Goal: Task Accomplishment & Management: Complete application form

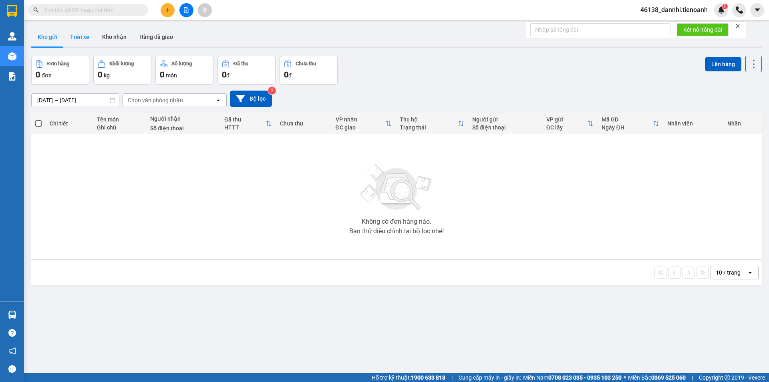
click at [79, 35] on button "Trên xe" at bounding box center [80, 36] width 32 height 19
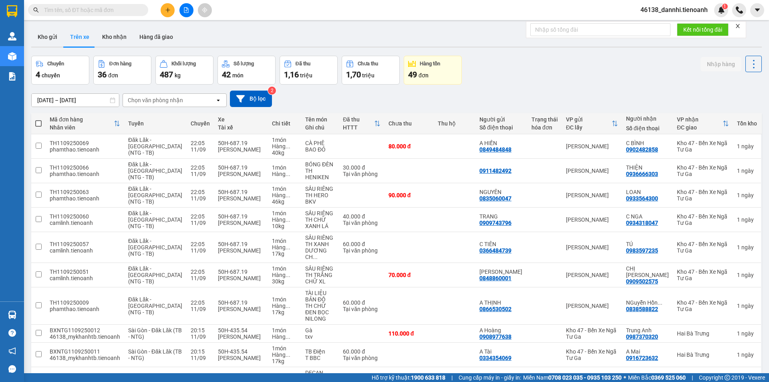
click at [139, 103] on div "Chọn văn phòng nhận" at bounding box center [155, 100] width 55 height 8
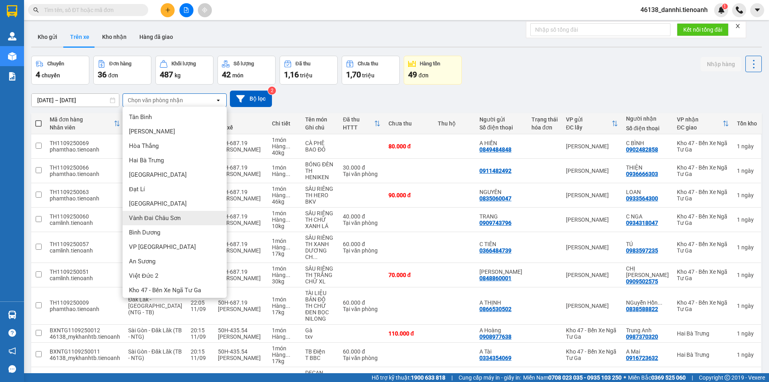
scroll to position [3, 0]
click at [185, 287] on span "Kho 47 - Bến Xe Ngã Tư Ga" at bounding box center [165, 287] width 72 height 8
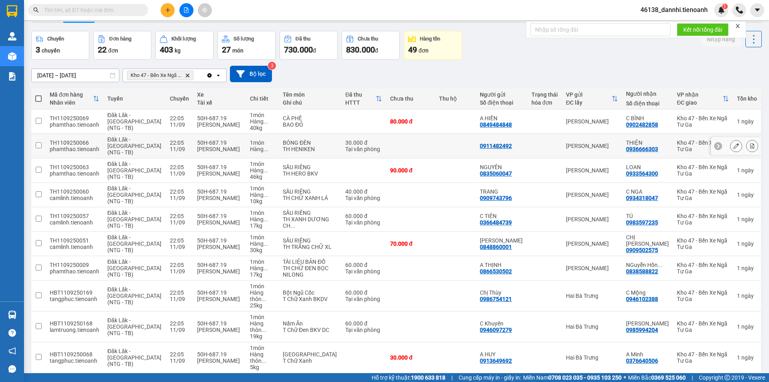
scroll to position [38, 0]
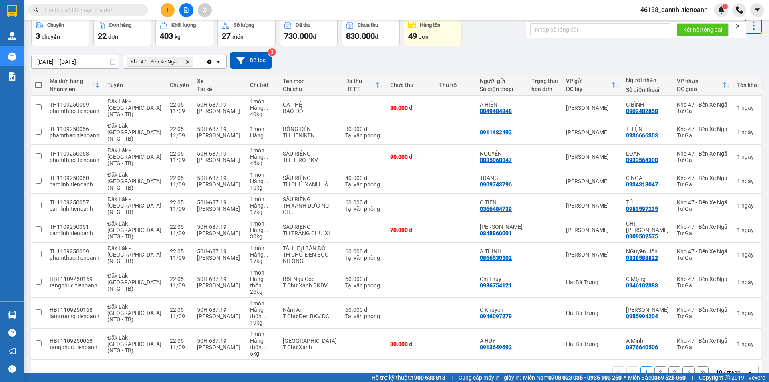
click at [724, 360] on div "1 2 3 10 / trang open" at bounding box center [396, 372] width 731 height 26
click at [725, 368] on div "10 / trang" at bounding box center [728, 372] width 25 height 8
click at [726, 337] on span "100 / trang" at bounding box center [725, 335] width 29 height 8
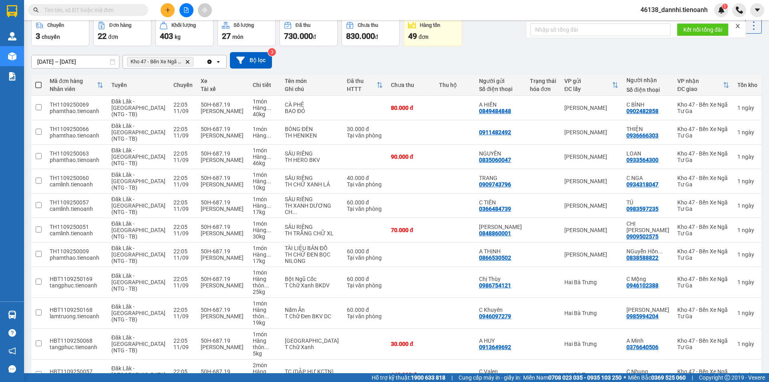
click at [40, 85] on span at bounding box center [38, 85] width 6 height 6
click at [38, 81] on input "checkbox" at bounding box center [38, 81] width 0 height 0
checkbox input "true"
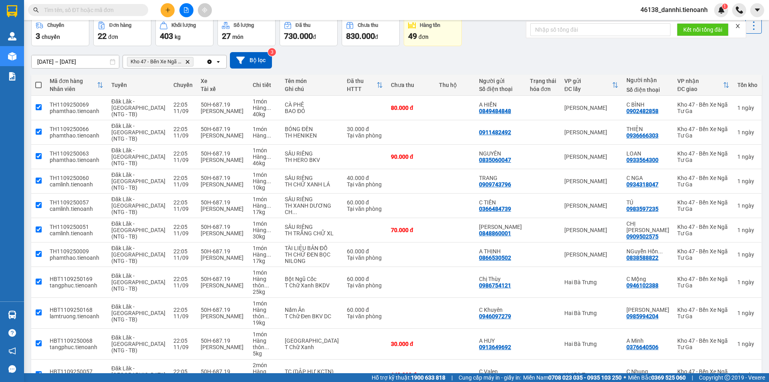
checkbox input "true"
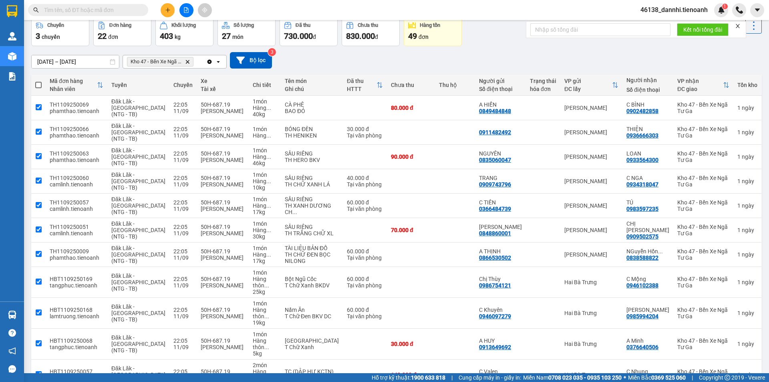
checkbox input "true"
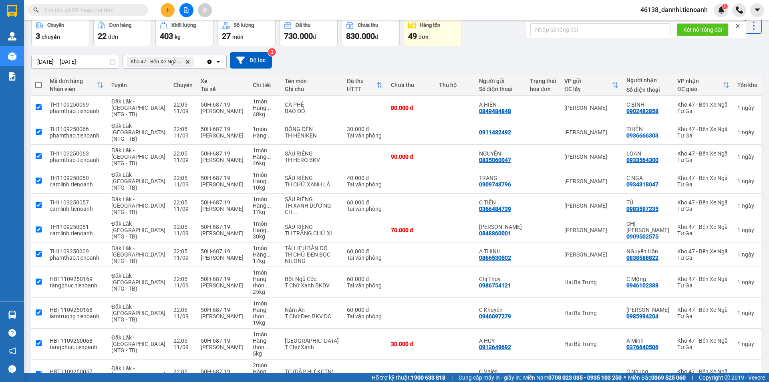
checkbox input "true"
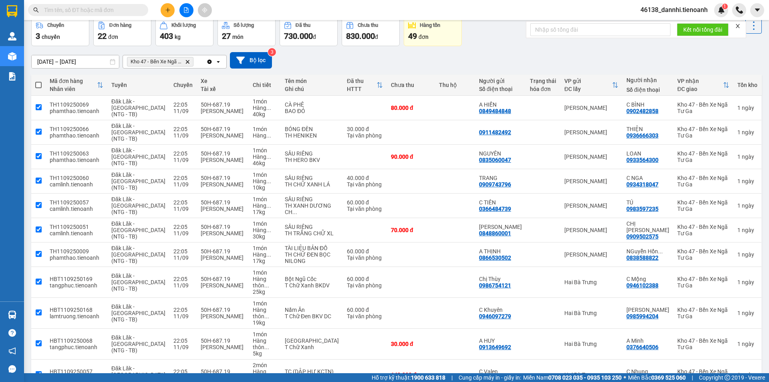
checkbox input "true"
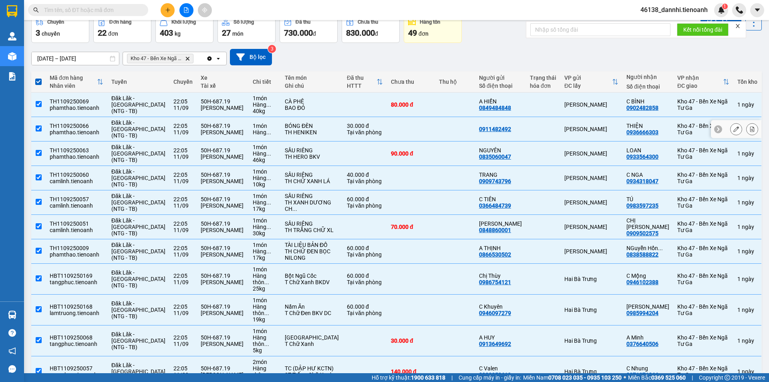
scroll to position [0, 0]
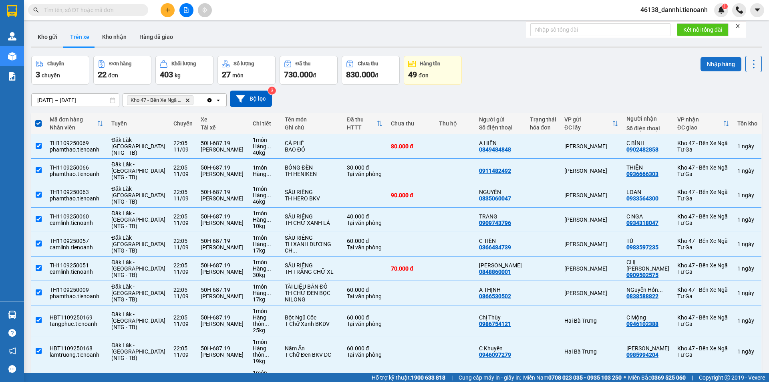
click at [704, 60] on button "Nhập hàng" at bounding box center [721, 64] width 41 height 14
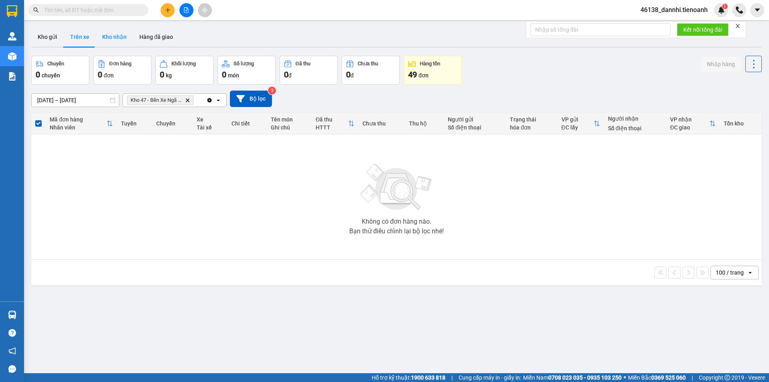
click at [114, 34] on button "Kho nhận" at bounding box center [114, 36] width 37 height 19
type input "[DATE] – [DATE]"
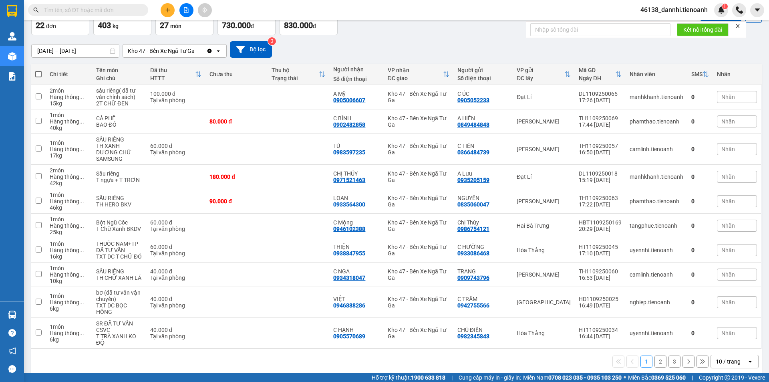
scroll to position [51, 0]
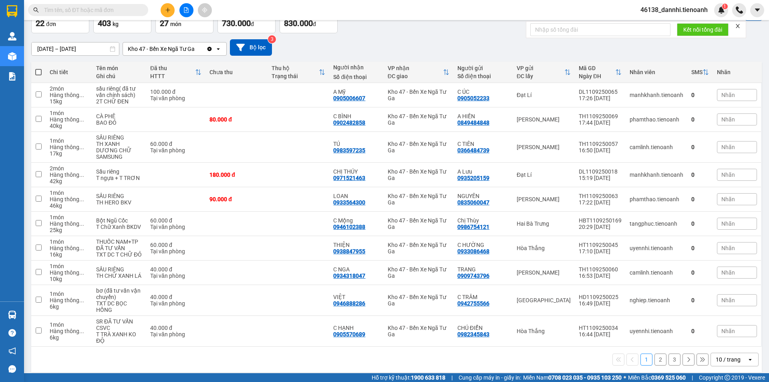
click at [723, 355] on div "10 / trang" at bounding box center [728, 359] width 25 height 8
click at [721, 344] on ul "5 / trang 10 / trang 20 / trang 50 / trang 80 / trang 100 / trang" at bounding box center [729, 299] width 48 height 93
click at [721, 339] on span "100 / trang" at bounding box center [725, 335] width 29 height 8
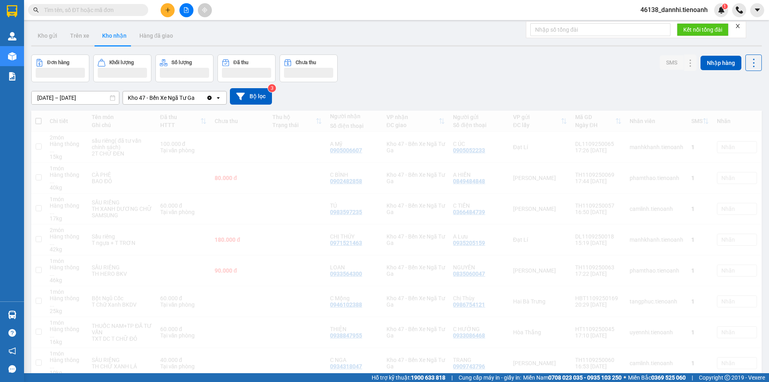
scroll to position [0, 0]
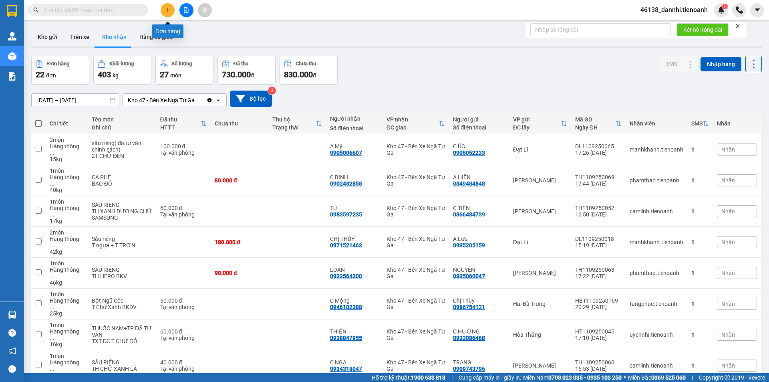
click at [168, 12] on icon "plus" at bounding box center [168, 10] width 6 height 6
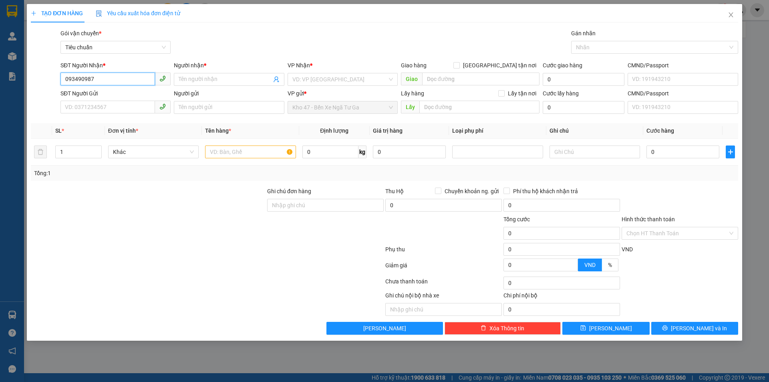
type input "0934909879"
click at [153, 97] on div "0934909879 - C Thư" at bounding box center [115, 95] width 101 height 9
type input "C Thư"
type input "1.320.000"
type input "60.000"
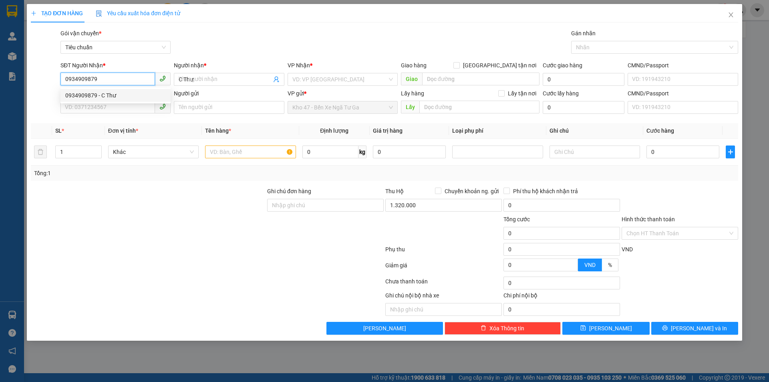
type input "60.000"
type input "0934909879"
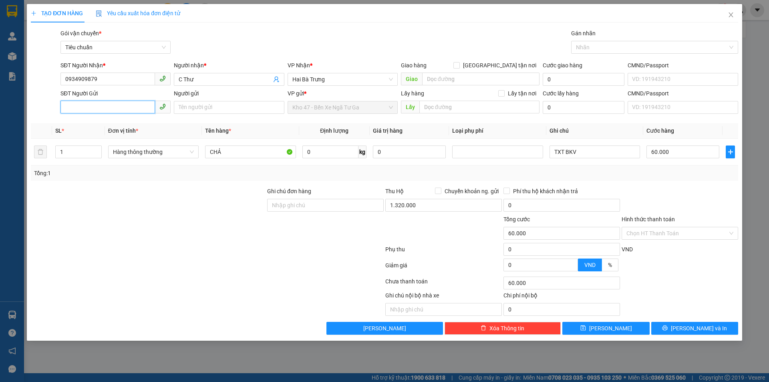
click at [140, 108] on input "SĐT Người Gửi" at bounding box center [108, 107] width 95 height 13
type input "0779560089"
click at [132, 131] on div "0779560089 0779560089 - C Linh" at bounding box center [116, 123] width 110 height 16
click at [127, 111] on input "0779560089" at bounding box center [108, 107] width 95 height 13
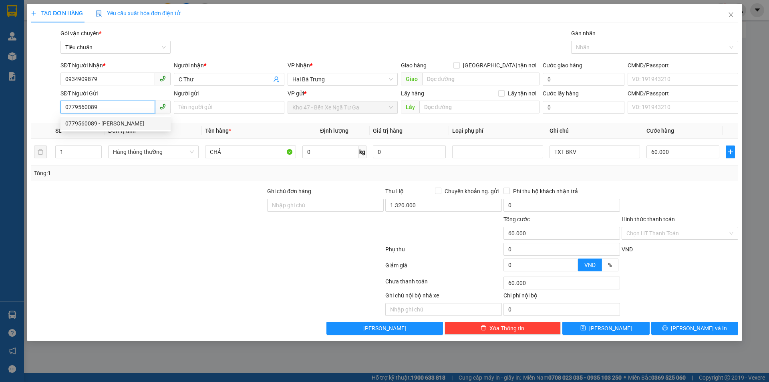
click at [125, 121] on div "0779560089 - C Linh" at bounding box center [115, 123] width 101 height 9
type input "C Linh"
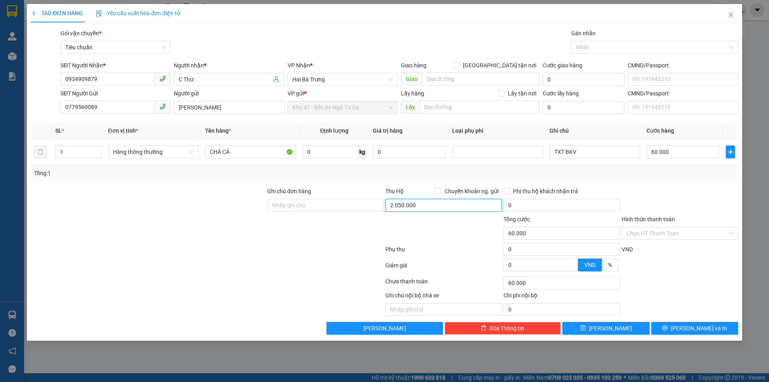
click at [428, 204] on input "2.050.000" at bounding box center [443, 205] width 117 height 13
type input "1.590.000"
click at [437, 250] on div "Phụ thu" at bounding box center [444, 252] width 118 height 14
click at [343, 157] on input "0" at bounding box center [331, 151] width 56 height 13
type input "22"
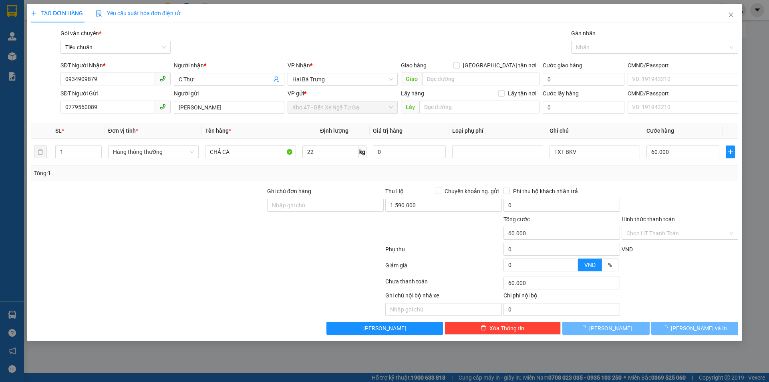
drag, startPoint x: 334, startPoint y: 286, endPoint x: 343, endPoint y: 272, distance: 17.0
click at [332, 286] on div at bounding box center [207, 283] width 355 height 16
click at [689, 328] on span "[PERSON_NAME] và In" at bounding box center [699, 328] width 56 height 9
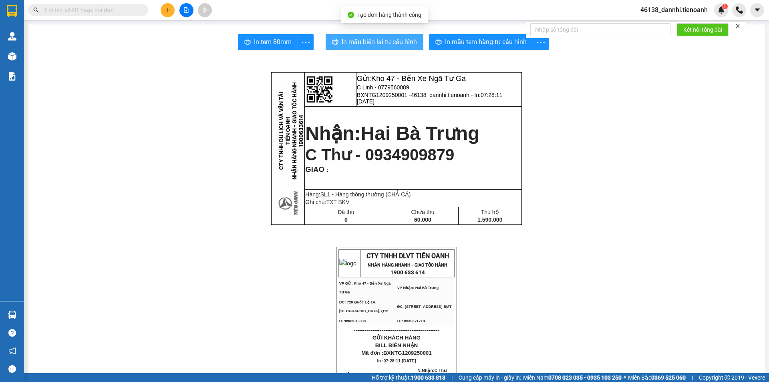
click at [367, 40] on span "In mẫu biên lai tự cấu hình" at bounding box center [379, 42] width 75 height 10
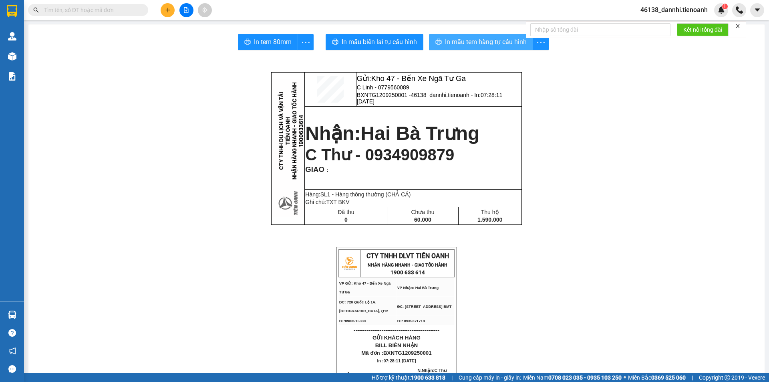
drag, startPoint x: 454, startPoint y: 41, endPoint x: 447, endPoint y: 53, distance: 13.8
click at [454, 42] on span "In mẫu tem hàng tự cấu hình" at bounding box center [486, 42] width 82 height 10
click at [739, 25] on icon "close" at bounding box center [738, 26] width 4 height 4
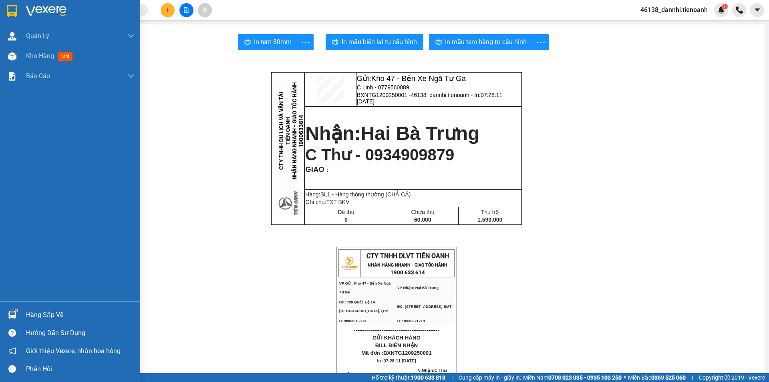
click at [22, 18] on div at bounding box center [70, 13] width 140 height 26
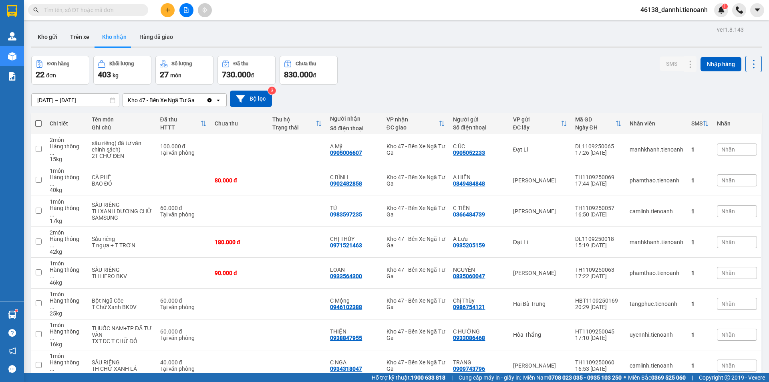
click at [88, 11] on input "text" at bounding box center [91, 10] width 95 height 9
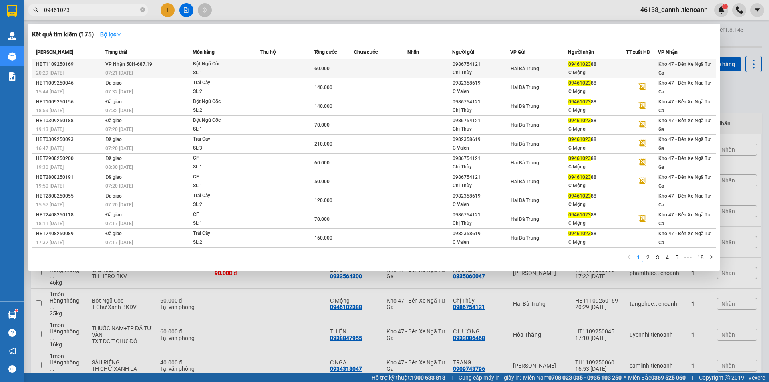
type input "09461023"
click at [193, 67] on div "Bột Ngũ Cốc" at bounding box center [223, 64] width 60 height 9
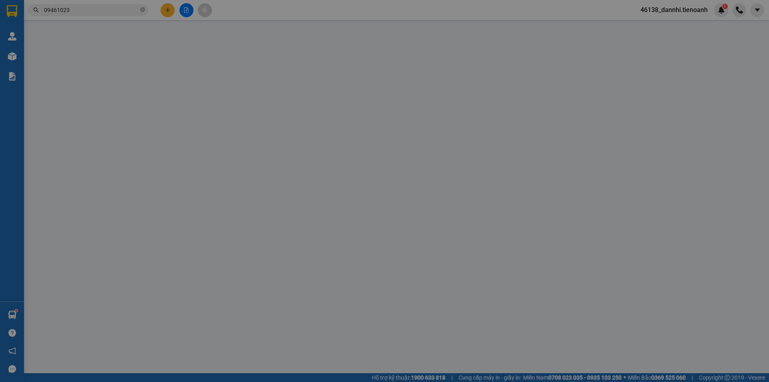
type input "0946102388"
type input "C Mộng"
type input "0986754121"
type input "Chị Thùy"
type input "60.000"
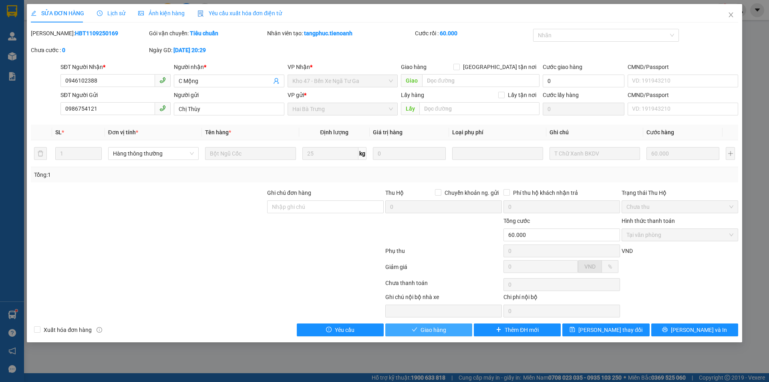
click at [457, 331] on button "Giao hàng" at bounding box center [428, 329] width 87 height 13
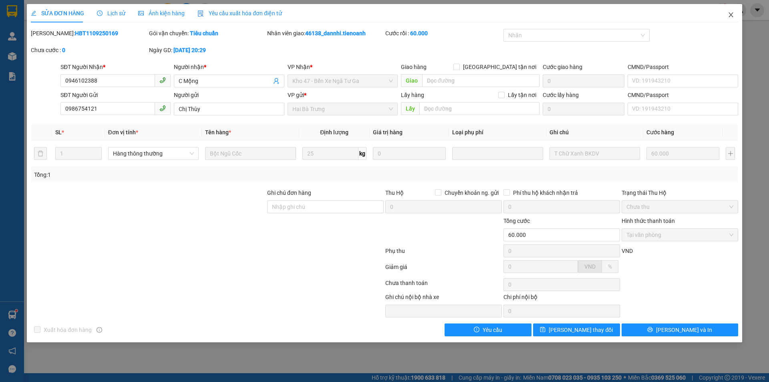
click at [734, 16] on icon "close" at bounding box center [731, 15] width 6 height 6
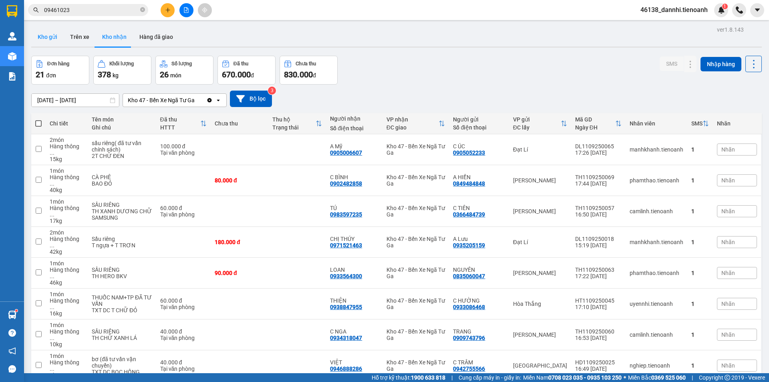
click at [46, 36] on button "Kho gửi" at bounding box center [47, 36] width 32 height 19
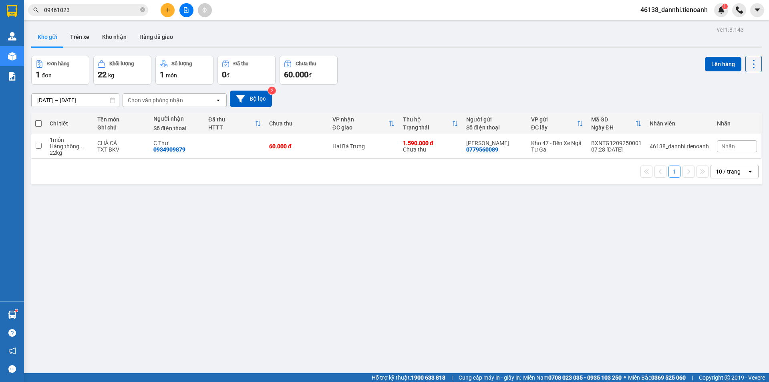
click at [76, 101] on input "10/09/2025 – 12/09/2025" at bounding box center [75, 100] width 87 height 13
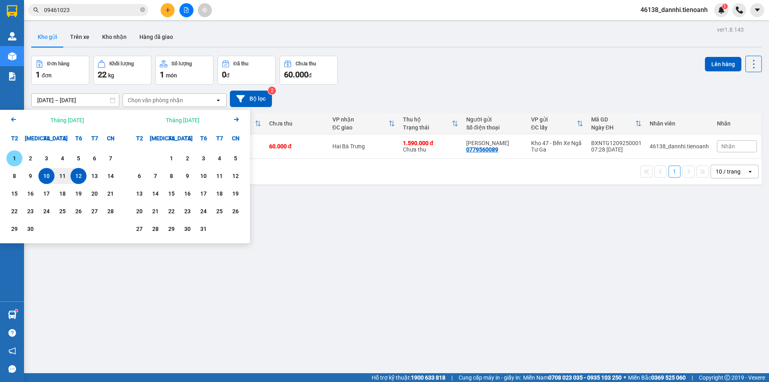
click at [8, 161] on div "1" at bounding box center [14, 158] width 16 height 16
click at [77, 173] on div "12" at bounding box center [78, 176] width 11 height 10
type input "[DATE] – [DATE]"
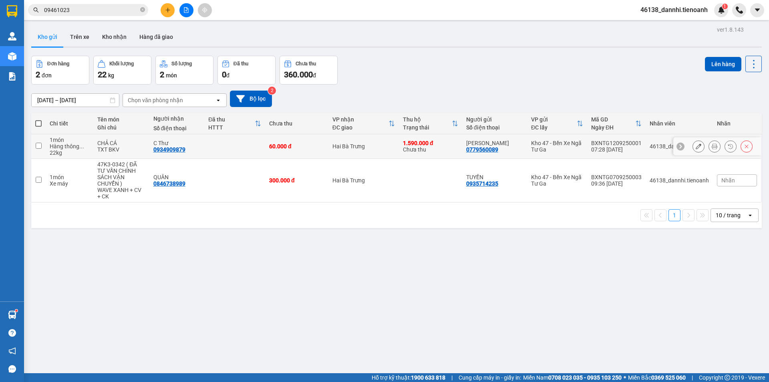
click at [232, 143] on td at bounding box center [234, 146] width 61 height 24
checkbox input "true"
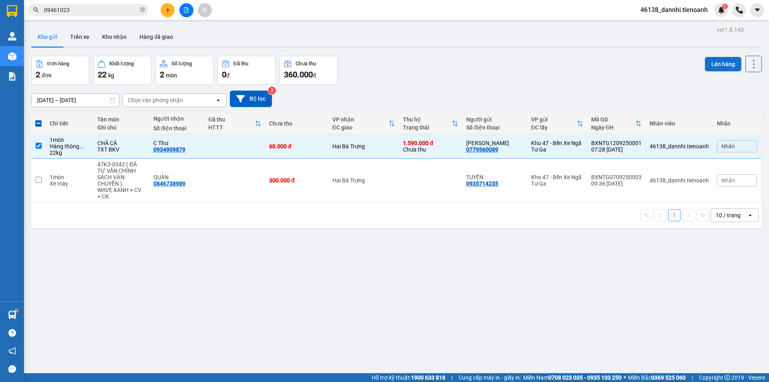
click at [721, 67] on button "Lên hàng" at bounding box center [723, 64] width 36 height 14
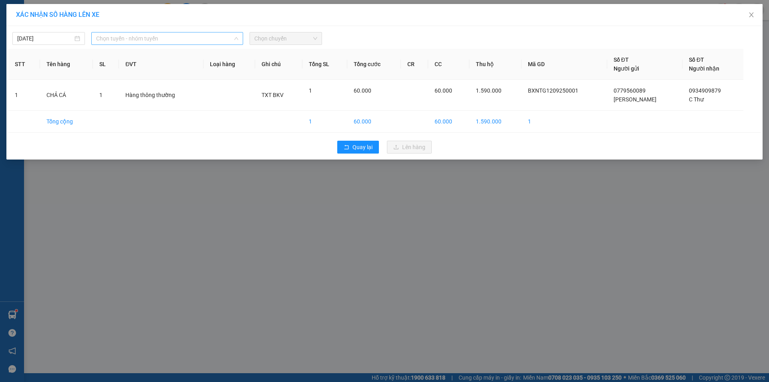
drag, startPoint x: 123, startPoint y: 36, endPoint x: 123, endPoint y: 58, distance: 22.0
click at [123, 36] on span "Chọn tuyến - nhóm tuyến" at bounding box center [167, 38] width 142 height 12
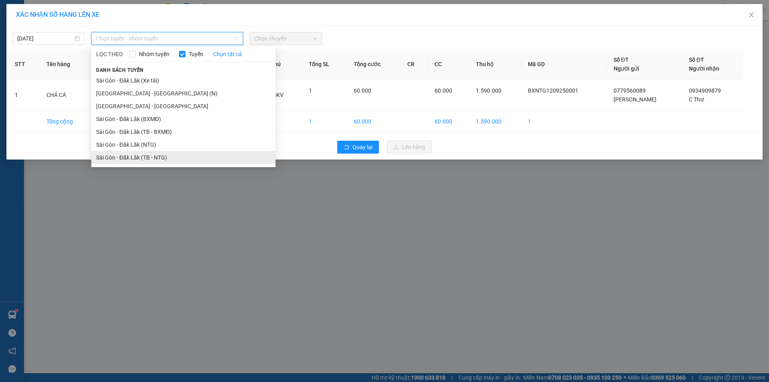
click at [142, 162] on li "Sài Gòn - Đăk Lăk (TB - NTG)" at bounding box center [183, 157] width 184 height 13
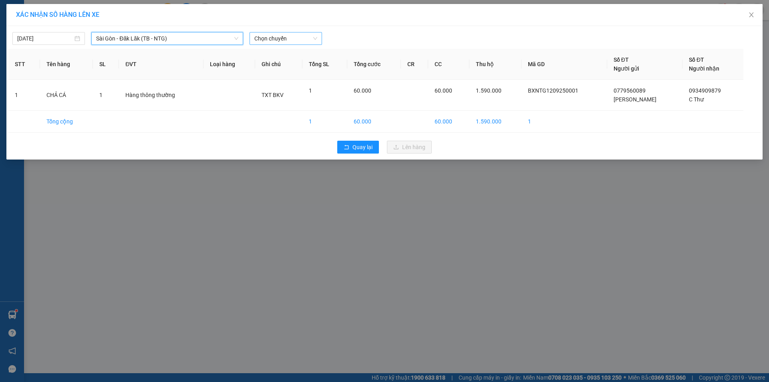
click at [286, 34] on span "Chọn chuyến" at bounding box center [285, 38] width 63 height 12
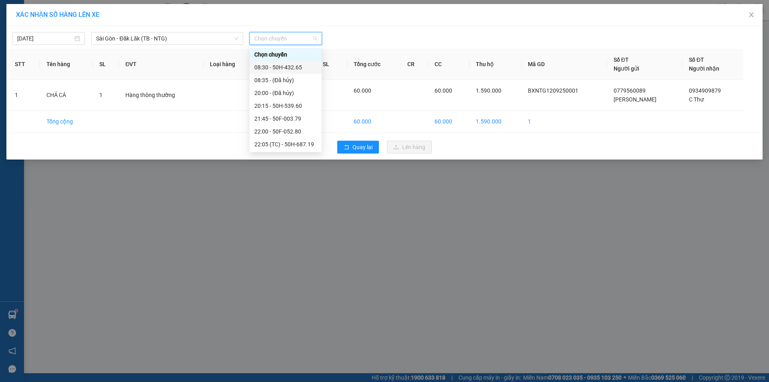
click at [298, 71] on div "08:30 - 50H-432.65" at bounding box center [285, 67] width 63 height 9
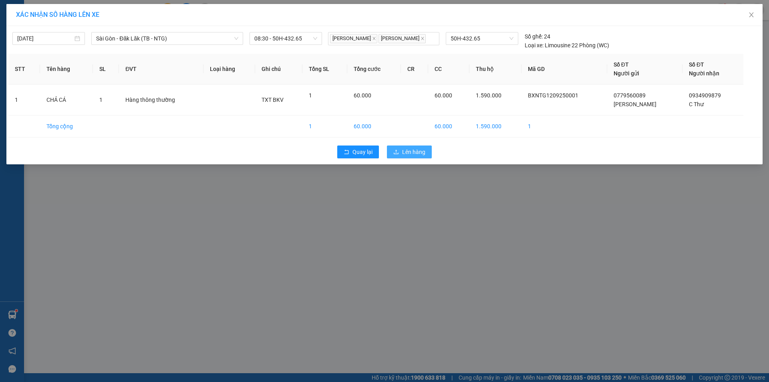
click at [402, 151] on button "Lên hàng" at bounding box center [409, 151] width 45 height 13
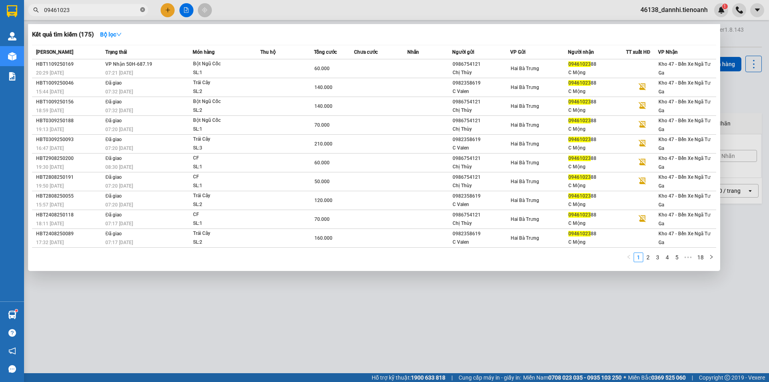
click at [143, 11] on icon "close-circle" at bounding box center [142, 9] width 5 height 5
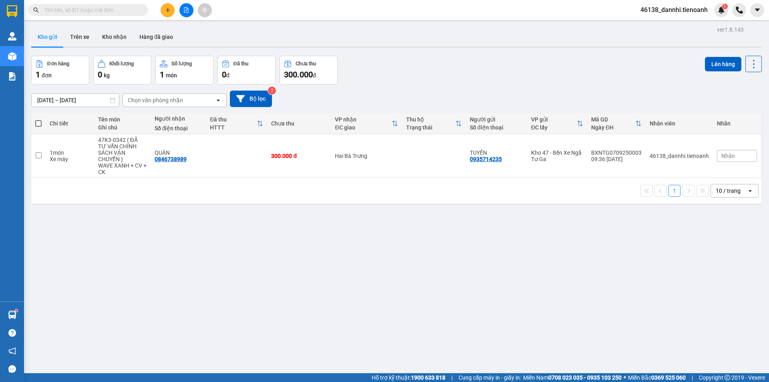
click at [104, 7] on input "text" at bounding box center [91, 10] width 95 height 9
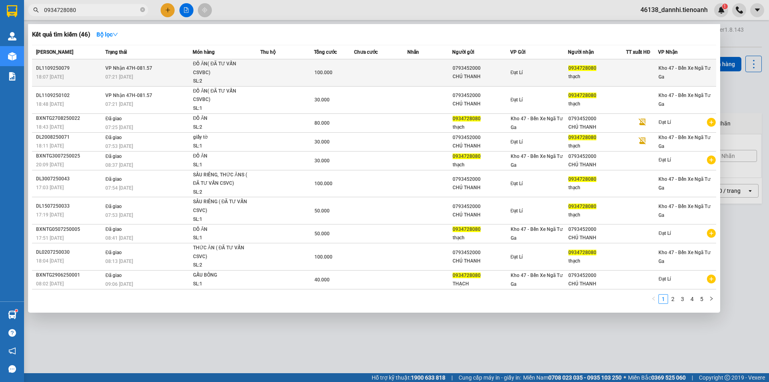
type input "0934728080"
click at [189, 76] on div "07:21 [DATE]" at bounding box center [148, 77] width 87 height 9
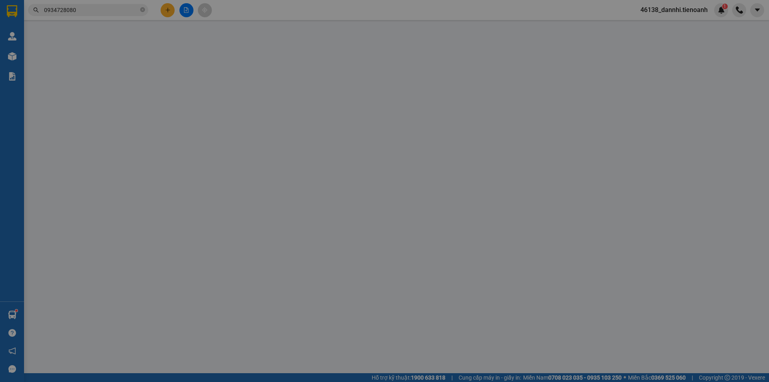
type input "0934728080"
type input "thạch"
type input "0793452000"
type input "CHÚ THANH"
type input "100.000"
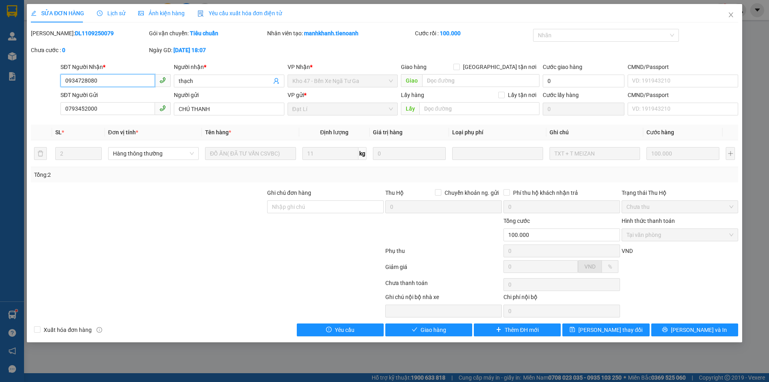
click at [130, 82] on input "0934728080" at bounding box center [108, 80] width 95 height 13
click at [418, 331] on button "Giao hàng" at bounding box center [428, 329] width 87 height 13
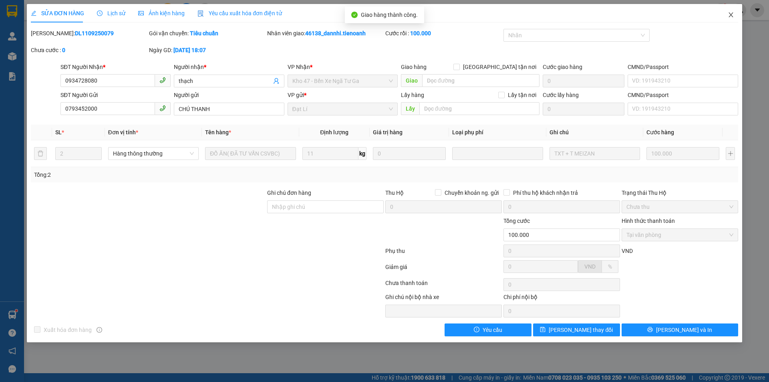
click at [729, 15] on icon "close" at bounding box center [731, 15] width 6 height 6
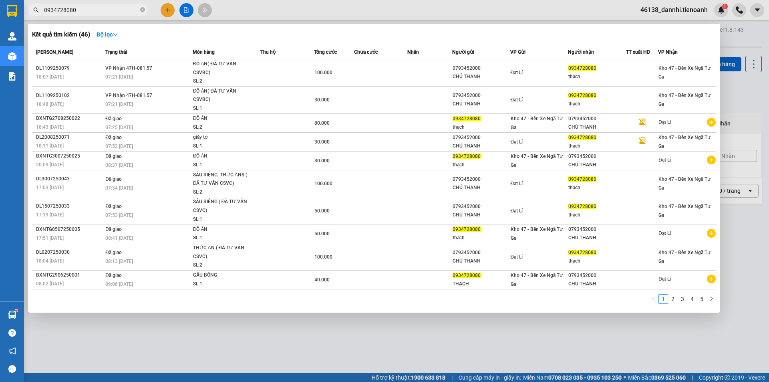
click at [111, 10] on input "0934728080" at bounding box center [91, 10] width 95 height 9
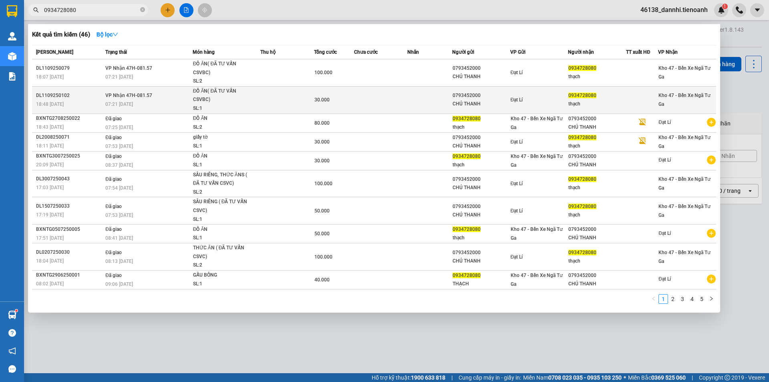
click at [159, 102] on div "07:21 [DATE]" at bounding box center [148, 104] width 87 height 9
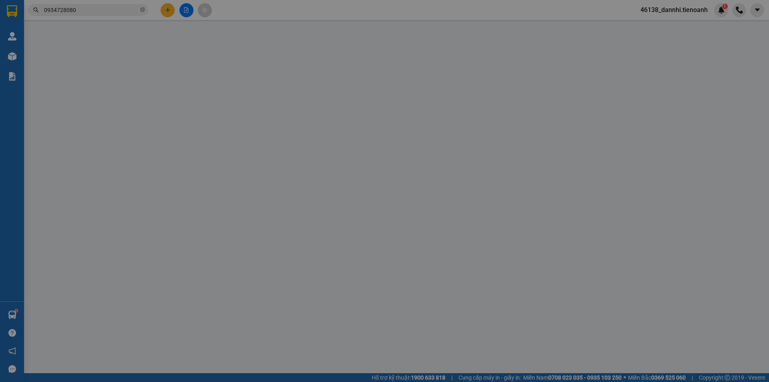
type input "0934728080"
type input "thạch"
type input "0793452000"
type input "CHÚ THANH"
type input "30.000"
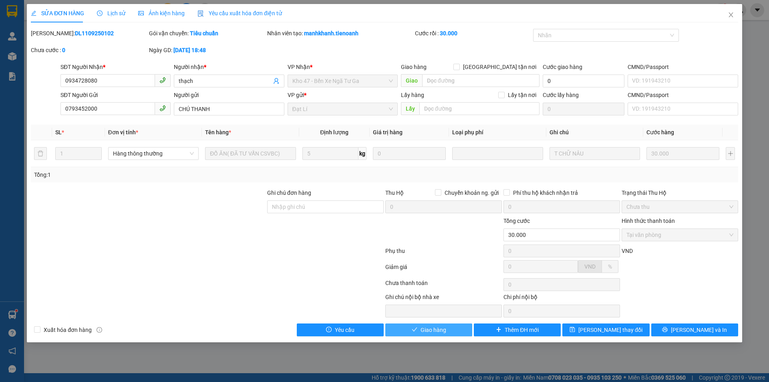
click at [453, 329] on button "Giao hàng" at bounding box center [428, 329] width 87 height 13
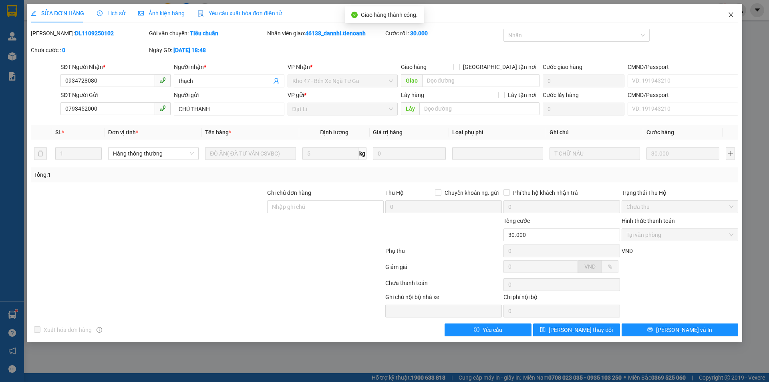
click at [729, 20] on span "Close" at bounding box center [731, 15] width 22 height 22
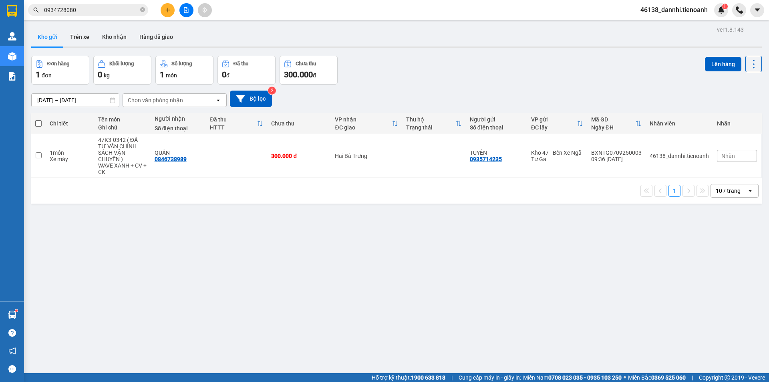
click at [105, 7] on input "0934728080" at bounding box center [91, 10] width 95 height 9
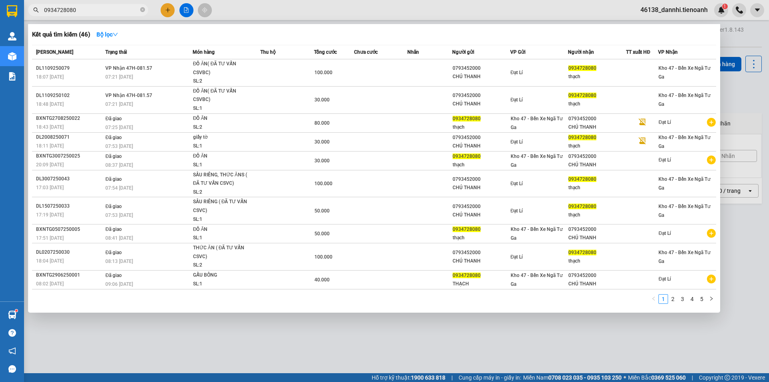
click at [105, 7] on input "0934728080" at bounding box center [91, 10] width 95 height 9
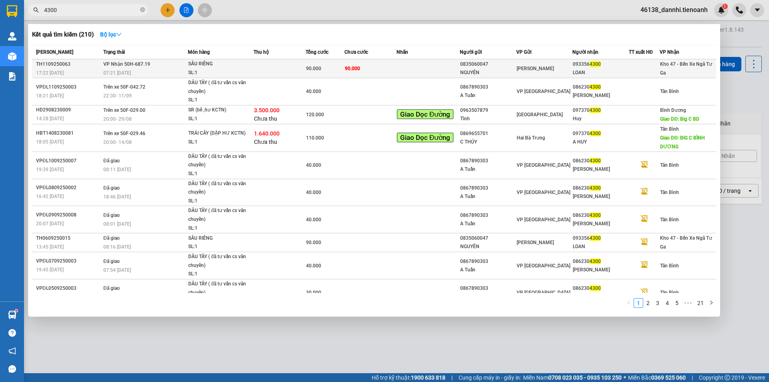
type input "4300"
click at [295, 77] on td at bounding box center [280, 68] width 52 height 19
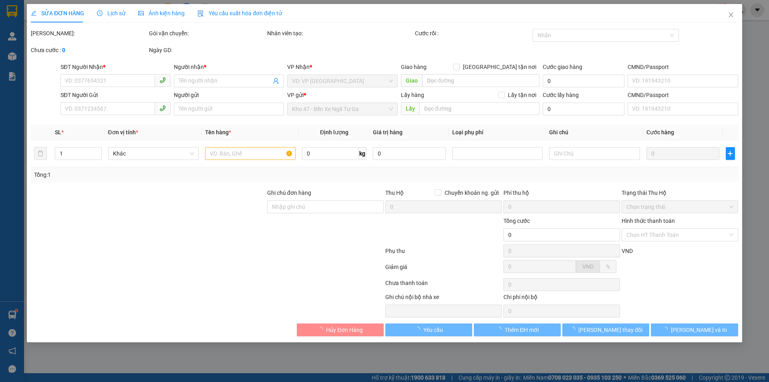
type input "0933564300"
type input "LOAN"
type input "0835060047"
type input "NGUYÊN"
type input "90.000"
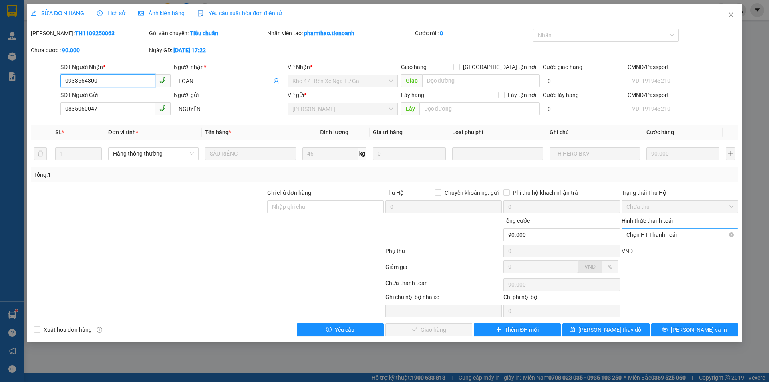
click at [663, 233] on span "Chọn HT Thanh Toán" at bounding box center [680, 235] width 107 height 12
click at [660, 250] on div "Tại văn phòng" at bounding box center [680, 250] width 107 height 9
type input "0"
click at [427, 326] on button "[PERSON_NAME] và Giao hàng" at bounding box center [428, 329] width 87 height 13
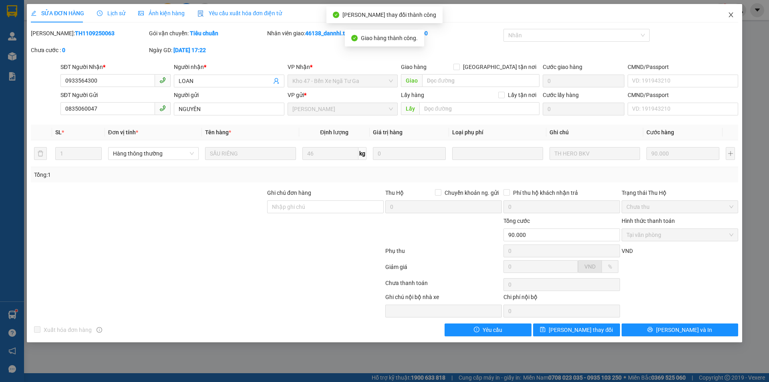
click at [729, 17] on icon "close" at bounding box center [731, 15] width 6 height 6
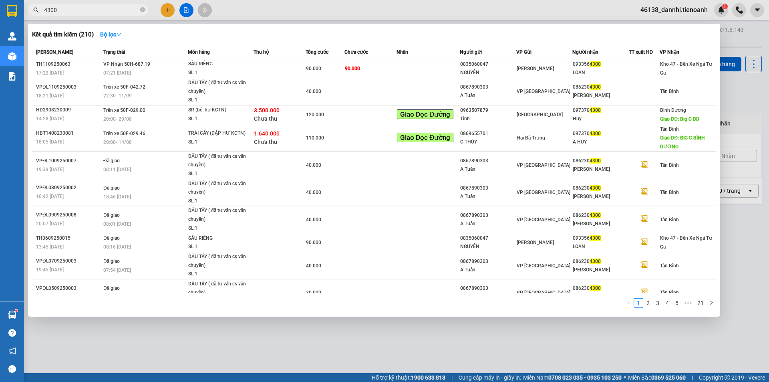
click at [74, 12] on input "4300" at bounding box center [91, 10] width 95 height 9
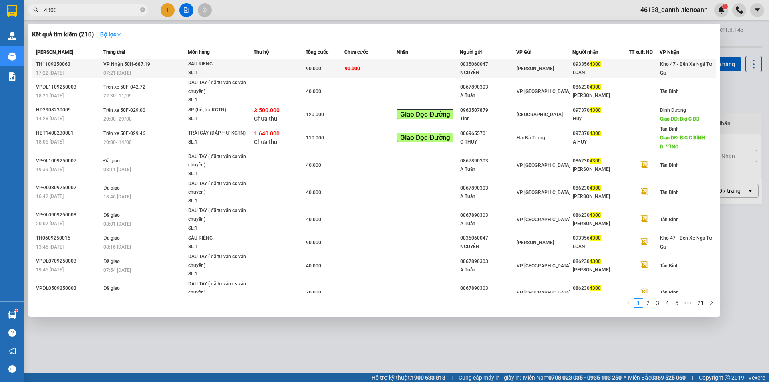
click at [156, 62] on td "VP Nhận 50H-687.19 07:21 - 12/09" at bounding box center [144, 68] width 87 height 19
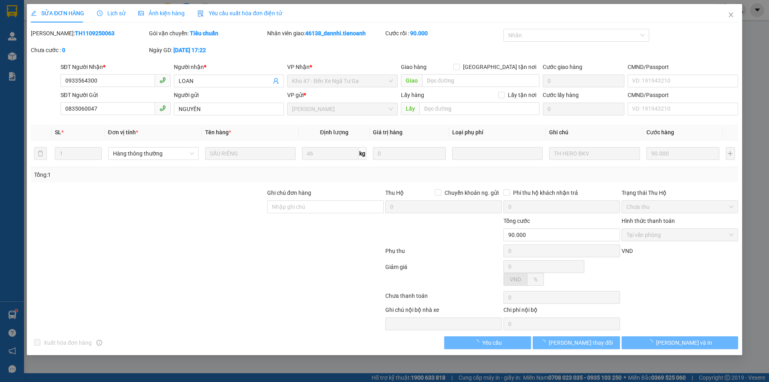
type input "0933564300"
type input "LOAN"
type input "0835060047"
type input "NGUYÊN"
type input "90.000"
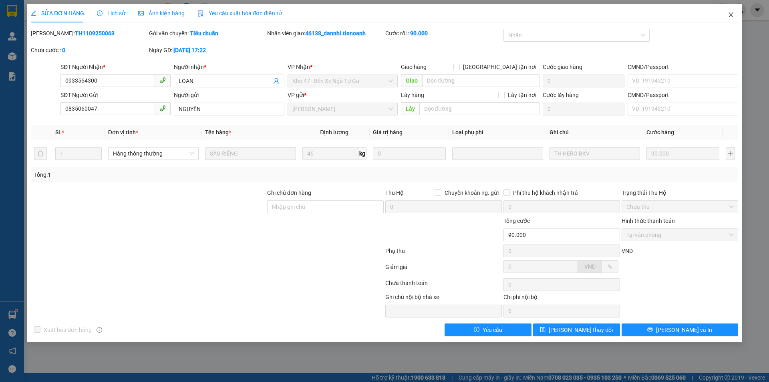
click at [731, 13] on icon "close" at bounding box center [731, 15] width 6 height 6
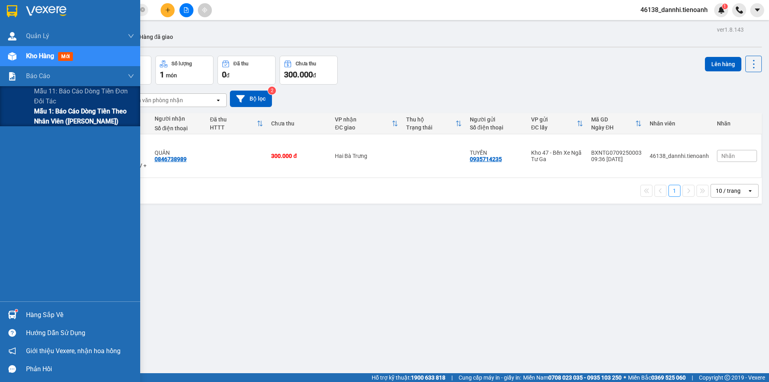
drag, startPoint x: 46, startPoint y: 116, endPoint x: 41, endPoint y: 116, distance: 4.8
click at [44, 116] on span "Mẫu 1: Báo cáo dòng tiền theo nhân viên ([PERSON_NAME])" at bounding box center [84, 116] width 100 height 20
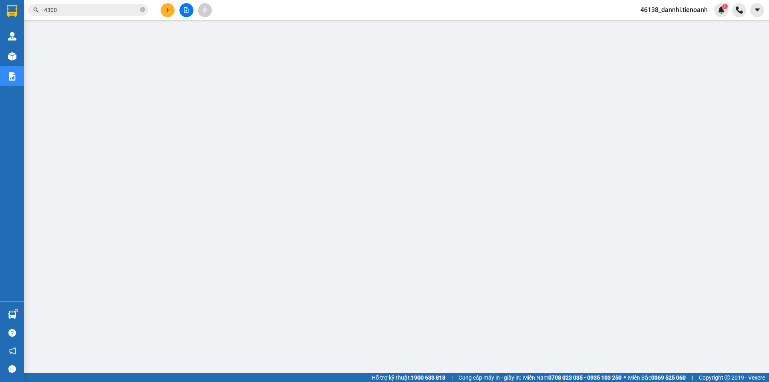
click at [108, 6] on input "4300" at bounding box center [91, 10] width 95 height 9
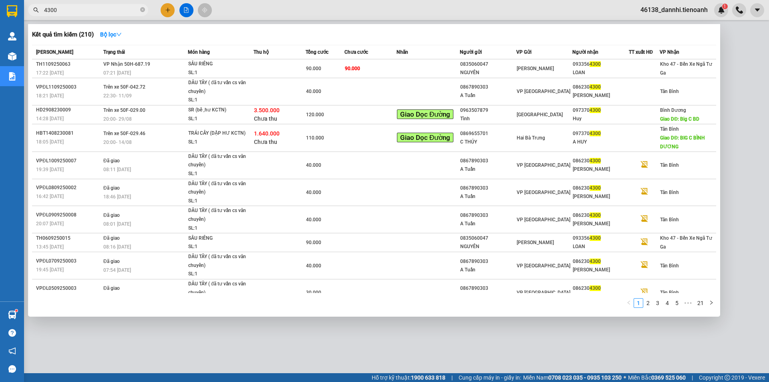
click at [108, 6] on input "4300" at bounding box center [91, 10] width 95 height 9
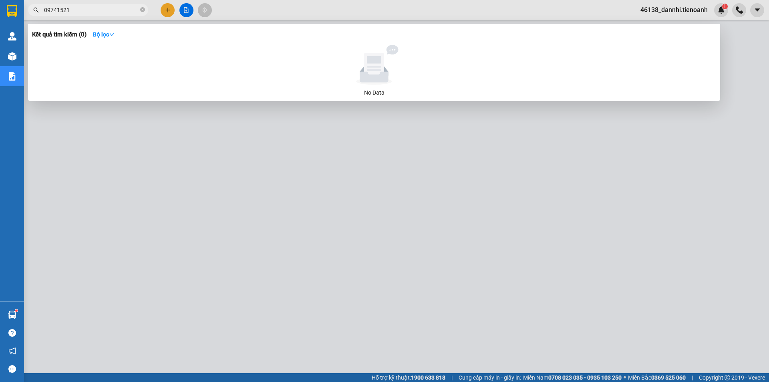
click at [108, 6] on input "09741521" at bounding box center [91, 10] width 95 height 9
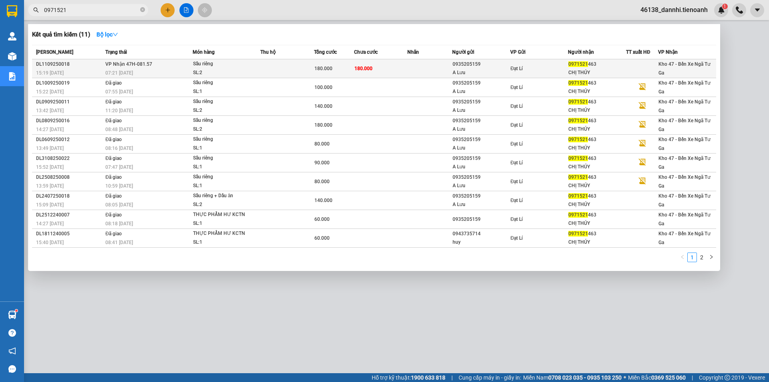
type input "0971521"
click at [180, 68] on td "VP Nhận 47H-081.57 07:21 - 12/09" at bounding box center [147, 68] width 89 height 19
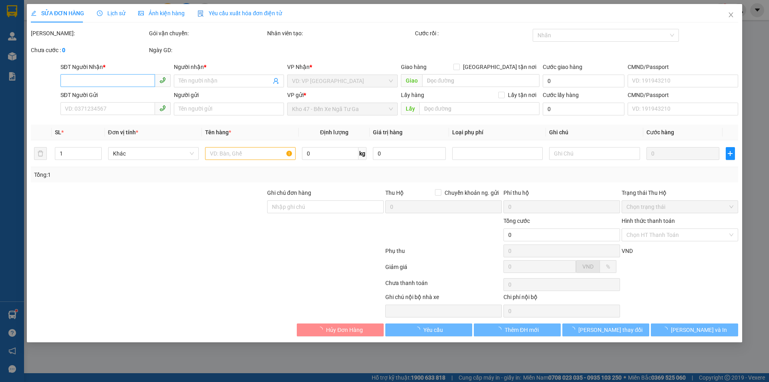
type input "0971521463"
type input "CHỊ THÚY"
type input "0935205159"
type input "A Lưu"
type input "180.000"
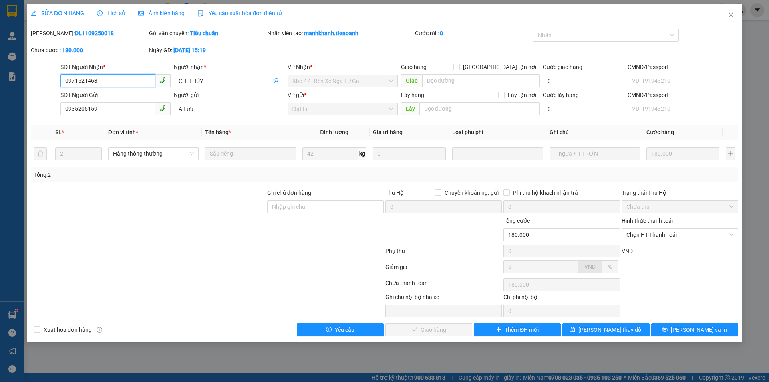
click at [95, 75] on input "0971521463" at bounding box center [108, 80] width 95 height 13
click at [670, 238] on span "Chọn HT Thanh Toán" at bounding box center [680, 235] width 107 height 12
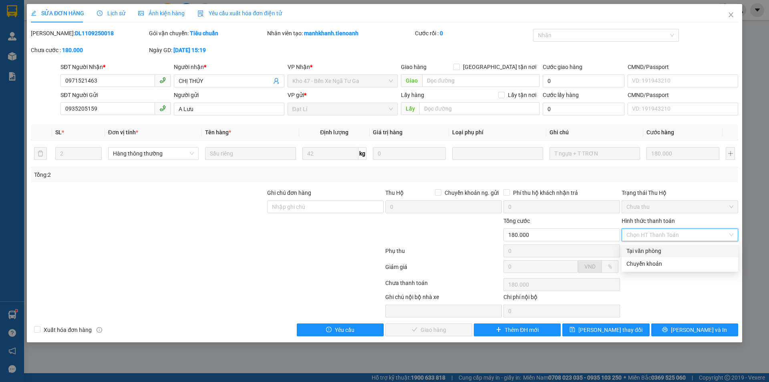
click at [658, 253] on div "Tại văn phòng" at bounding box center [680, 250] width 107 height 9
type input "0"
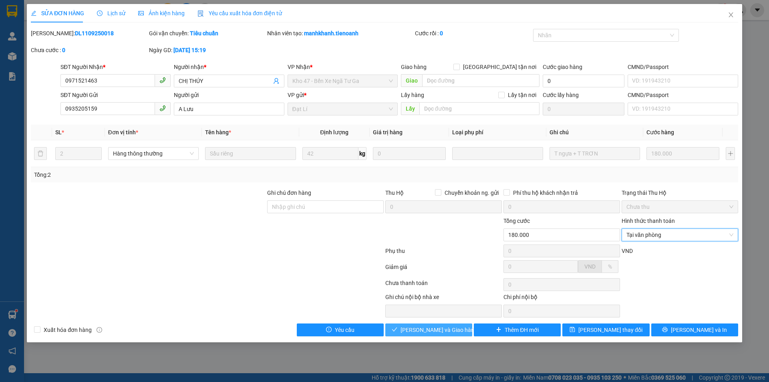
drag, startPoint x: 448, startPoint y: 329, endPoint x: 440, endPoint y: 333, distance: 8.8
click at [444, 329] on span "[PERSON_NAME] và Giao hàng" at bounding box center [439, 329] width 77 height 9
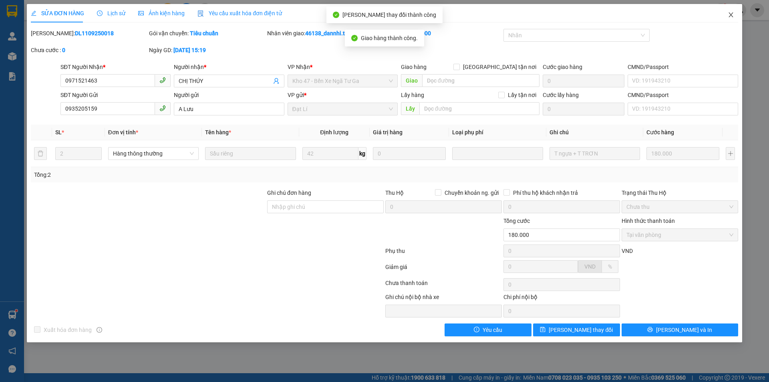
click at [731, 18] on span "Close" at bounding box center [731, 15] width 22 height 22
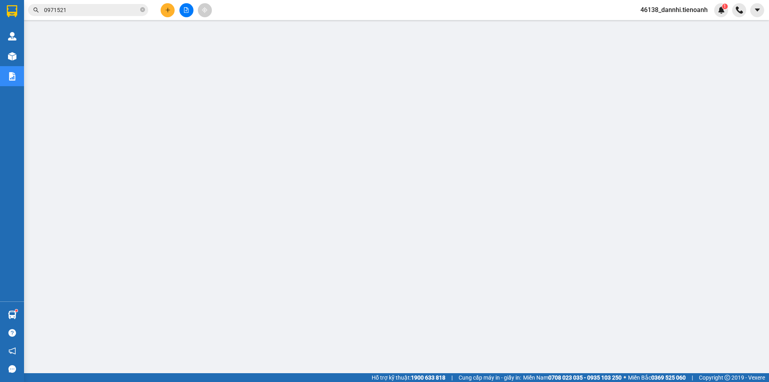
click at [95, 13] on input "0971521" at bounding box center [91, 10] width 95 height 9
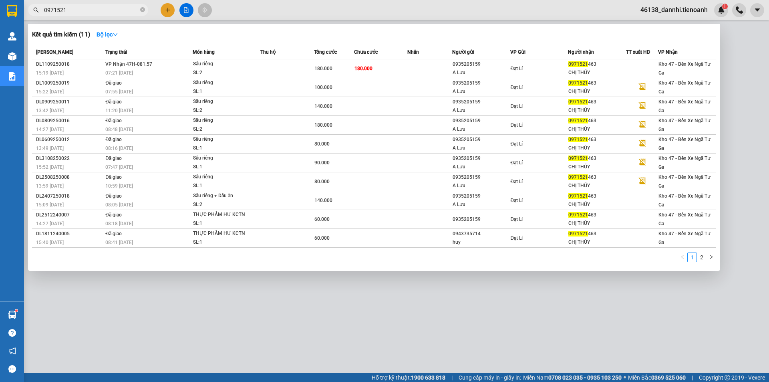
click at [95, 13] on input "0971521" at bounding box center [91, 10] width 95 height 9
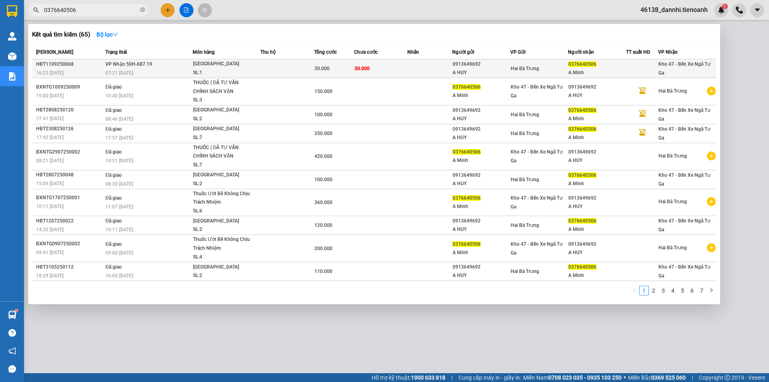
type input "0376640506"
click at [248, 61] on div "Thuốc Tây" at bounding box center [223, 64] width 60 height 9
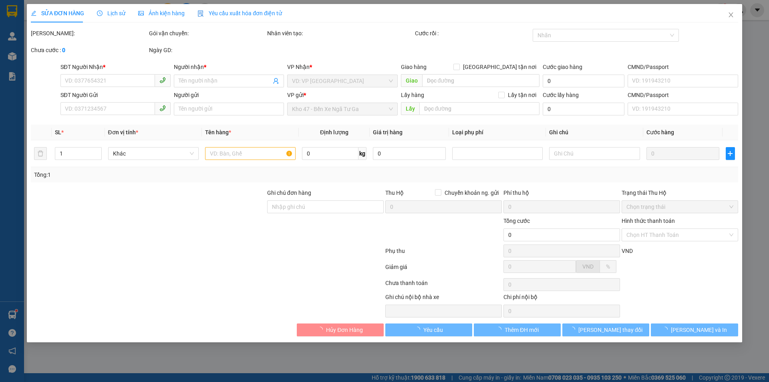
type input "0376640506"
type input "A Minh"
type input "0913649692"
type input "A HUY"
type input "30.000"
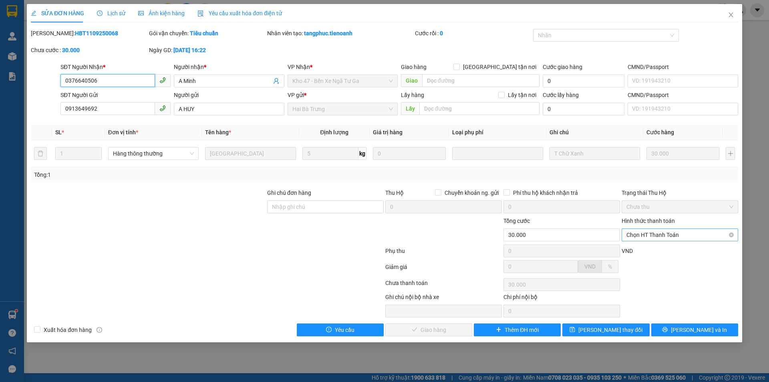
click at [678, 234] on span "Chọn HT Thanh Toán" at bounding box center [680, 235] width 107 height 12
drag, startPoint x: 669, startPoint y: 252, endPoint x: 567, endPoint y: 282, distance: 106.0
click at [669, 252] on div "Tại văn phòng" at bounding box center [680, 250] width 107 height 9
type input "0"
click at [438, 329] on span "[PERSON_NAME] và Giao hàng" at bounding box center [439, 329] width 77 height 9
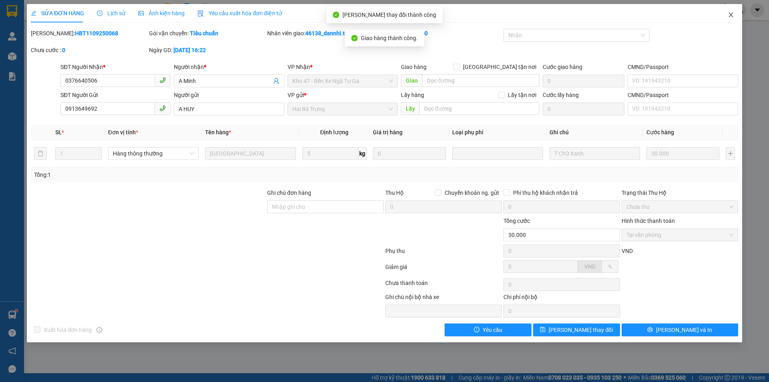
click at [732, 16] on icon "close" at bounding box center [731, 14] width 4 height 5
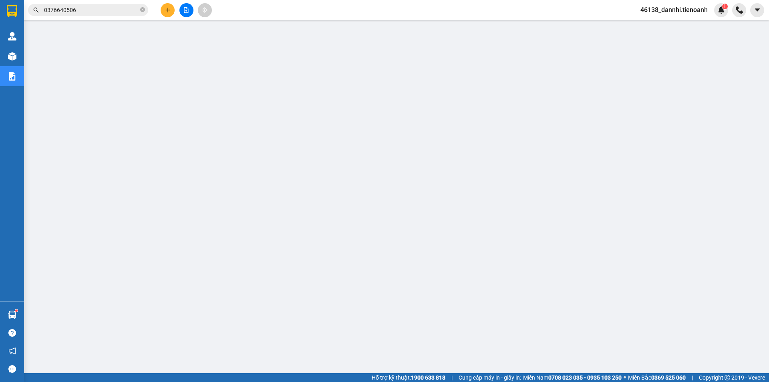
click at [87, 16] on div "Kết quả tìm kiếm ( 65 ) Bộ lọc Mã ĐH Trạng thái Món hàng Thu hộ Tổng cước Chưa …" at bounding box center [78, 10] width 156 height 14
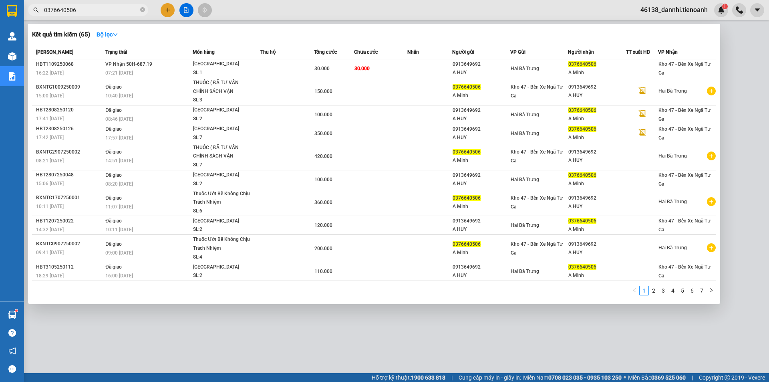
click at [93, 6] on input "0376640506" at bounding box center [91, 10] width 95 height 9
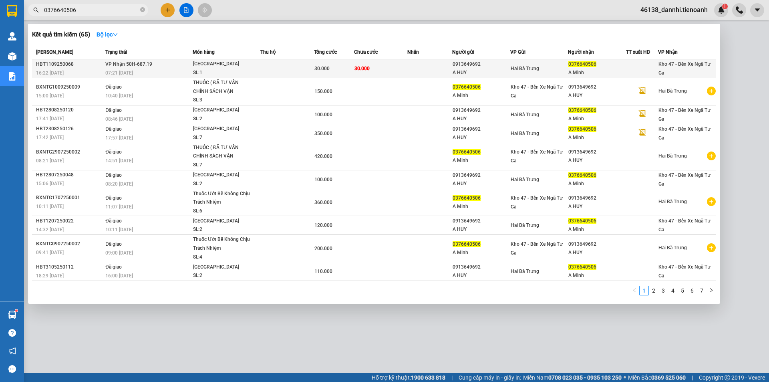
click at [206, 77] on td "Thuốc Tây SL: 1" at bounding box center [227, 68] width 68 height 19
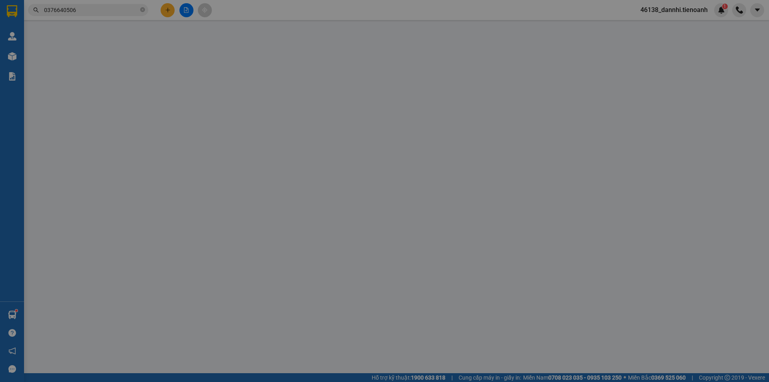
type input "0376640506"
type input "A Minh"
type input "0913649692"
type input "A HUY"
type input "30.000"
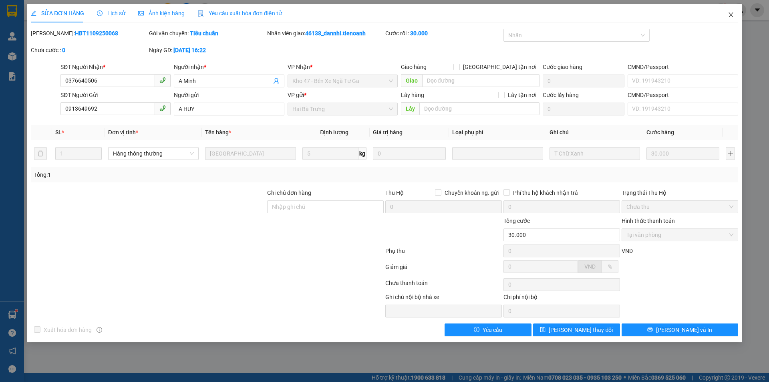
click at [729, 17] on icon "close" at bounding box center [731, 15] width 6 height 6
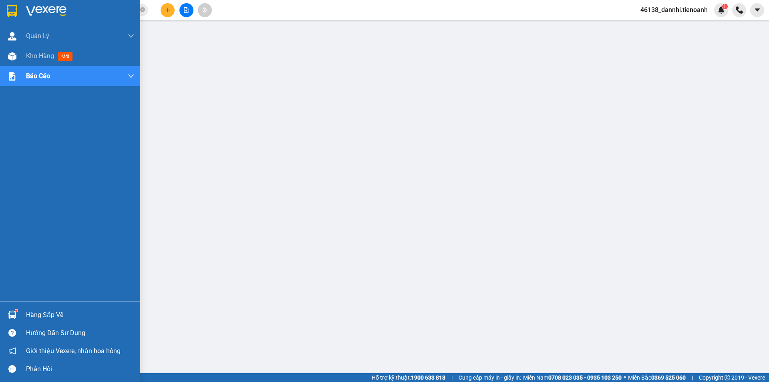
click at [6, 11] on div at bounding box center [12, 11] width 14 height 14
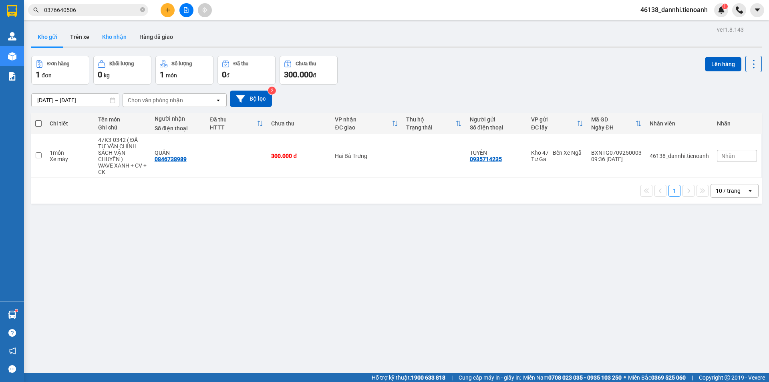
click at [121, 42] on button "Kho nhận" at bounding box center [114, 36] width 37 height 19
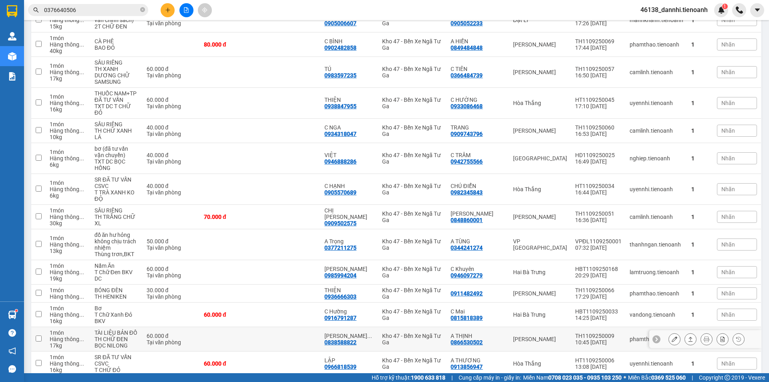
scroll to position [124, 0]
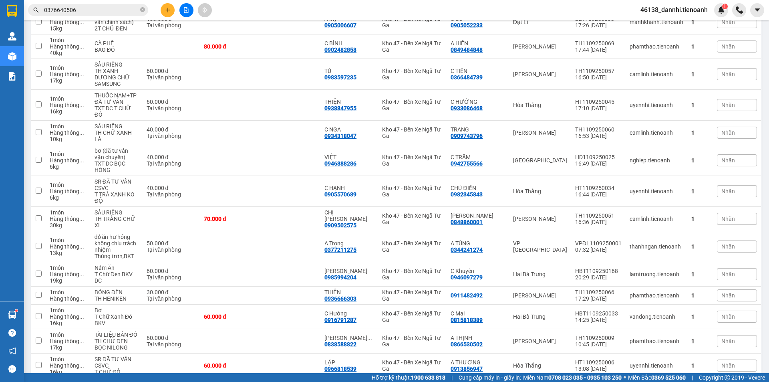
click at [115, 12] on input "0376640506" at bounding box center [91, 10] width 95 height 9
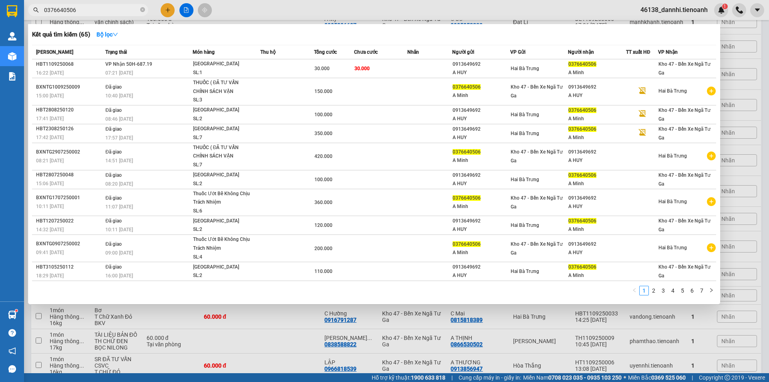
click at [115, 12] on input "0376640506" at bounding box center [91, 10] width 95 height 9
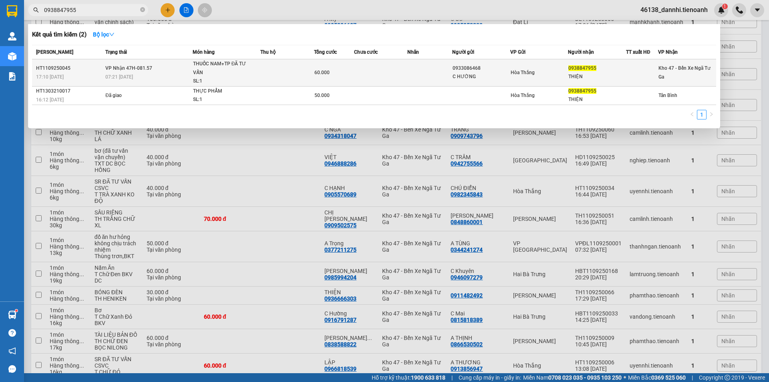
type input "0938847955"
click at [163, 79] on div "07:21 [DATE]" at bounding box center [148, 77] width 87 height 9
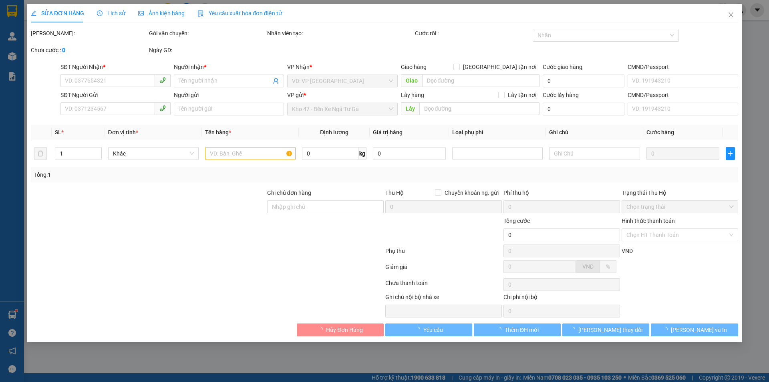
type input "0938847955"
type input "THIỆN"
type input "0933086468"
type input "C HƯỜNG"
type input "241222914"
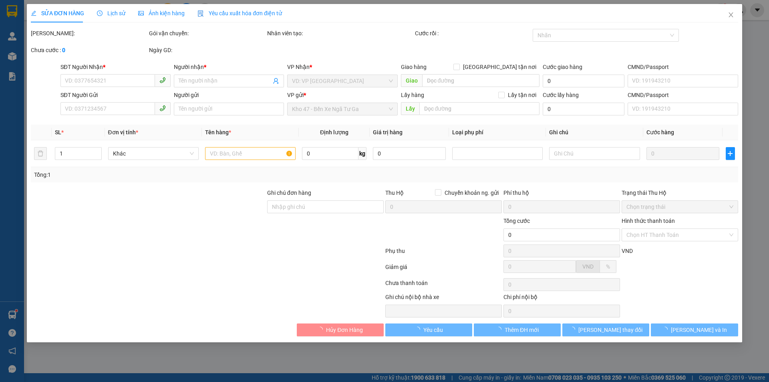
type input "60.000"
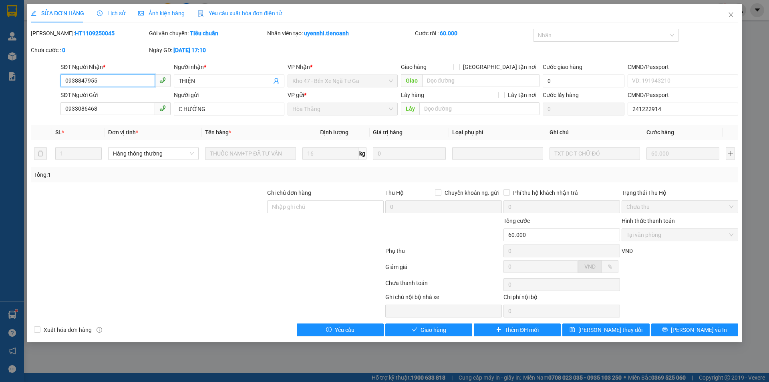
click at [137, 81] on input "0938847955" at bounding box center [108, 80] width 95 height 13
click at [430, 333] on span "Giao hàng" at bounding box center [434, 329] width 26 height 9
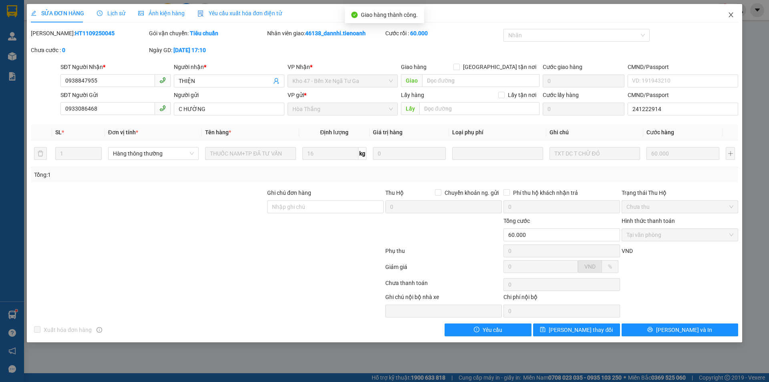
click at [732, 16] on icon "close" at bounding box center [731, 15] width 6 height 6
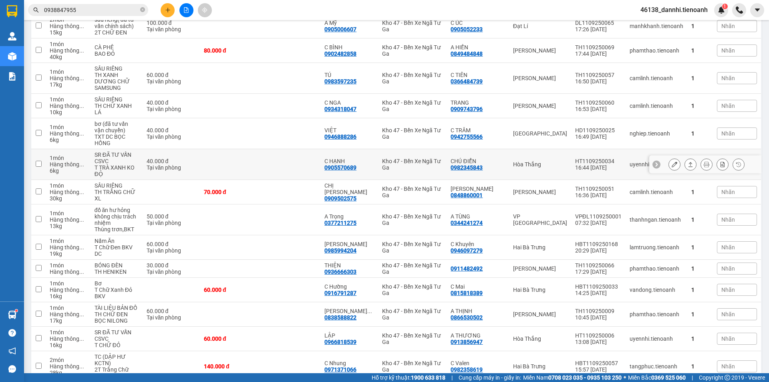
scroll to position [180, 0]
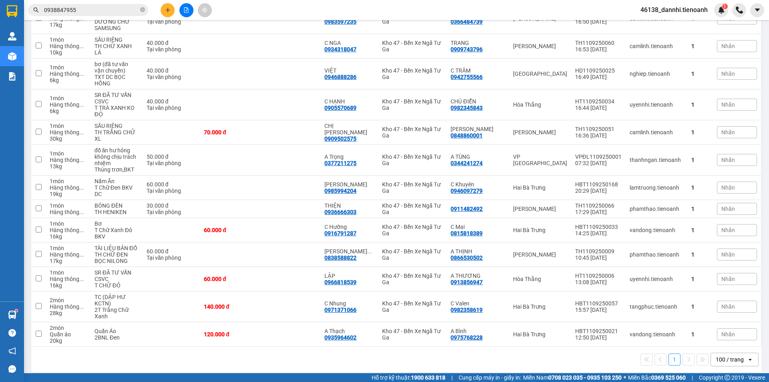
click at [99, 7] on input "0938847955" at bounding box center [91, 10] width 95 height 9
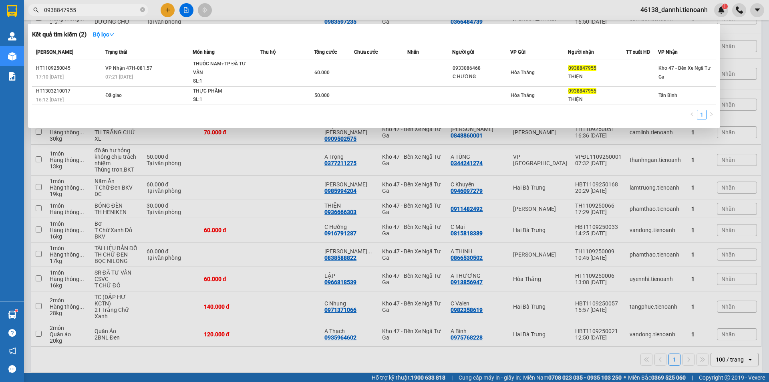
click at [99, 7] on input "0938847955" at bounding box center [91, 10] width 95 height 9
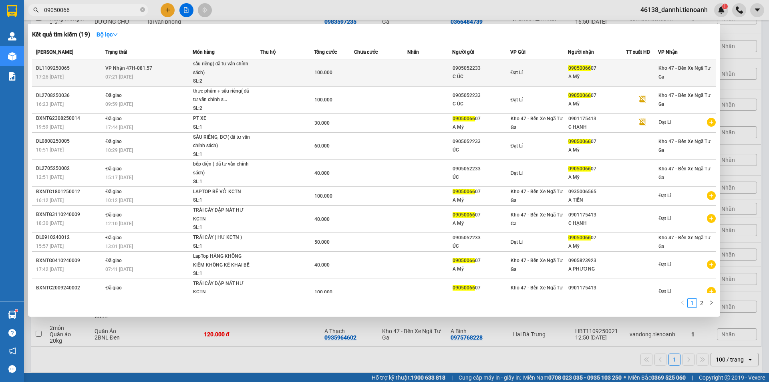
type input "09050066"
click at [168, 73] on div "07:21 [DATE]" at bounding box center [148, 77] width 87 height 9
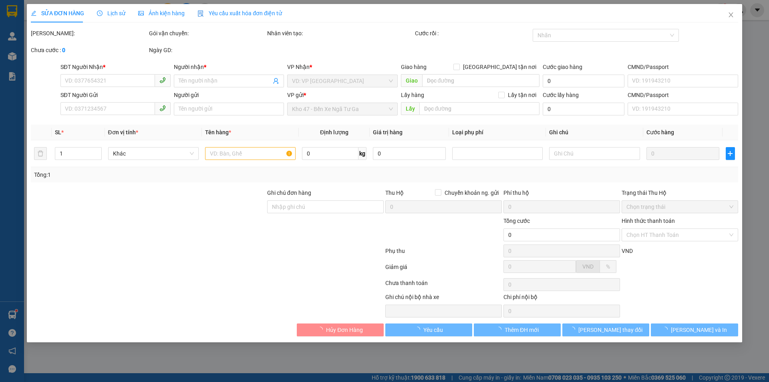
type input "0905006607"
type input "A Mỹ"
type input "0905052233"
type input "C ÚC"
type input "100.000"
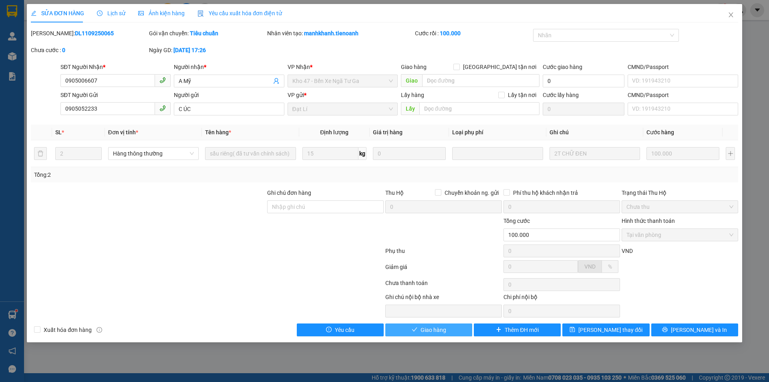
click at [390, 327] on button "Giao hàng" at bounding box center [428, 329] width 87 height 13
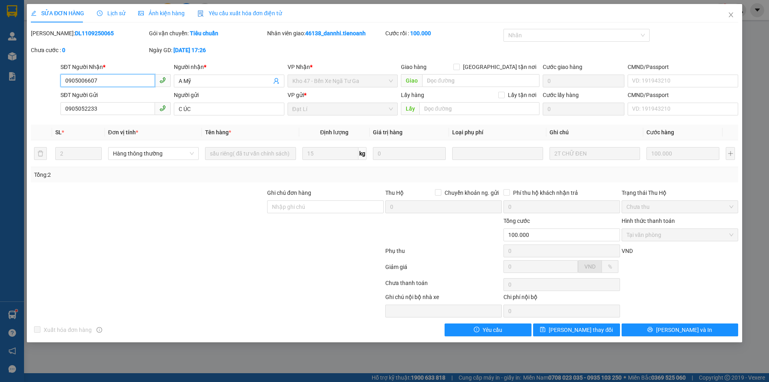
click at [108, 84] on input "0905006607" at bounding box center [108, 80] width 95 height 13
click at [737, 13] on span "Close" at bounding box center [731, 15] width 22 height 22
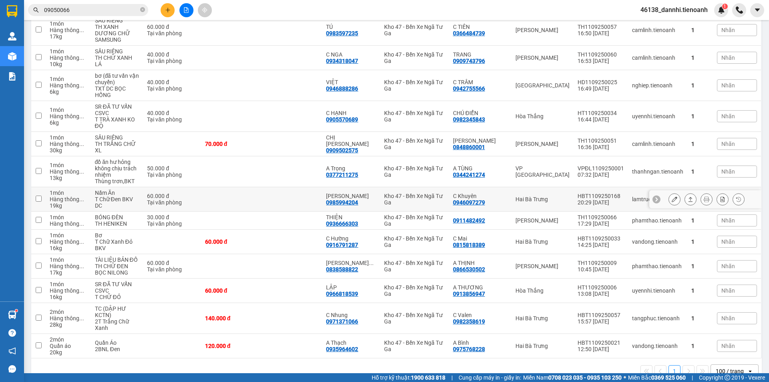
scroll to position [155, 0]
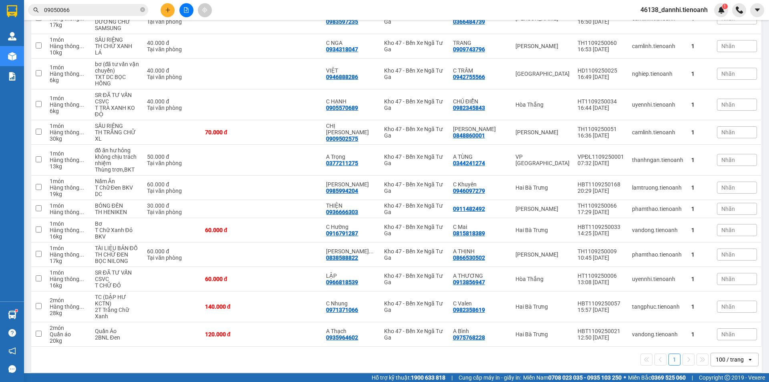
click at [113, 12] on input "09050066" at bounding box center [91, 10] width 95 height 9
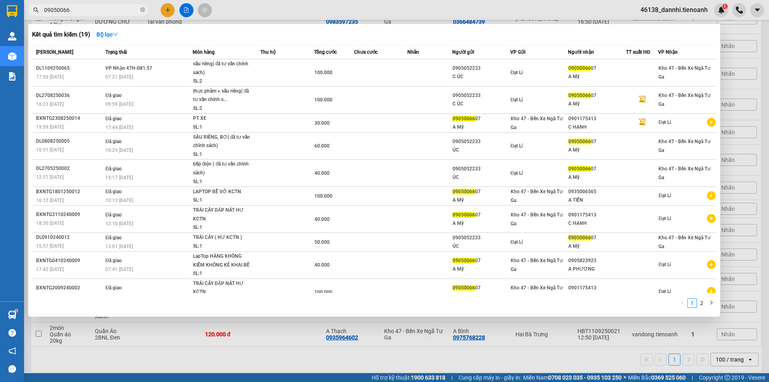
click at [113, 12] on input "09050066" at bounding box center [91, 10] width 95 height 9
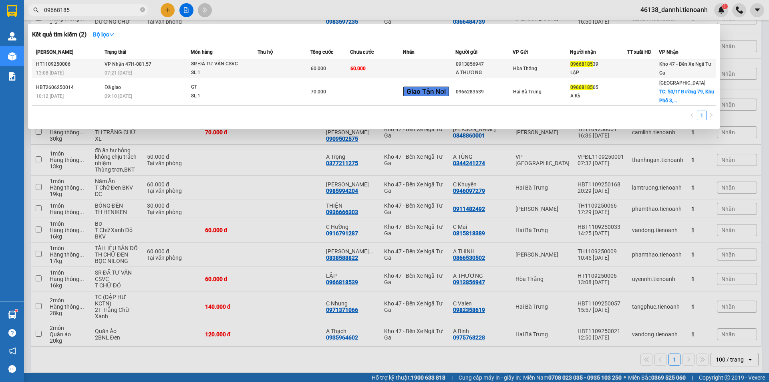
type input "09668185"
click at [191, 68] on div "SR ĐÃ TƯ VẤN CSVC" at bounding box center [221, 64] width 60 height 9
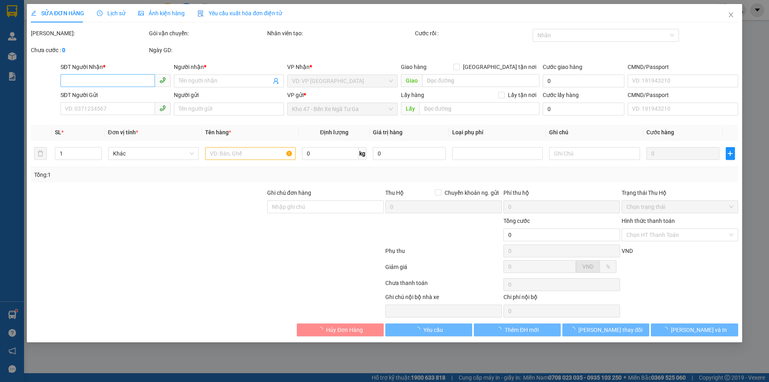
type input "0966818539"
type input "LẬP"
type input "0913856947"
type input "A THƯƠNG"
type input "60.000"
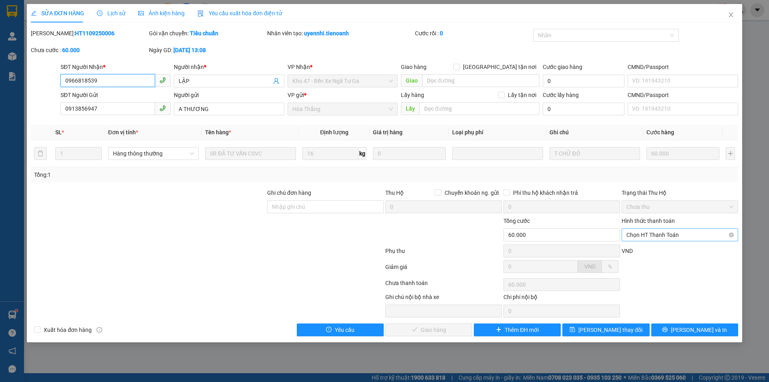
click at [655, 230] on span "Chọn HT Thanh Toán" at bounding box center [680, 235] width 107 height 12
click at [641, 252] on div "Tại văn phòng" at bounding box center [680, 250] width 107 height 9
type input "0"
click at [437, 332] on span "[PERSON_NAME] và Giao hàng" at bounding box center [439, 329] width 77 height 9
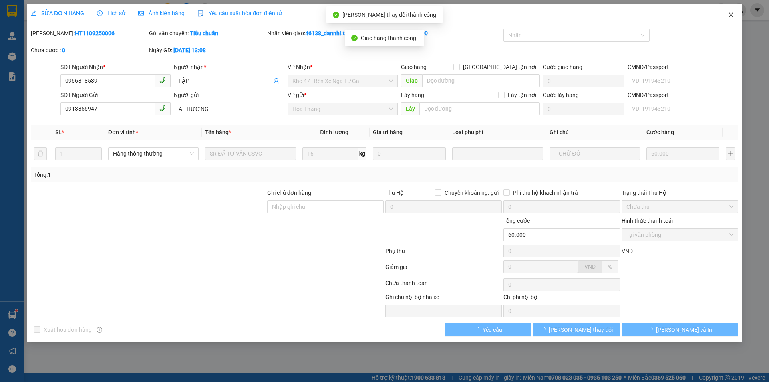
click at [730, 19] on span "Close" at bounding box center [731, 15] width 22 height 22
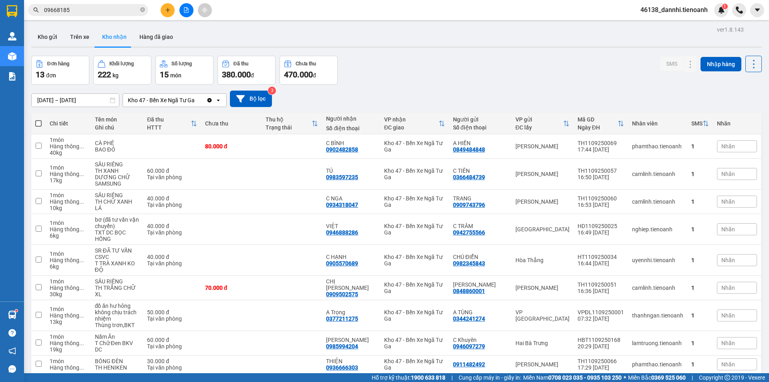
click at [403, 30] on div "Kho gửi Trên xe Kho nhận Hàng đã giao" at bounding box center [396, 37] width 731 height 21
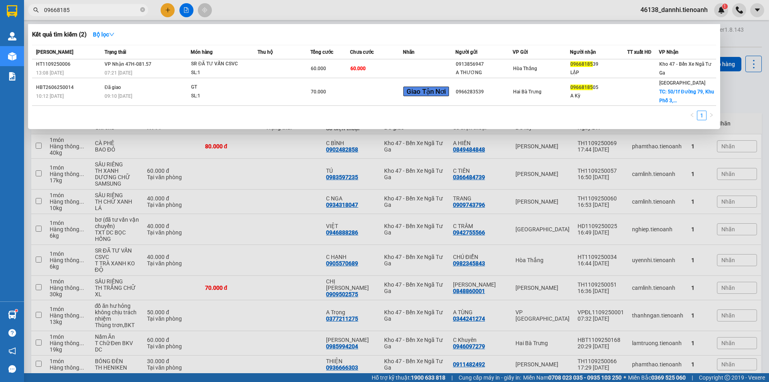
click at [111, 6] on input "09668185" at bounding box center [91, 10] width 95 height 9
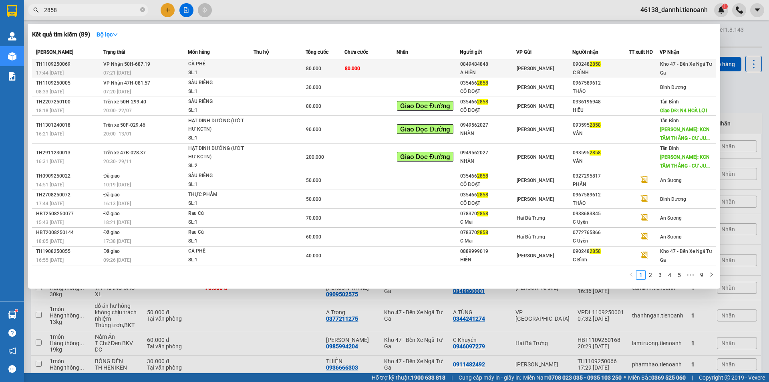
type input "2858"
click at [154, 69] on div "07:21 [DATE]" at bounding box center [145, 73] width 84 height 9
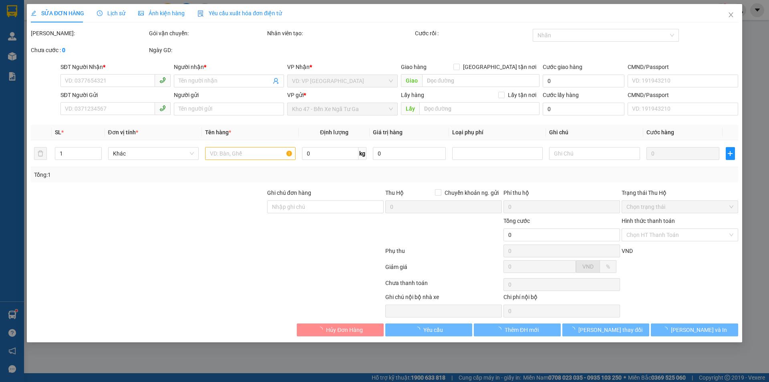
type input "0902482858"
type input "C BÌNH"
type input "0849484848"
type input "A HIỀN"
type input "80.000"
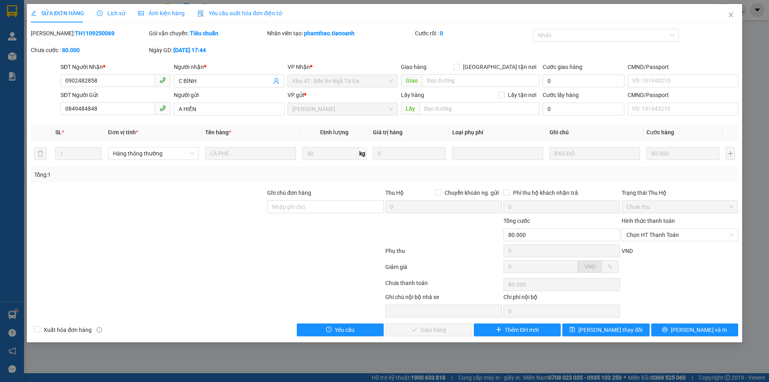
click at [443, 234] on div at bounding box center [444, 230] width 118 height 28
click at [644, 237] on span "Chọn HT Thanh Toán" at bounding box center [680, 235] width 107 height 12
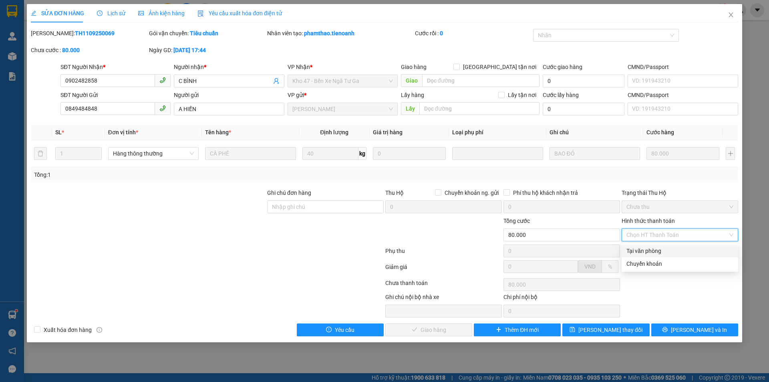
drag, startPoint x: 644, startPoint y: 251, endPoint x: 630, endPoint y: 254, distance: 15.2
click at [638, 251] on div "Tại văn phòng" at bounding box center [680, 250] width 107 height 9
type input "0"
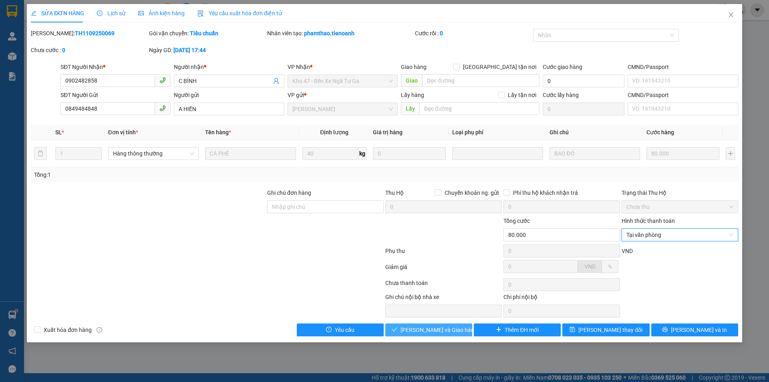
drag, startPoint x: 445, startPoint y: 325, endPoint x: 432, endPoint y: 334, distance: 15.9
click at [445, 325] on button "[PERSON_NAME] và Giao hàng" at bounding box center [428, 329] width 87 height 13
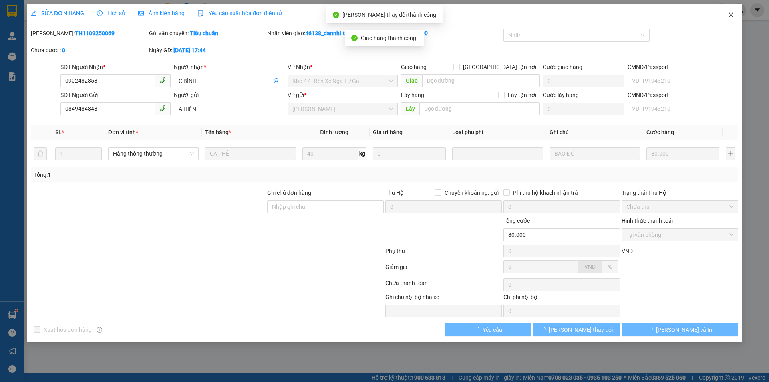
click at [733, 14] on icon "close" at bounding box center [731, 15] width 6 height 6
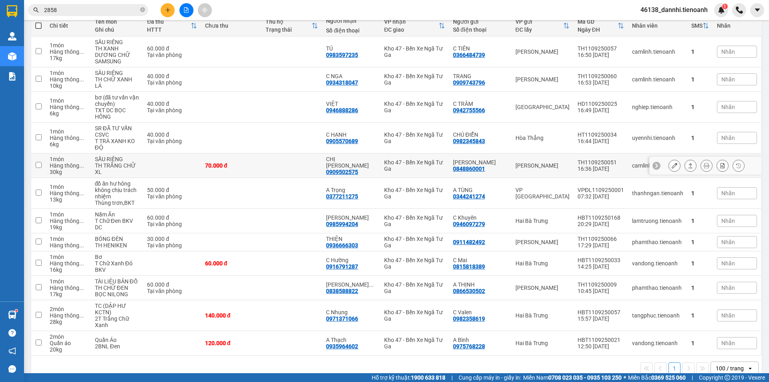
scroll to position [107, 0]
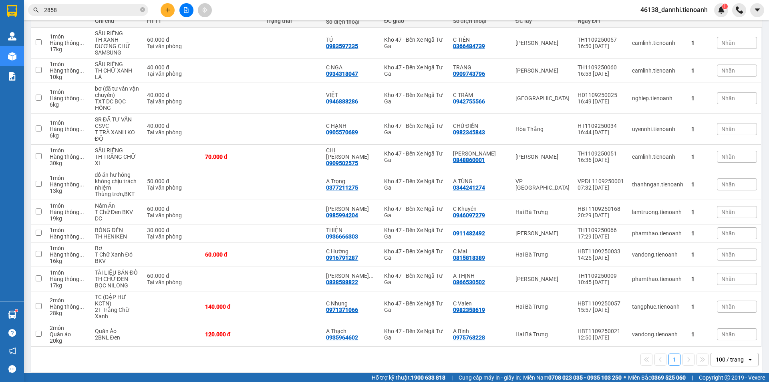
click at [104, 8] on input "2858" at bounding box center [91, 10] width 95 height 9
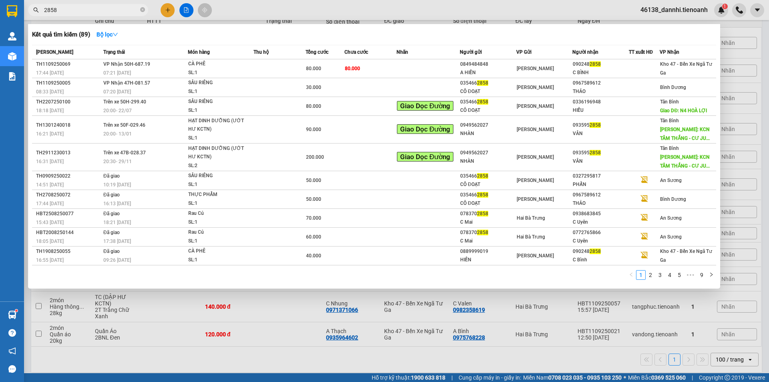
click at [104, 8] on input "2858" at bounding box center [91, 10] width 95 height 9
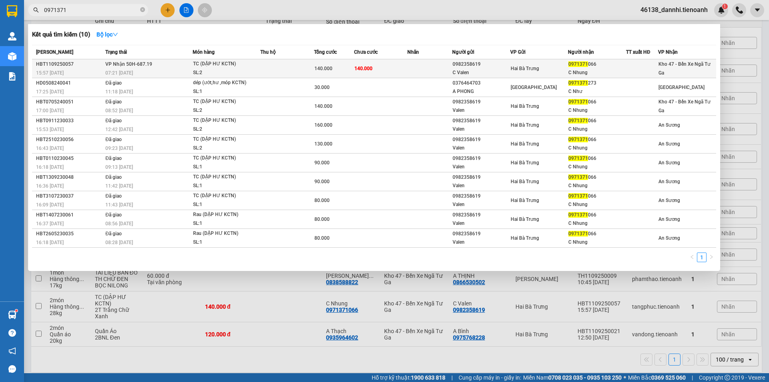
type input "0971371"
click at [246, 71] on div "SL: 2" at bounding box center [223, 73] width 60 height 9
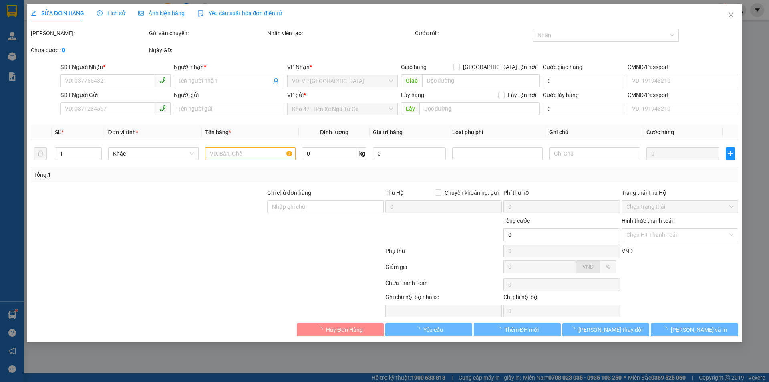
type input "0971371066"
type input "C Nhung"
type input "0982358619"
type input "C Valen"
type input "241173294"
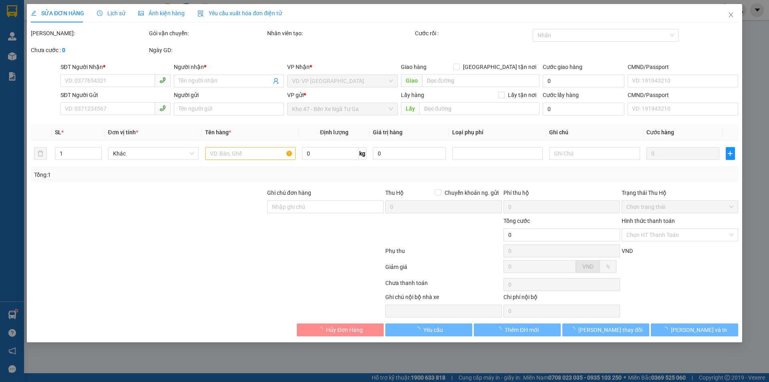
type input "140.000"
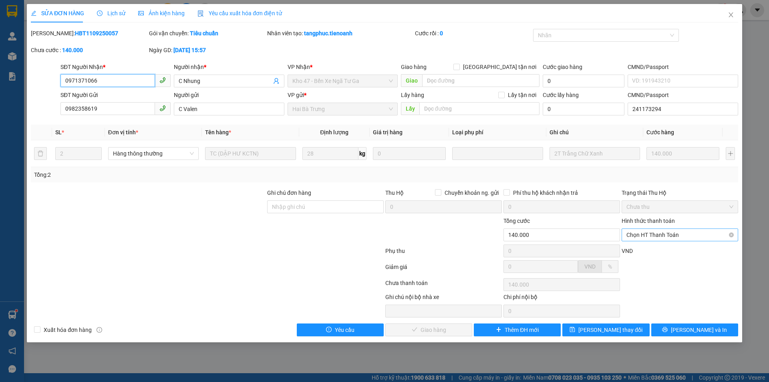
click at [646, 235] on span "Chọn HT Thanh Toán" at bounding box center [680, 235] width 107 height 12
click at [652, 248] on div "Tại văn phòng" at bounding box center [680, 250] width 107 height 9
type input "0"
click at [457, 326] on button "[PERSON_NAME] và Giao hàng" at bounding box center [428, 329] width 87 height 13
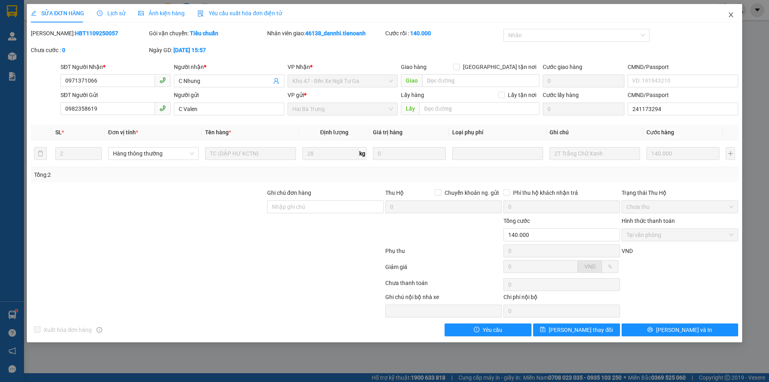
click at [734, 16] on icon "close" at bounding box center [731, 15] width 6 height 6
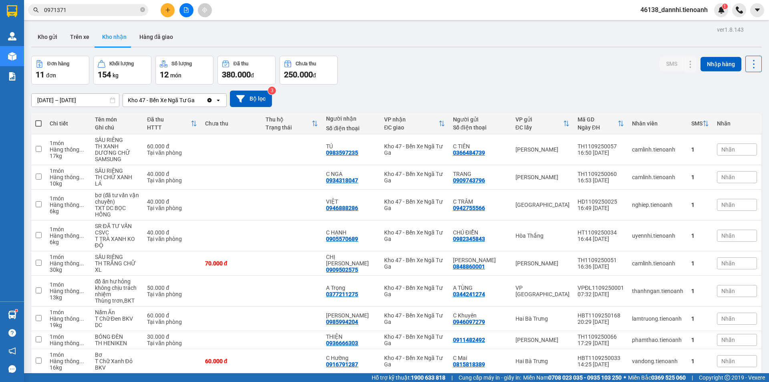
click at [118, 8] on input "0971371" at bounding box center [91, 10] width 95 height 9
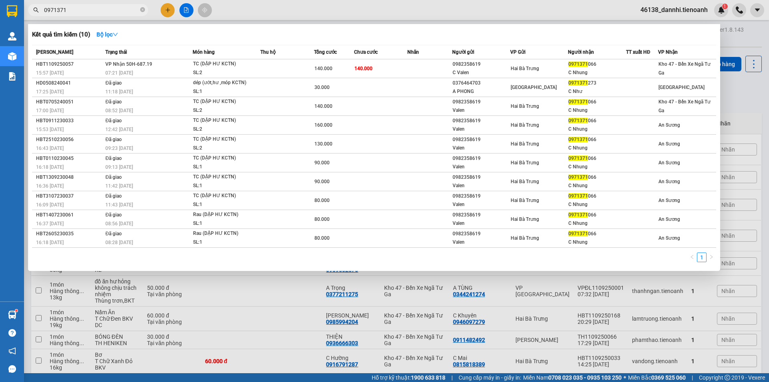
click at [118, 8] on input "0971371" at bounding box center [91, 10] width 95 height 9
click at [143, 13] on span at bounding box center [142, 10] width 5 height 8
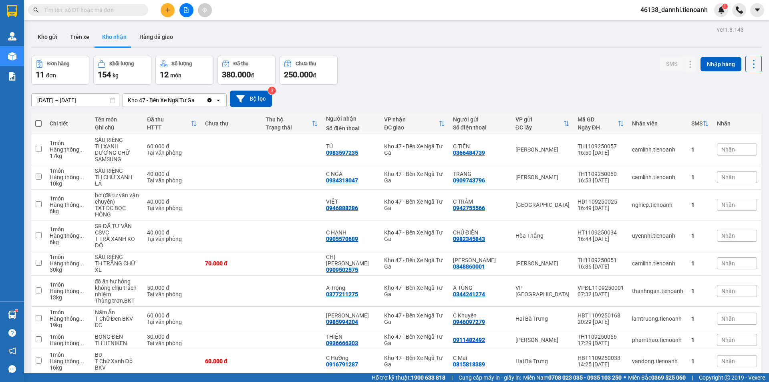
click at [123, 13] on input "text" at bounding box center [91, 10] width 95 height 9
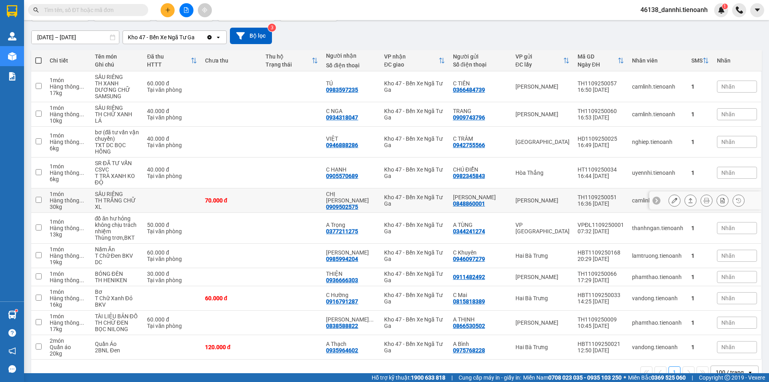
scroll to position [76, 0]
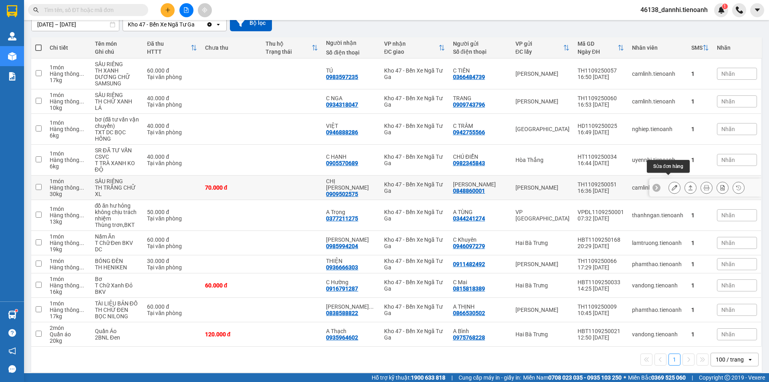
click at [672, 185] on icon at bounding box center [675, 188] width 6 height 6
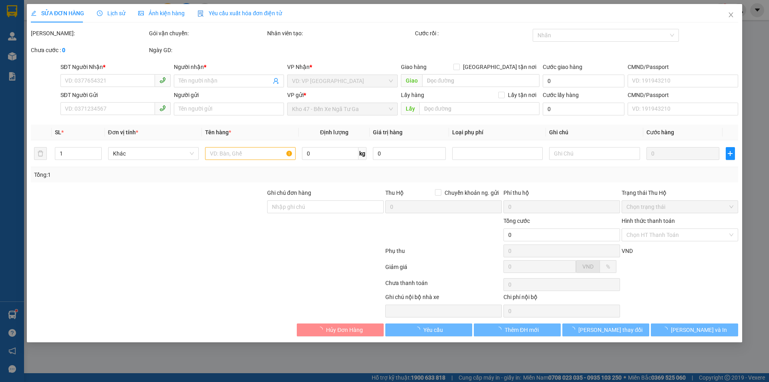
type input "0909502575"
type input "CHỊ MINH"
type input "0848860001"
type input "TRỌNG LINH"
type input "70.000"
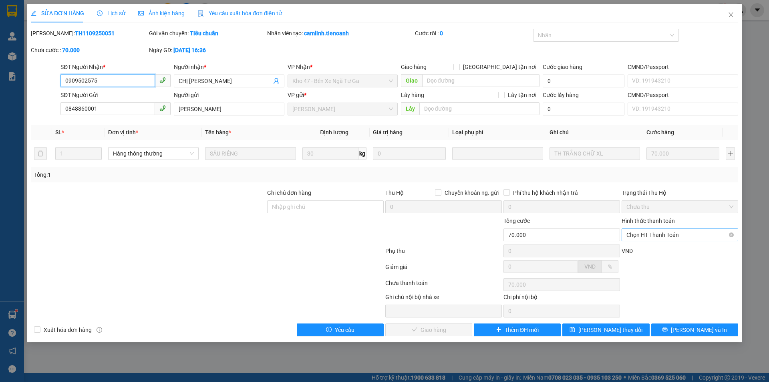
click at [670, 239] on span "Chọn HT Thanh Toán" at bounding box center [680, 235] width 107 height 12
click at [662, 251] on div "Tại văn phòng" at bounding box center [680, 250] width 107 height 9
type input "0"
click at [444, 327] on span "[PERSON_NAME] và Giao hàng" at bounding box center [439, 329] width 77 height 9
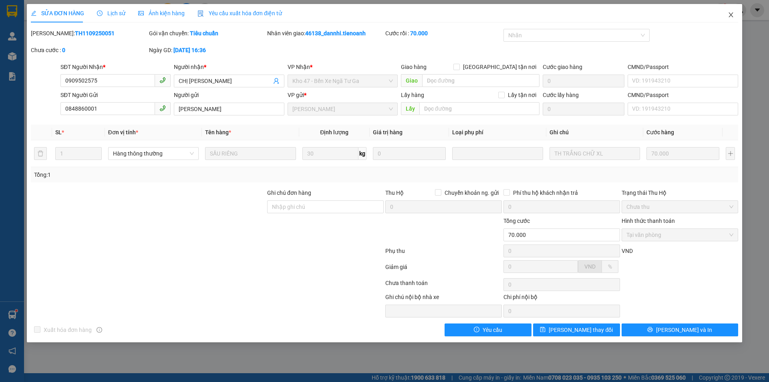
click at [731, 16] on icon "close" at bounding box center [731, 15] width 6 height 6
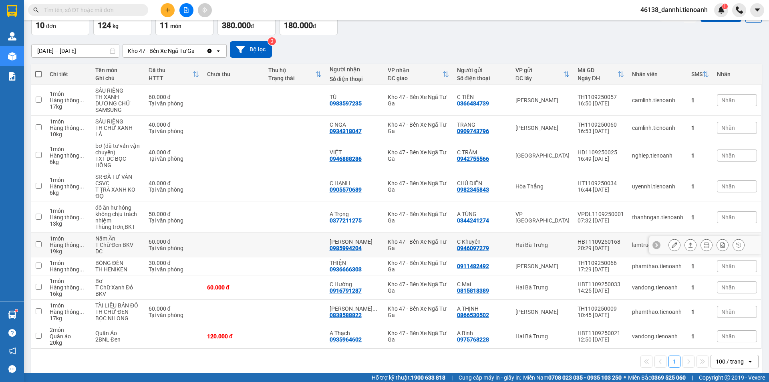
scroll to position [51, 0]
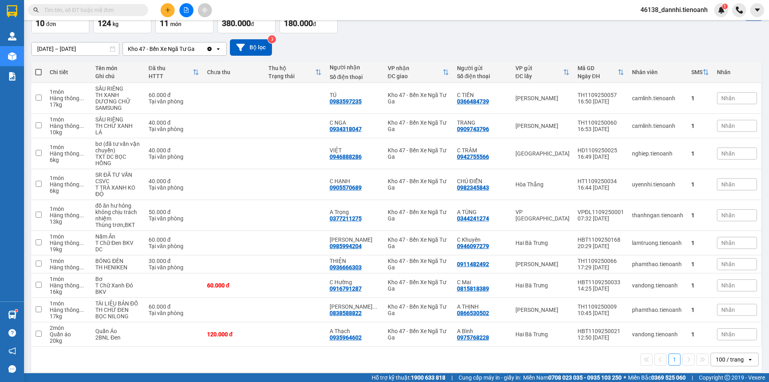
click at [129, 9] on input "text" at bounding box center [91, 10] width 95 height 9
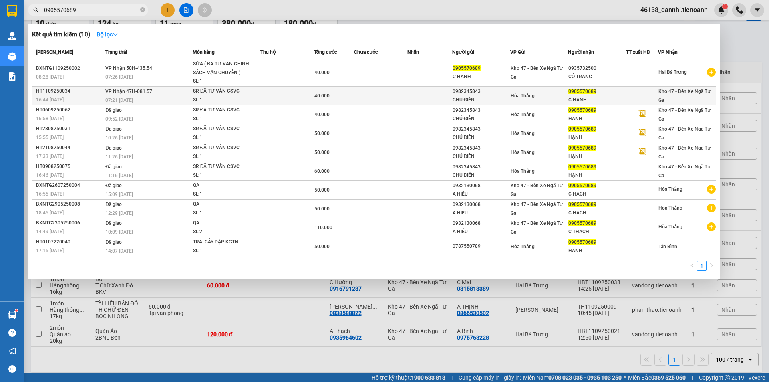
type input "0905570689"
click at [188, 91] on td "VP Nhận 47H-081.57 07:21 - 12/09" at bounding box center [147, 95] width 89 height 19
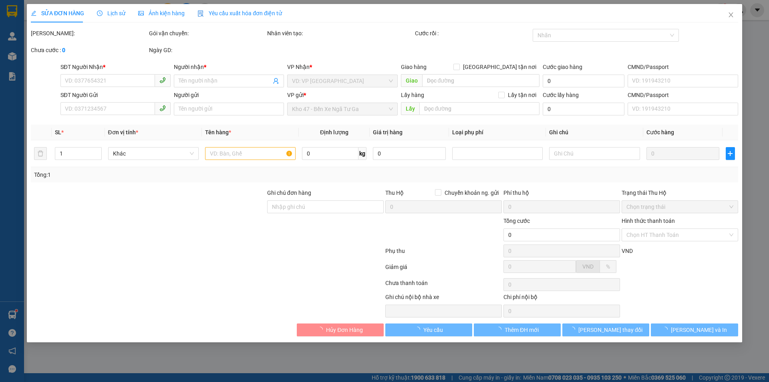
type input "0905570689"
type input "C HẠNH"
type input "0982345843"
type input "CHÚ ĐIỂN"
type input "40.000"
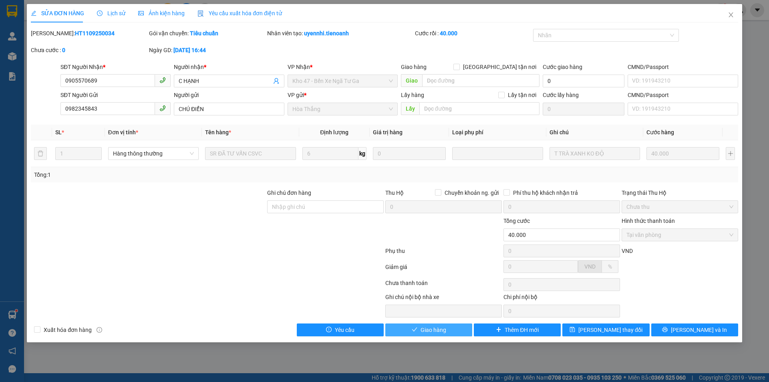
click at [402, 329] on button "Giao hàng" at bounding box center [428, 329] width 87 height 13
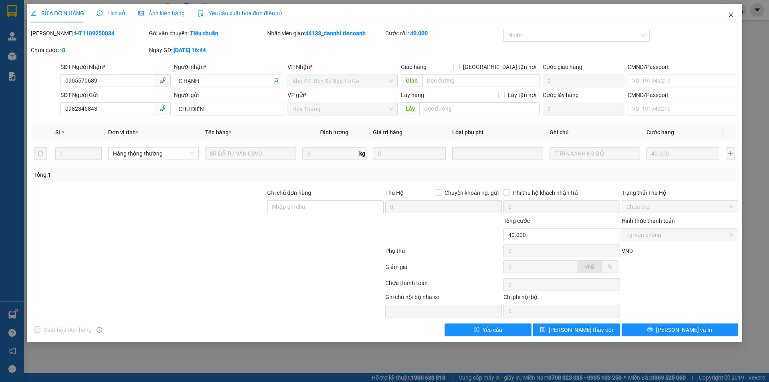
click at [732, 18] on icon "close" at bounding box center [731, 15] width 6 height 6
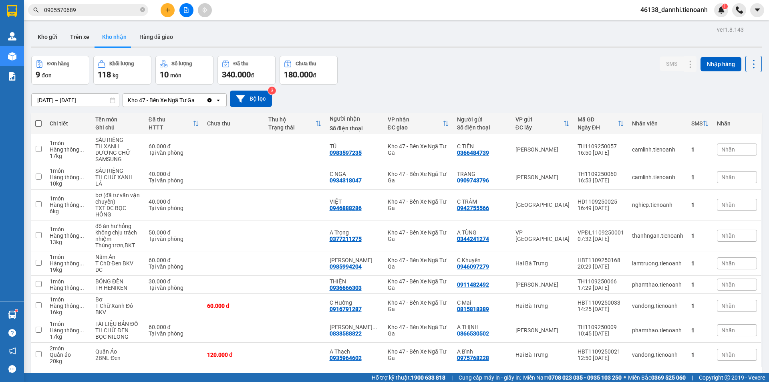
scroll to position [37, 0]
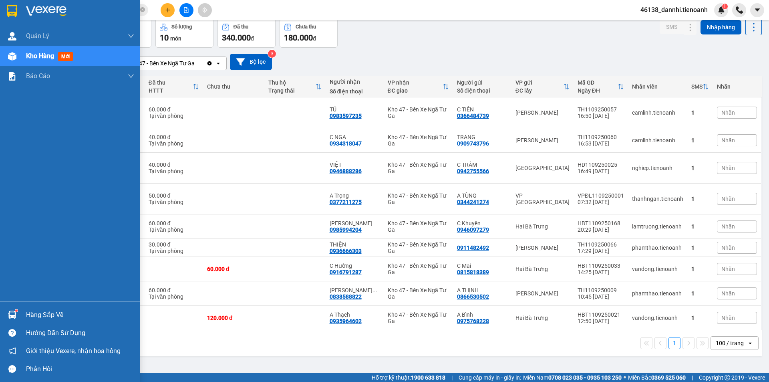
click at [13, 11] on img at bounding box center [12, 11] width 10 height 12
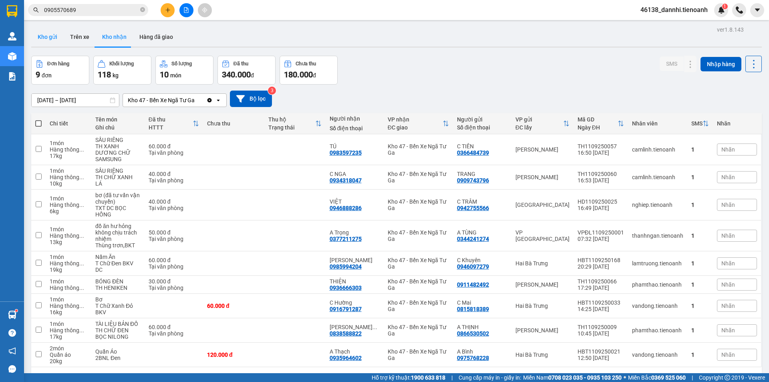
click at [47, 32] on button "Kho gửi" at bounding box center [47, 36] width 32 height 19
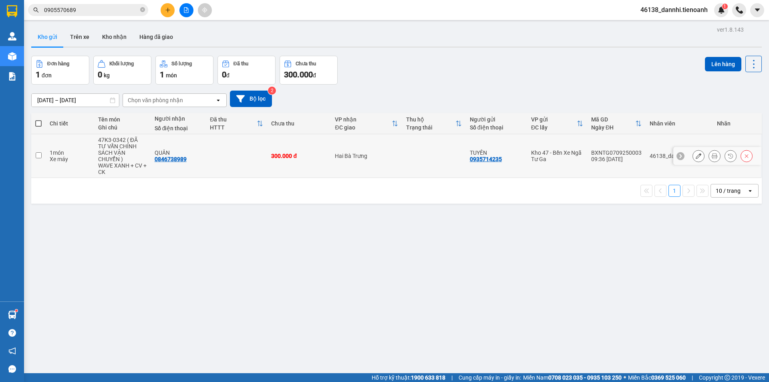
click at [208, 162] on td at bounding box center [236, 156] width 61 height 44
checkbox input "true"
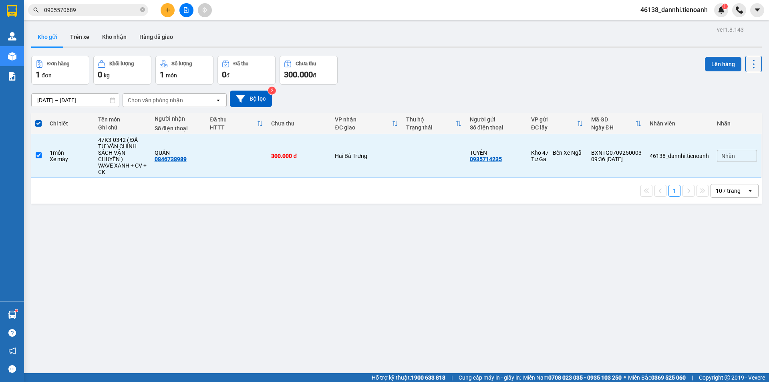
click at [718, 62] on button "Lên hàng" at bounding box center [723, 64] width 36 height 14
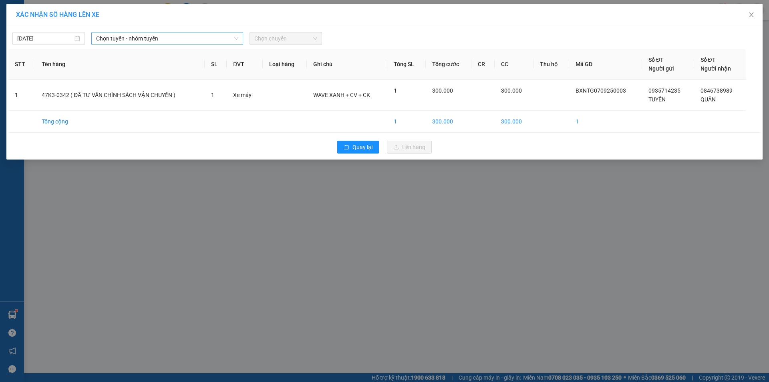
click at [138, 33] on span "Chọn tuyến - nhóm tuyến" at bounding box center [167, 38] width 142 height 12
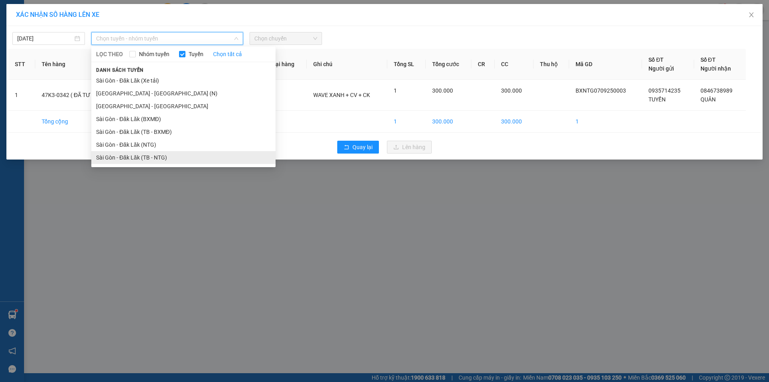
click at [146, 158] on li "Sài Gòn - Đăk Lăk (TB - NTG)" at bounding box center [183, 157] width 184 height 13
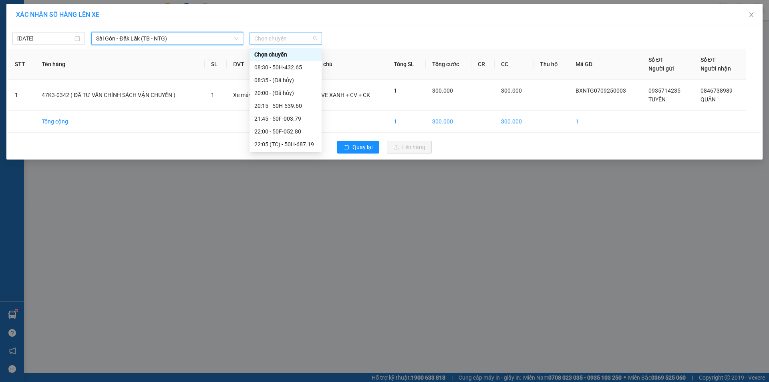
click at [291, 39] on span "Chọn chuyến" at bounding box center [285, 38] width 63 height 12
click at [296, 65] on div "08:30 - 50H-432.65" at bounding box center [285, 67] width 63 height 9
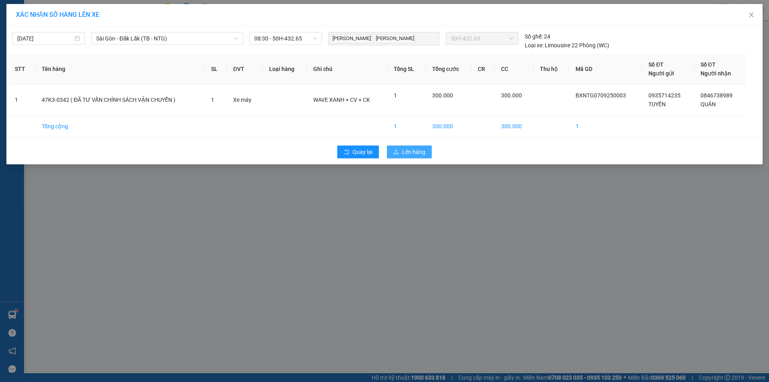
click at [416, 154] on span "Lên hàng" at bounding box center [413, 151] width 23 height 9
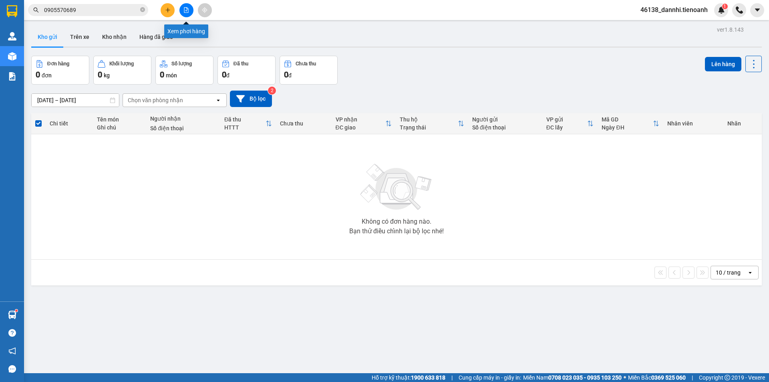
click at [185, 12] on icon "file-add" at bounding box center [186, 10] width 4 height 6
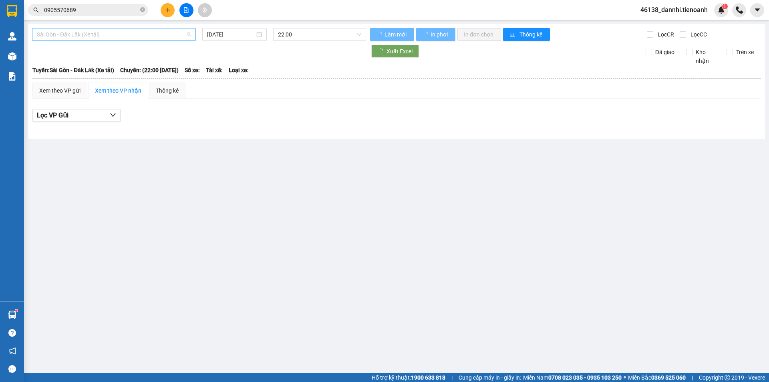
click at [164, 33] on span "Sài Gòn - Đăk Lăk (Xe tải)" at bounding box center [114, 34] width 154 height 12
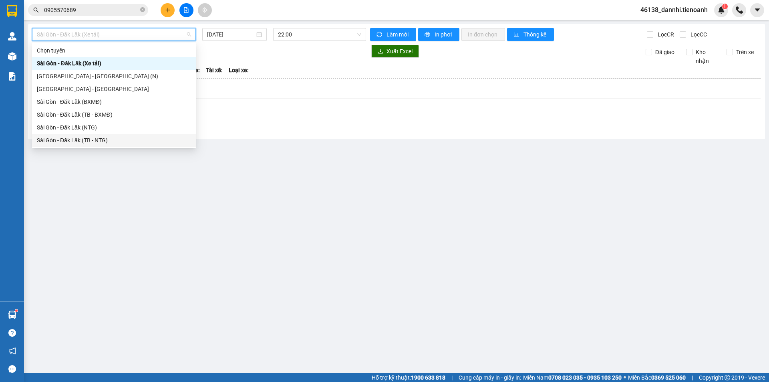
drag, startPoint x: 132, startPoint y: 141, endPoint x: 146, endPoint y: 121, distance: 24.2
click at [132, 140] on div "Sài Gòn - Đăk Lăk (TB - NTG)" at bounding box center [114, 140] width 154 height 9
type input "[DATE]"
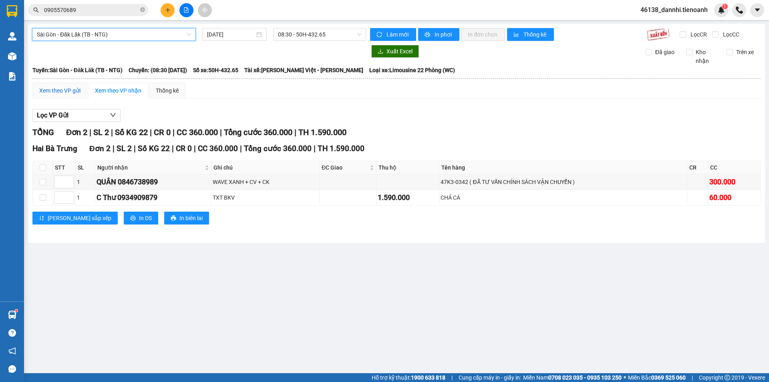
click at [55, 91] on div "Xem theo VP gửi" at bounding box center [59, 90] width 41 height 9
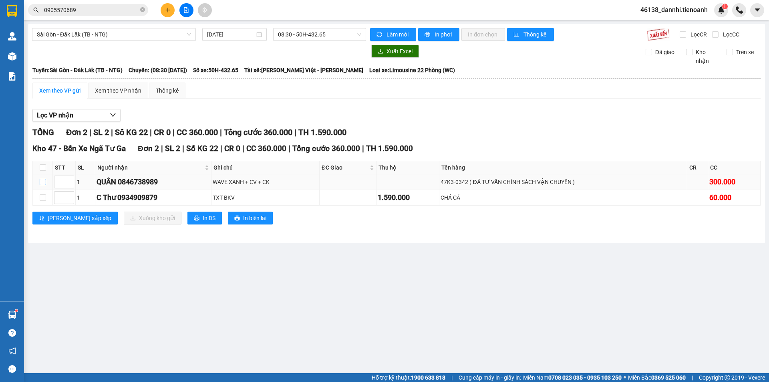
click at [42, 180] on input "checkbox" at bounding box center [43, 182] width 6 height 6
checkbox input "true"
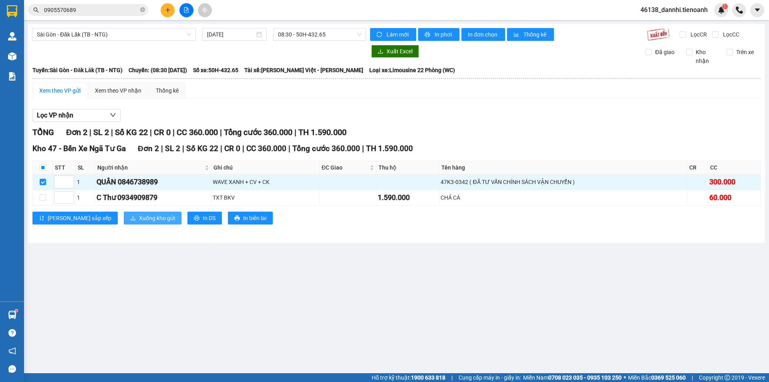
click at [139, 215] on span "Xuống kho gửi" at bounding box center [157, 218] width 36 height 9
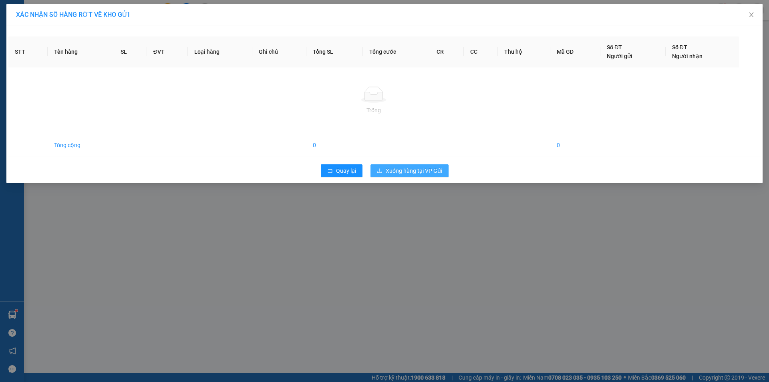
click at [377, 171] on button "Xuống hàng tại VP Gửi" at bounding box center [410, 170] width 78 height 13
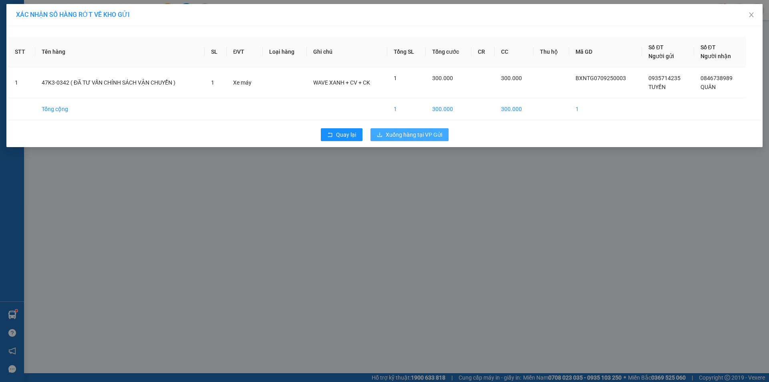
click at [382, 132] on icon "download" at bounding box center [380, 135] width 6 height 6
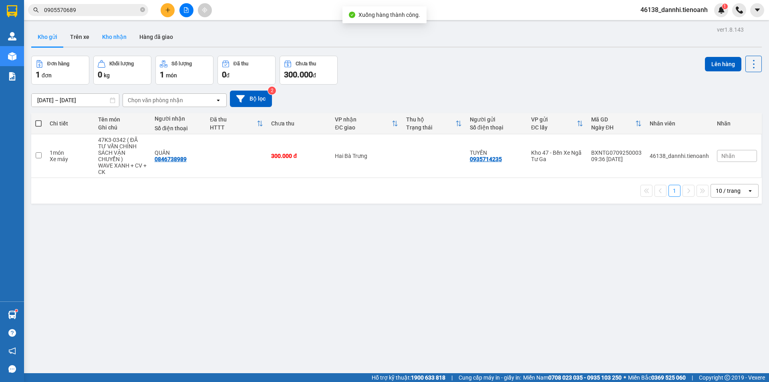
click at [113, 34] on button "Kho nhận" at bounding box center [114, 36] width 37 height 19
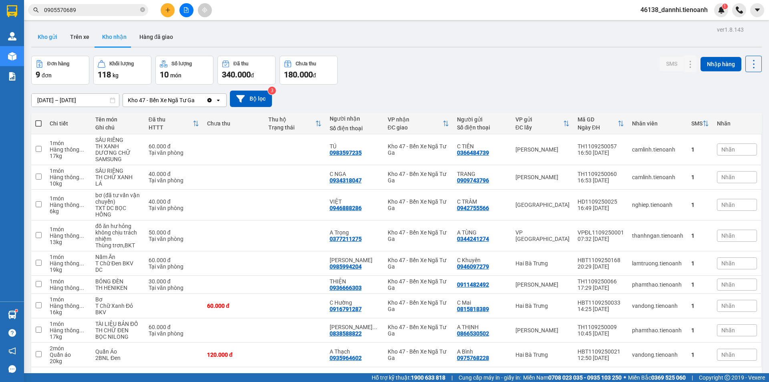
click at [52, 36] on button "Kho gửi" at bounding box center [47, 36] width 32 height 19
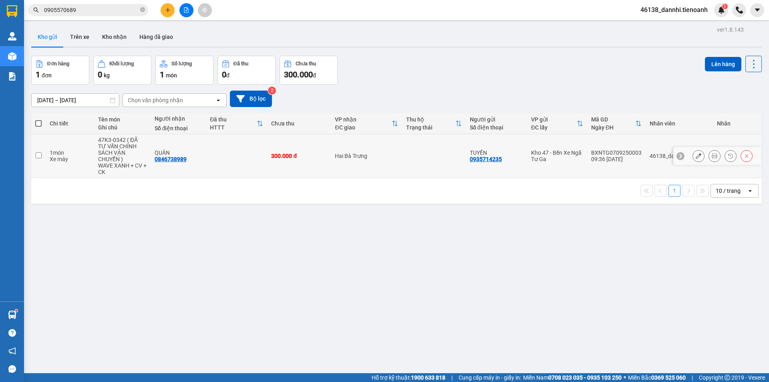
drag, startPoint x: 219, startPoint y: 150, endPoint x: 211, endPoint y: 152, distance: 8.4
click at [217, 151] on td at bounding box center [236, 156] width 61 height 44
checkbox input "true"
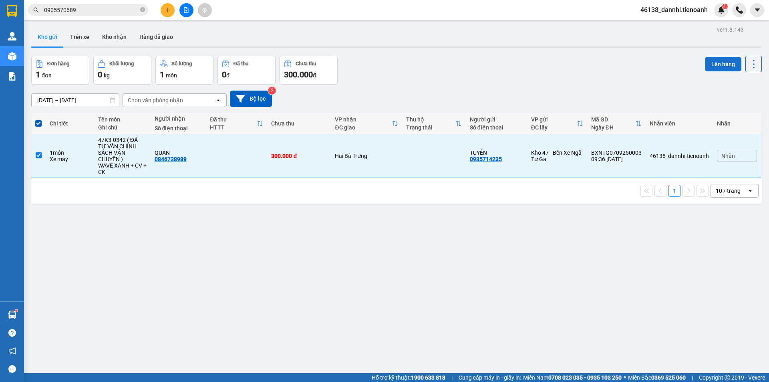
click at [706, 64] on button "Lên hàng" at bounding box center [723, 64] width 36 height 14
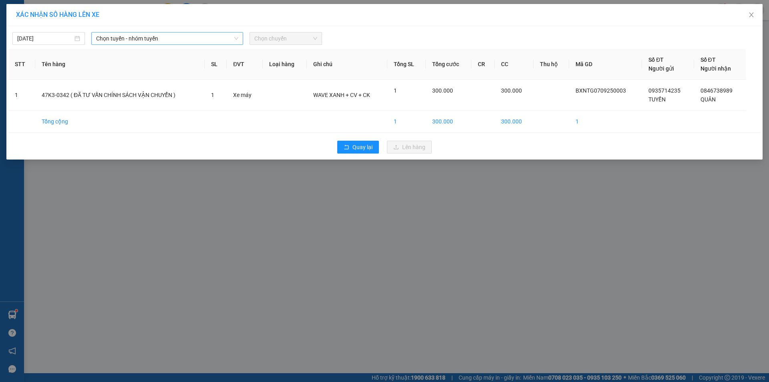
click at [142, 36] on span "Chọn tuyến - nhóm tuyến" at bounding box center [167, 38] width 142 height 12
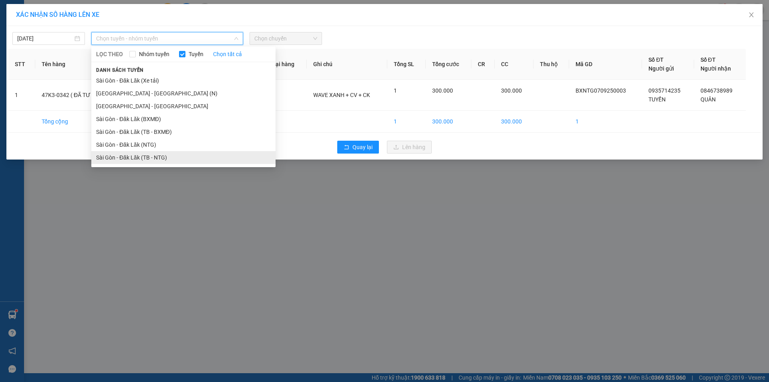
click at [151, 157] on li "Sài Gòn - Đăk Lăk (TB - NTG)" at bounding box center [183, 157] width 184 height 13
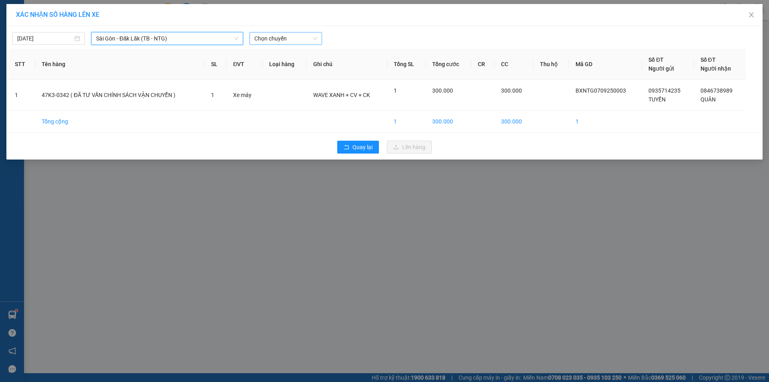
click at [289, 37] on span "Chọn chuyến" at bounding box center [285, 38] width 63 height 12
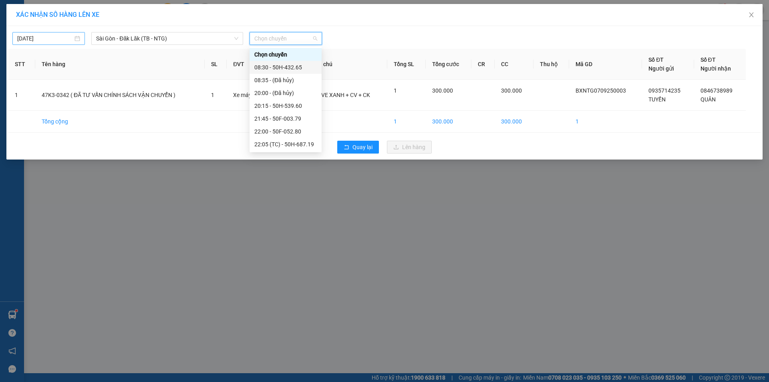
click at [58, 38] on input "[DATE]" at bounding box center [45, 38] width 56 height 9
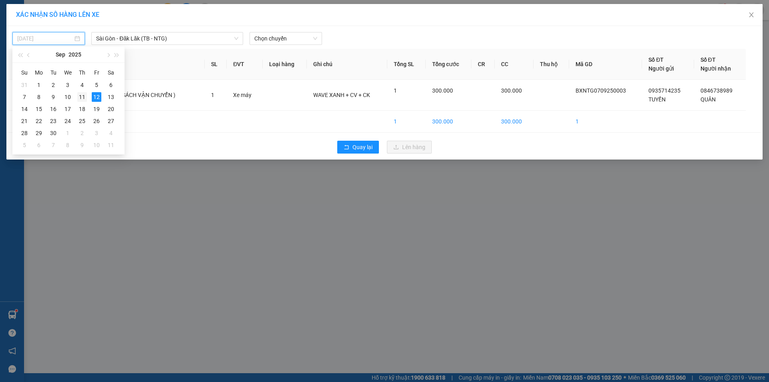
click at [79, 98] on div "11" at bounding box center [82, 97] width 10 height 10
type input "[DATE]"
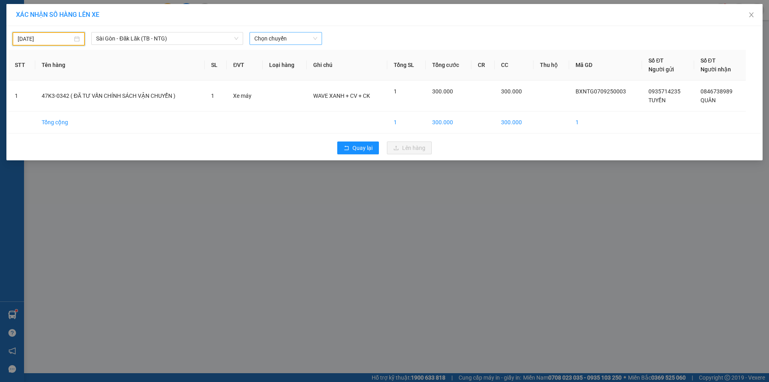
click at [293, 39] on span "Chọn chuyến" at bounding box center [285, 38] width 63 height 12
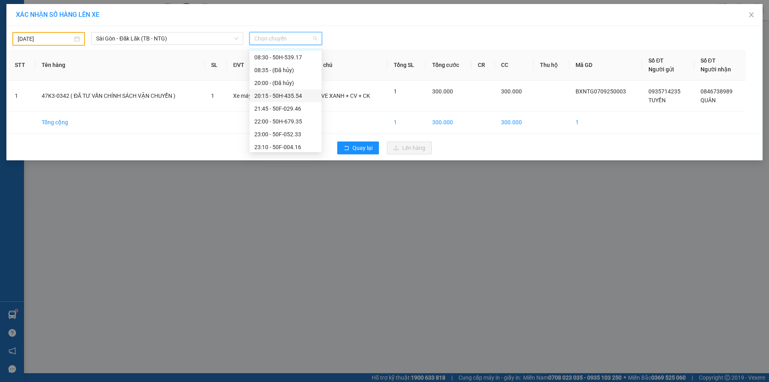
scroll to position [13, 0]
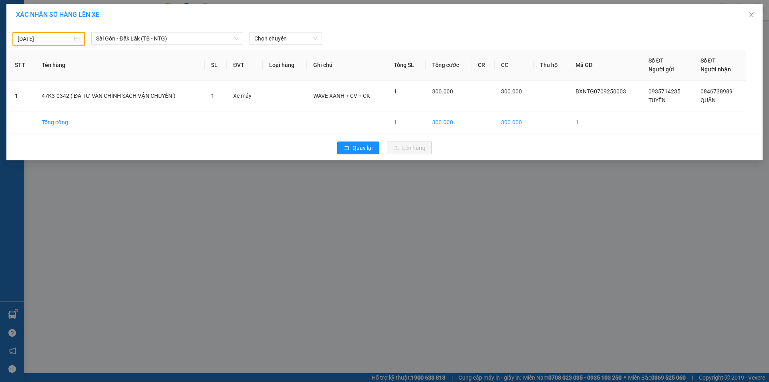
click at [144, 32] on div "[DATE] [GEOGRAPHIC_DATA] - Đăk Lăk (TB - [GEOGRAPHIC_DATA]) LỌC THEO Nhóm tuyến…" at bounding box center [384, 37] width 753 height 18
click at [143, 42] on span "Sài Gòn - Đăk Lăk (TB - NTG)" at bounding box center [167, 38] width 142 height 12
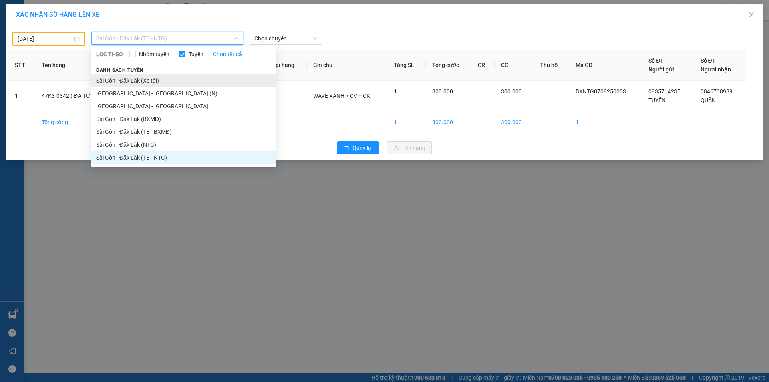
click at [160, 85] on li "Sài Gòn - Đăk Lăk (Xe tải)" at bounding box center [183, 80] width 184 height 13
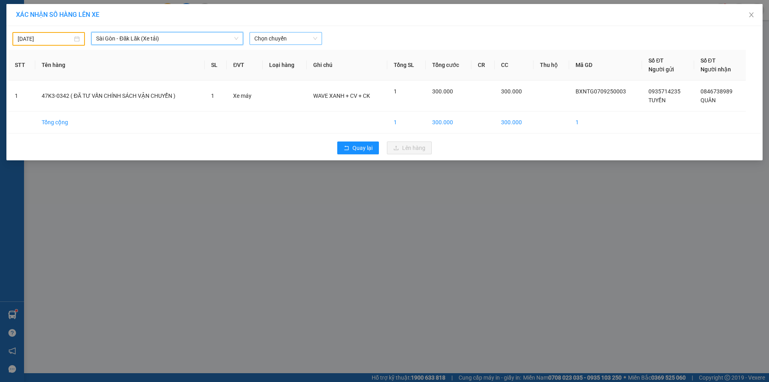
click at [295, 40] on span "Chọn chuyến" at bounding box center [285, 38] width 63 height 12
click at [298, 67] on div "22:00 - 50H-080.78" at bounding box center [285, 67] width 63 height 9
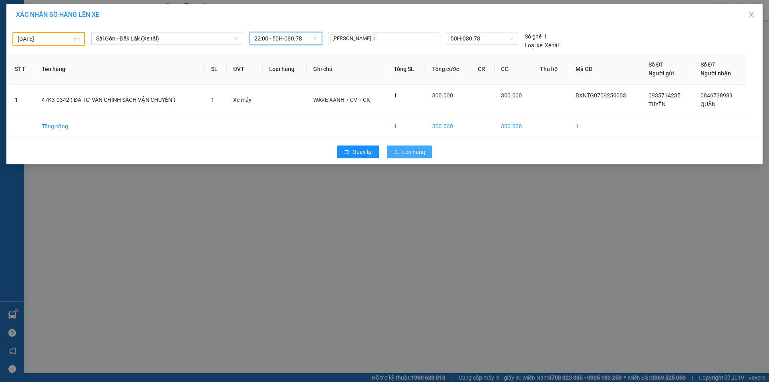
click at [406, 149] on span "Lên hàng" at bounding box center [413, 151] width 23 height 9
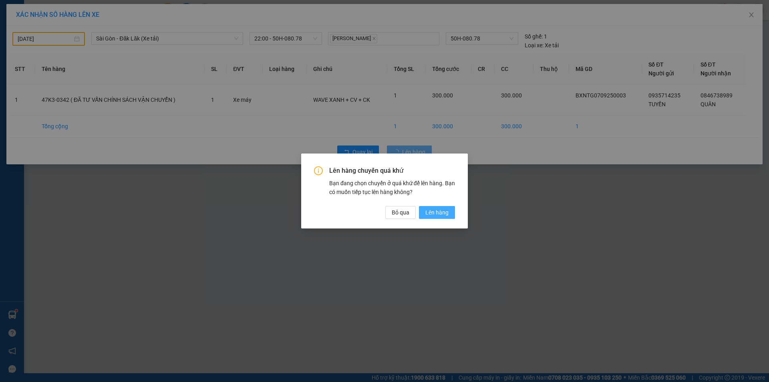
click at [440, 214] on span "Lên hàng" at bounding box center [437, 212] width 23 height 9
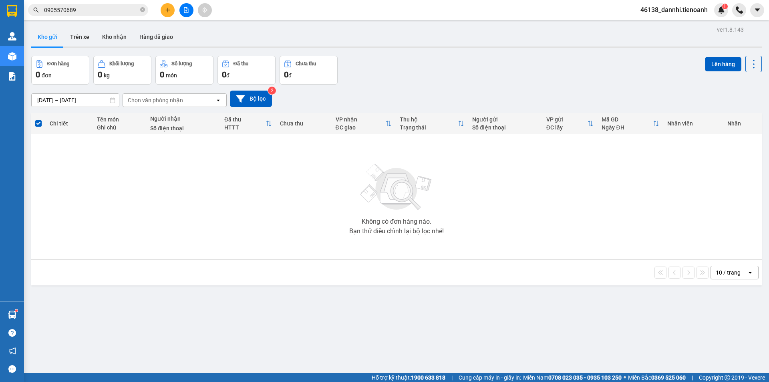
click at [122, 12] on input "0905570689" at bounding box center [91, 10] width 95 height 9
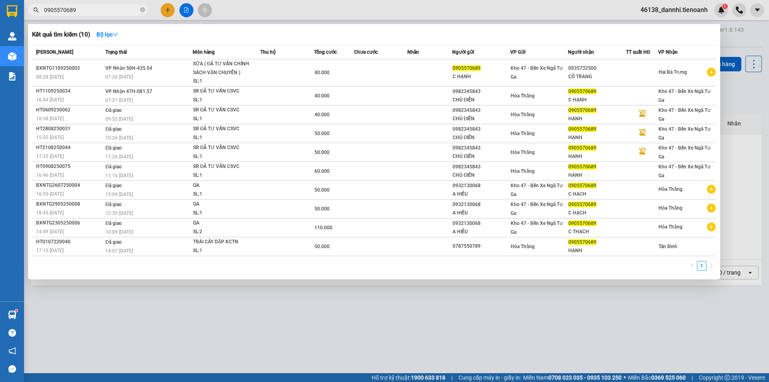
click at [122, 12] on input "0905570689" at bounding box center [91, 10] width 95 height 9
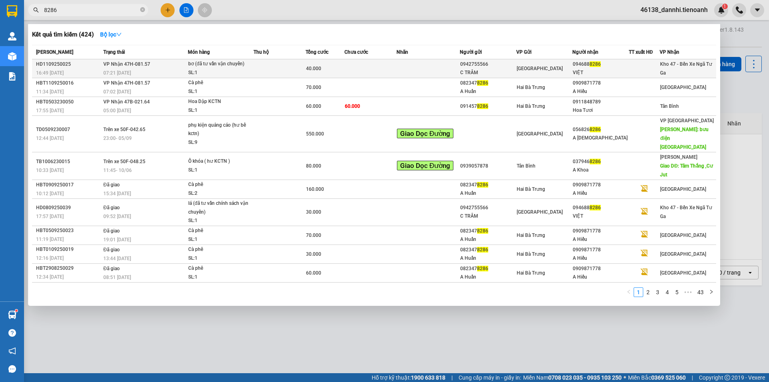
type input "8286"
click at [270, 68] on td at bounding box center [280, 68] width 52 height 19
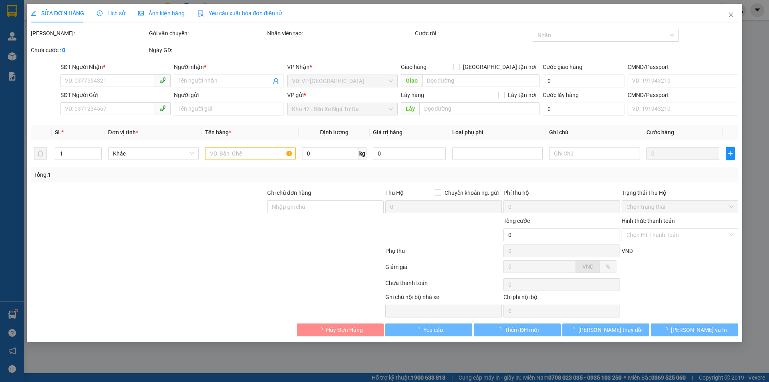
type input "0946888286"
type input "VIỆT"
type input "0942755566"
type input "C TRÂM"
type input "40.000"
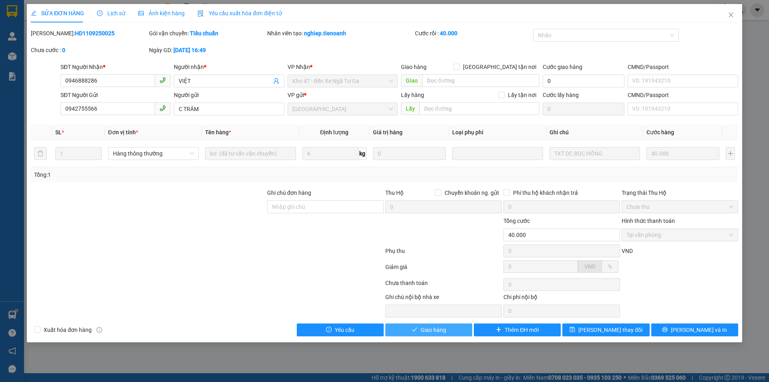
click at [425, 334] on span "Giao hàng" at bounding box center [434, 329] width 26 height 9
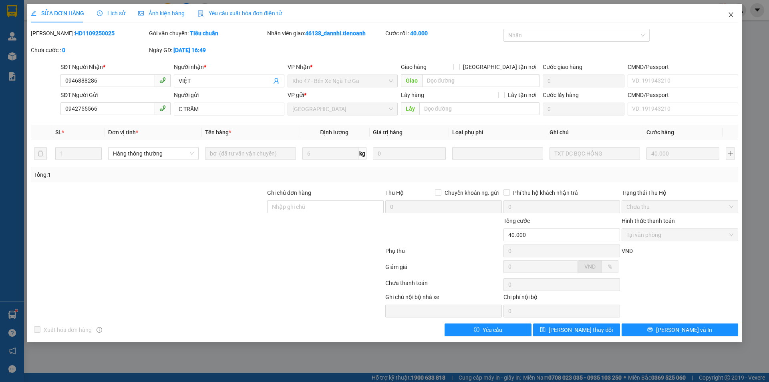
drag, startPoint x: 730, startPoint y: 15, endPoint x: 727, endPoint y: 20, distance: 5.7
click at [730, 15] on icon "close" at bounding box center [731, 15] width 6 height 6
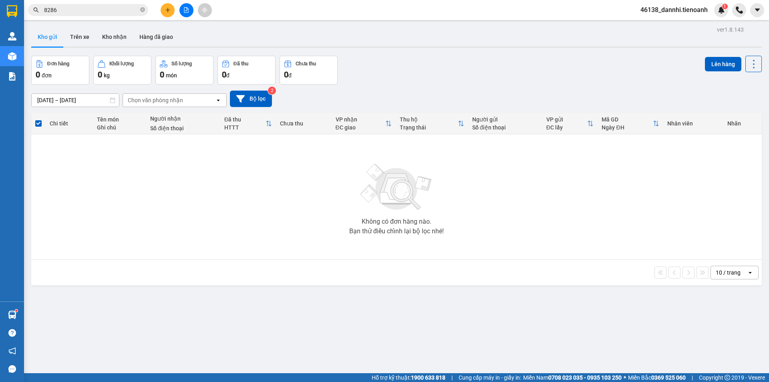
click at [116, 46] on div at bounding box center [396, 46] width 731 height 1
click at [115, 40] on button "Kho nhận" at bounding box center [114, 36] width 37 height 19
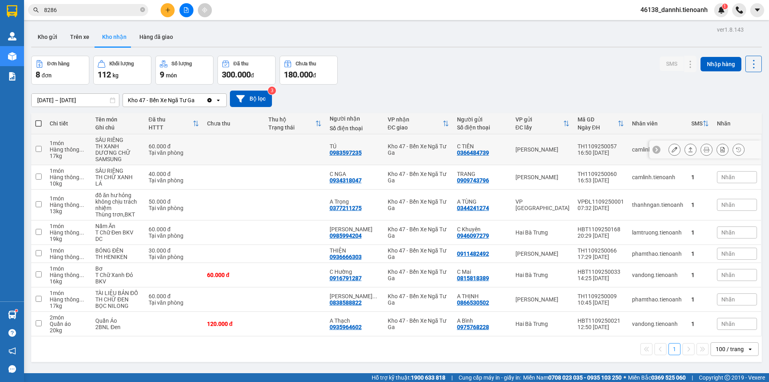
scroll to position [37, 0]
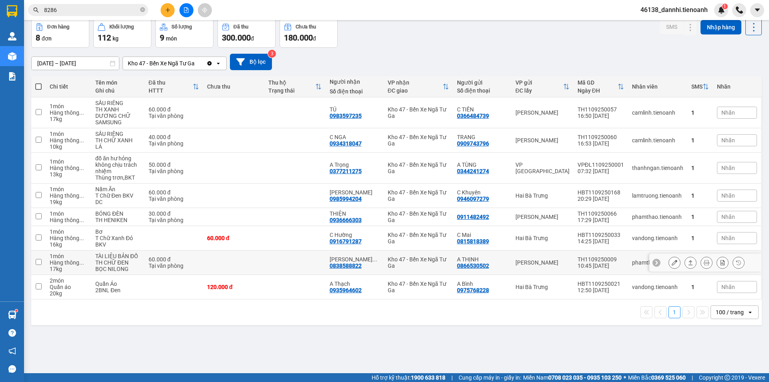
click at [279, 256] on td at bounding box center [294, 262] width 61 height 24
checkbox input "true"
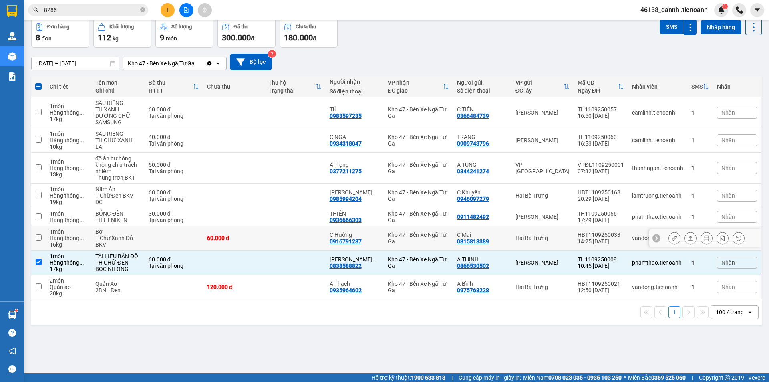
click at [289, 240] on td at bounding box center [294, 238] width 61 height 24
checkbox input "true"
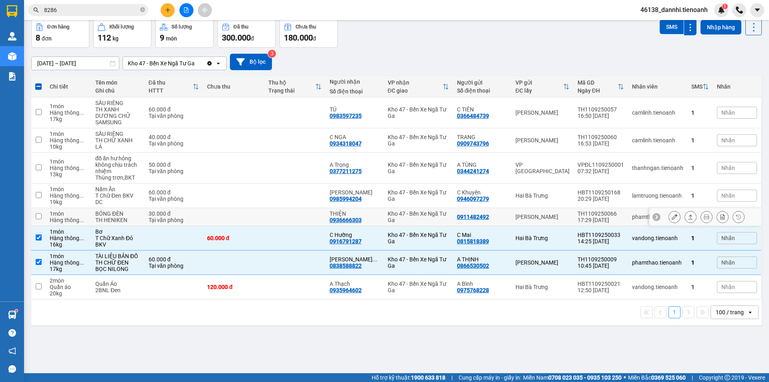
click at [289, 208] on td at bounding box center [294, 217] width 61 height 18
checkbox input "true"
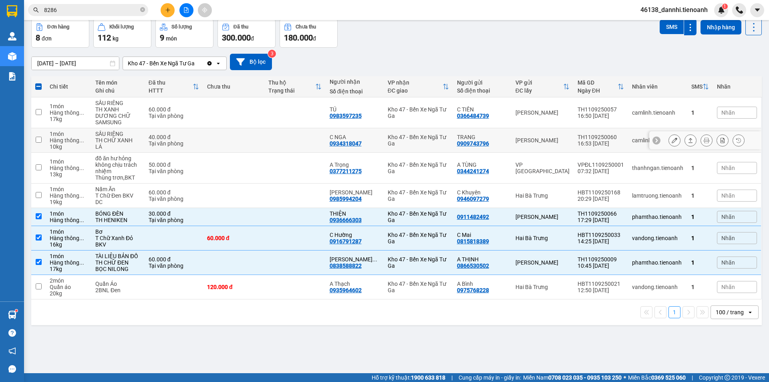
click at [271, 136] on td at bounding box center [294, 140] width 61 height 24
checkbox input "true"
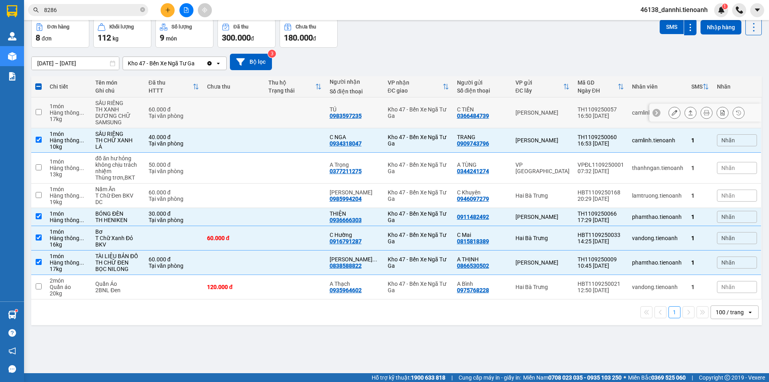
click at [268, 107] on td at bounding box center [294, 112] width 61 height 31
checkbox input "true"
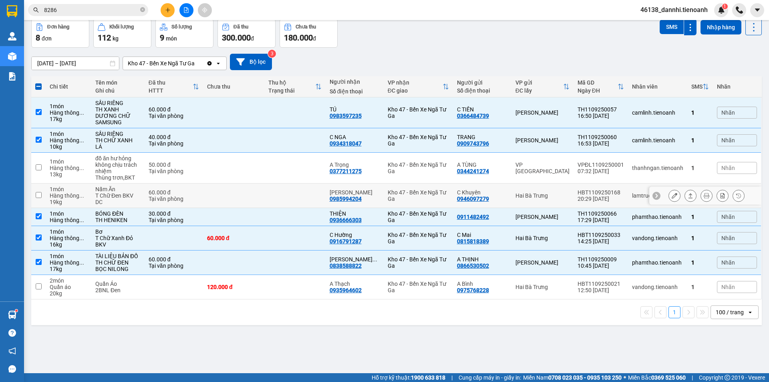
click at [262, 192] on td at bounding box center [233, 196] width 61 height 24
checkbox input "true"
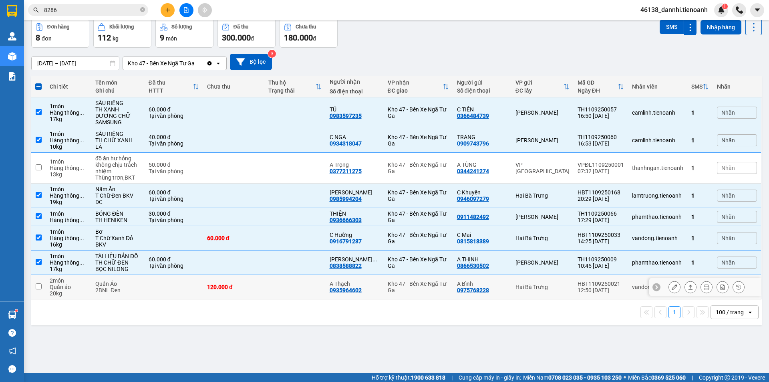
click at [270, 277] on td at bounding box center [294, 287] width 61 height 24
checkbox input "true"
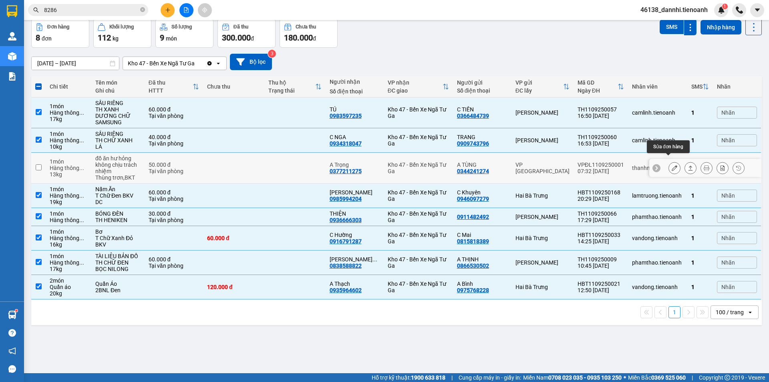
click at [672, 165] on icon at bounding box center [675, 168] width 6 height 6
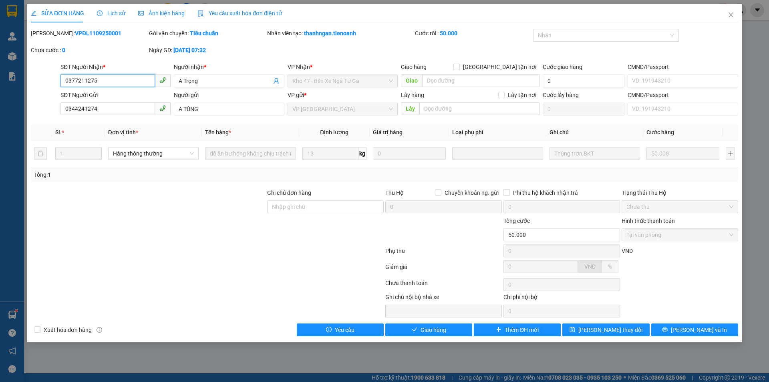
click at [115, 83] on input "0377211275" at bounding box center [108, 80] width 95 height 13
paste input "969992352"
type input "0969992352"
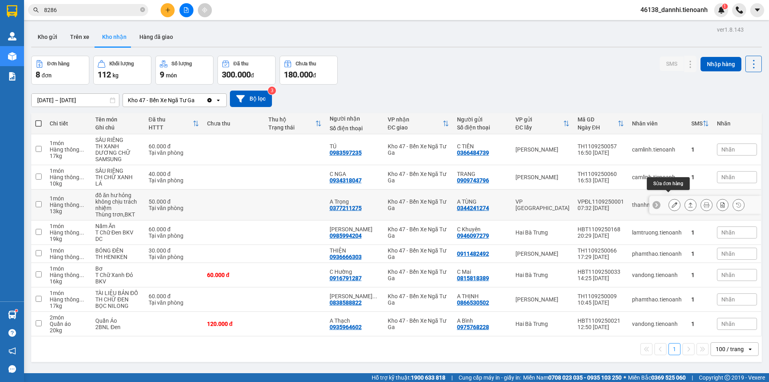
click at [672, 202] on icon at bounding box center [675, 205] width 6 height 6
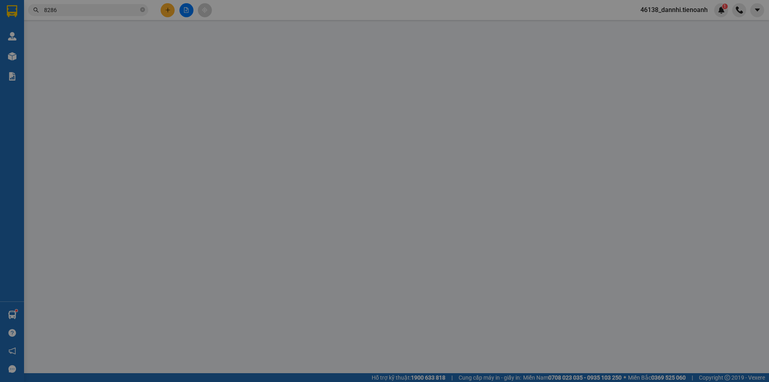
type input "0377211275"
type input "A Trọng"
type input "0344241274"
type input "A TÙNG"
type input "50.000"
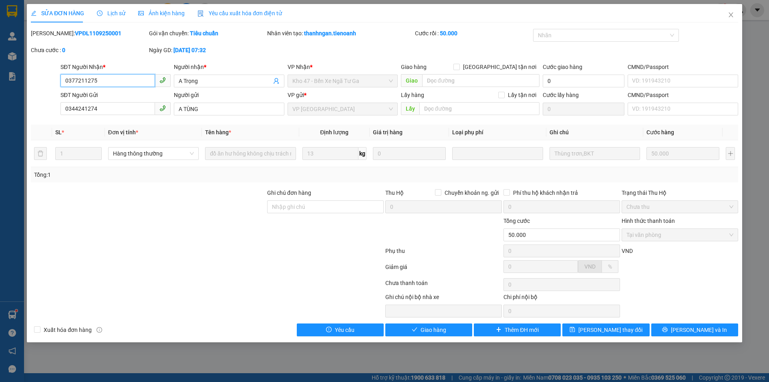
click at [129, 84] on input "0377211275" at bounding box center [108, 80] width 95 height 13
click at [112, 18] on div "Lịch sử" at bounding box center [111, 13] width 28 height 18
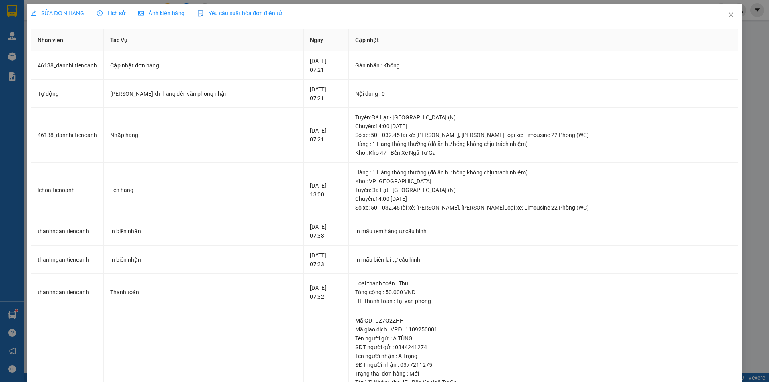
click at [62, 14] on span "SỬA ĐƠN HÀNG" at bounding box center [57, 13] width 53 height 6
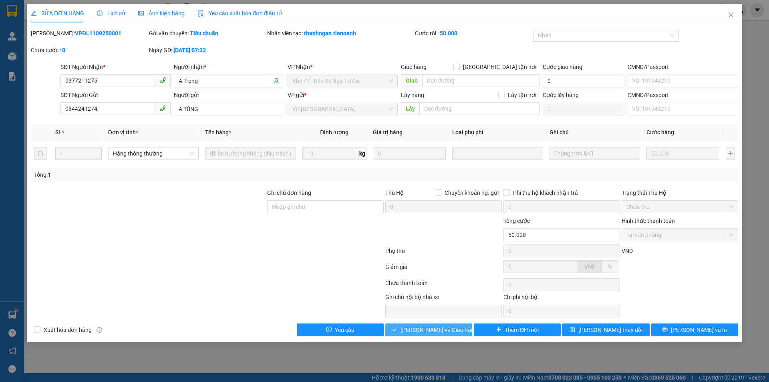
click at [433, 331] on span "[PERSON_NAME] và Giao hàng" at bounding box center [439, 329] width 77 height 9
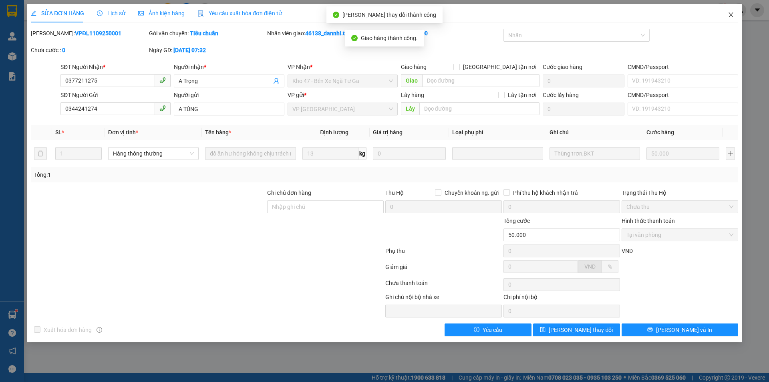
click at [731, 19] on span "Close" at bounding box center [731, 15] width 22 height 22
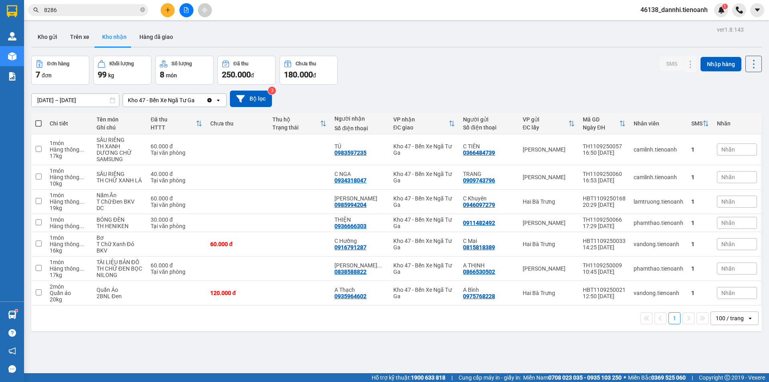
drag, startPoint x: 348, startPoint y: 50, endPoint x: 347, endPoint y: 54, distance: 4.1
click at [348, 51] on div "ver 1.8.143 Kho gửi Trên xe Kho nhận Hàng đã giao Đơn hàng 7 đơn Khối lượng 99 …" at bounding box center [396, 215] width 737 height 382
click at [165, 12] on icon "plus" at bounding box center [168, 10] width 6 height 6
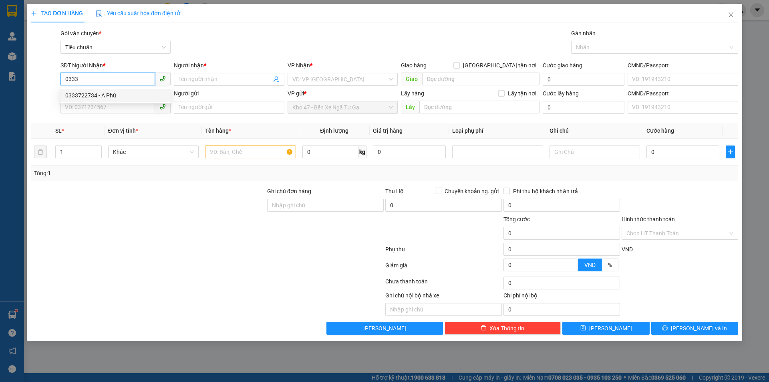
drag, startPoint x: 119, startPoint y: 92, endPoint x: 117, endPoint y: 102, distance: 9.8
click at [119, 93] on div "0333722734 - A Phú" at bounding box center [115, 95] width 101 height 9
type input "0333722734"
type input "A Phú"
type input "480.000"
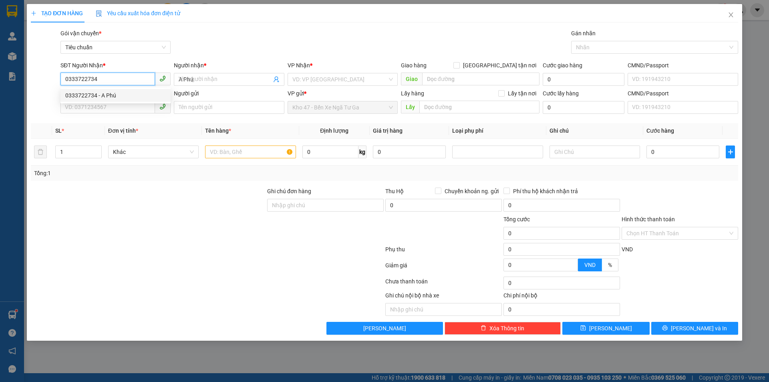
type input "480.000"
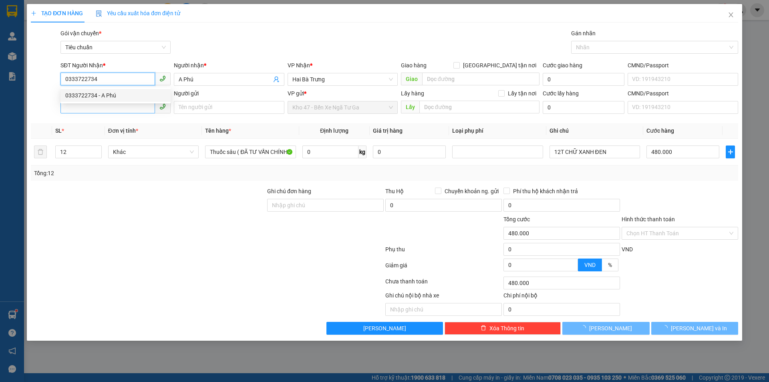
type input "0333722734"
click at [117, 105] on input "SĐT Người Gửi" at bounding box center [108, 107] width 95 height 13
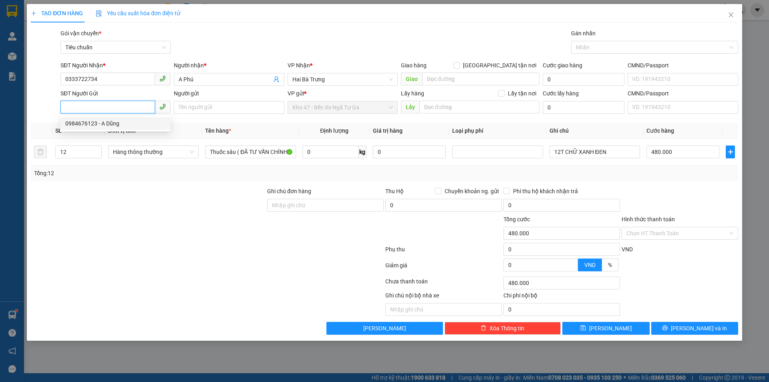
drag, startPoint x: 119, startPoint y: 121, endPoint x: 103, endPoint y: 128, distance: 17.0
click at [119, 121] on div "0984676123 - A Dũng" at bounding box center [115, 123] width 101 height 9
type input "0984676123"
type input "A Dũng"
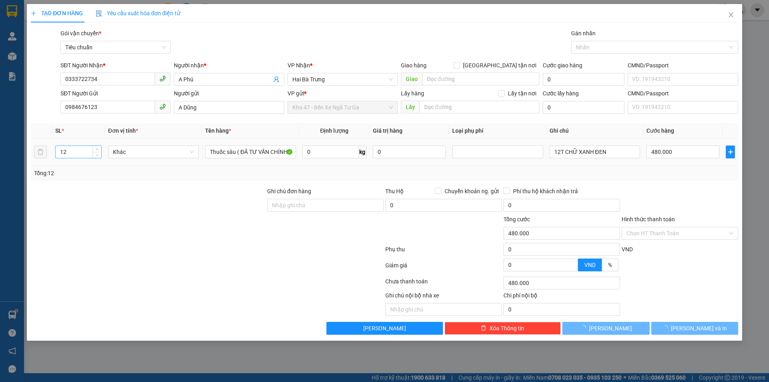
click at [68, 153] on input "12" at bounding box center [79, 152] width 46 height 12
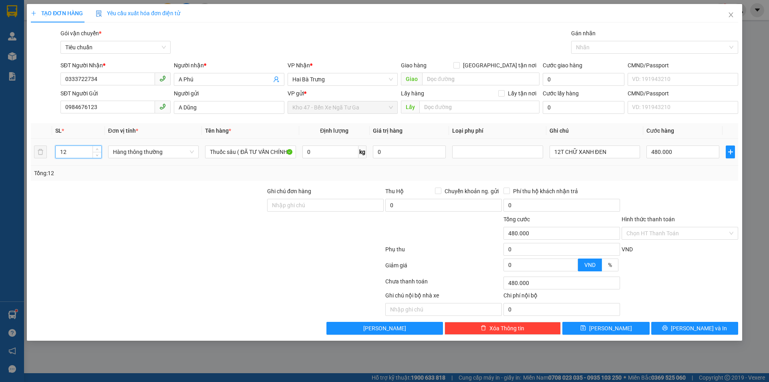
click at [68, 153] on input "12" at bounding box center [79, 152] width 46 height 12
click at [71, 155] on input "122" at bounding box center [79, 152] width 46 height 12
type input "2"
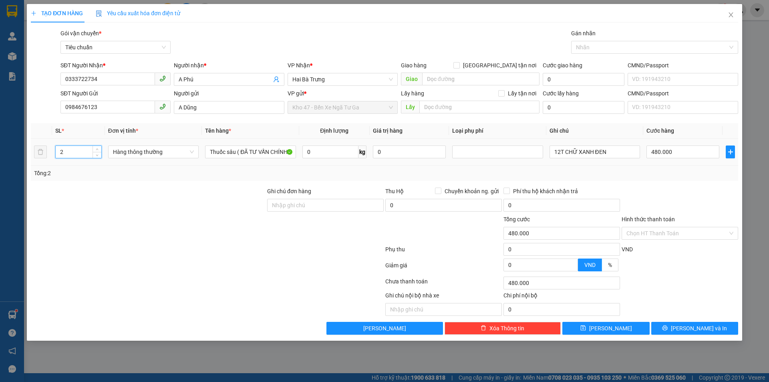
click at [85, 181] on div "Transit Pickup Surcharge Ids Transit Deliver Surcharge Ids Transit Deliver Surc…" at bounding box center [385, 182] width 708 height 306
type input "0"
click at [557, 153] on input "12T CHỮ XANH ĐEN" at bounding box center [595, 151] width 91 height 13
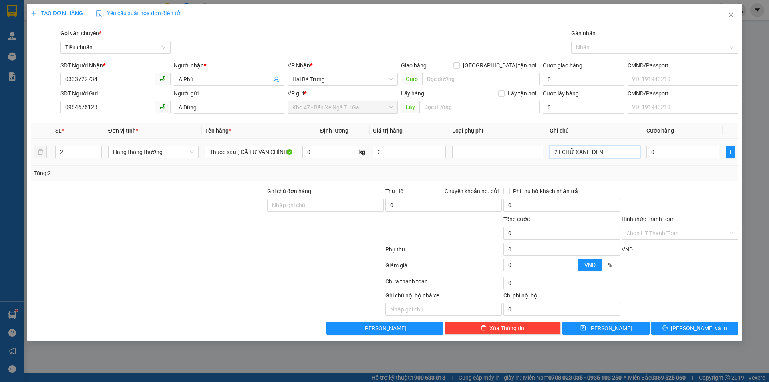
type input "2T CHỮ XANH ĐEN"
drag, startPoint x: 580, startPoint y: 163, endPoint x: 607, endPoint y: 156, distance: 27.9
click at [581, 163] on td "2T CHỮ XANH ĐEN" at bounding box center [595, 152] width 97 height 27
click at [662, 150] on input "0" at bounding box center [683, 151] width 73 height 13
type input "1"
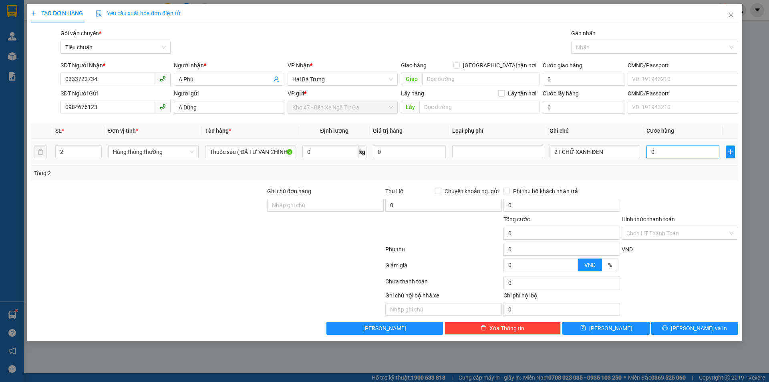
type input "1"
type input "10"
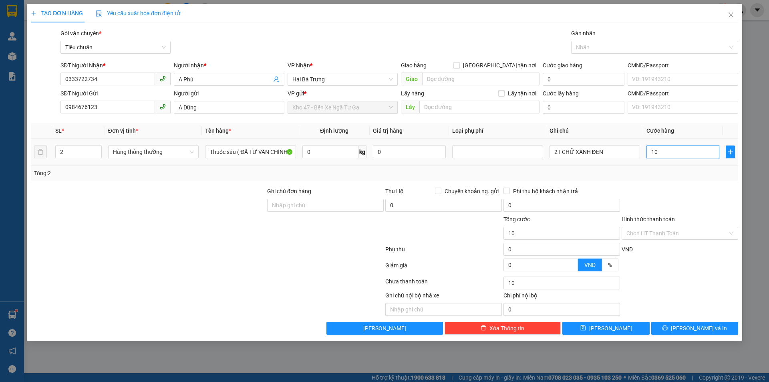
type input "100"
type input "100.000"
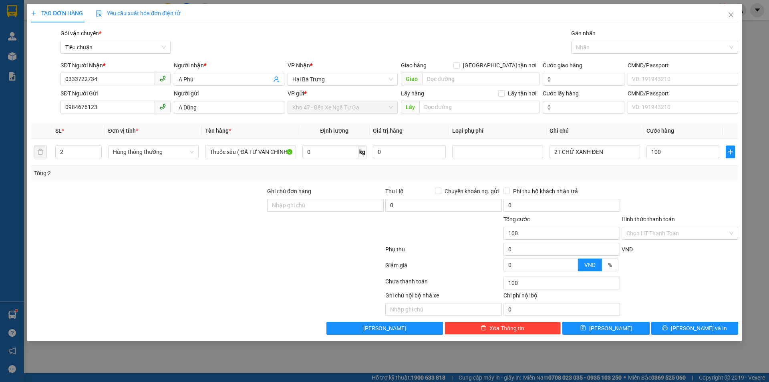
type input "100.000"
drag, startPoint x: 673, startPoint y: 186, endPoint x: 673, endPoint y: 192, distance: 6.0
click at [673, 190] on div at bounding box center [680, 201] width 118 height 28
click at [664, 235] on input "Hình thức thanh toán" at bounding box center [677, 233] width 101 height 12
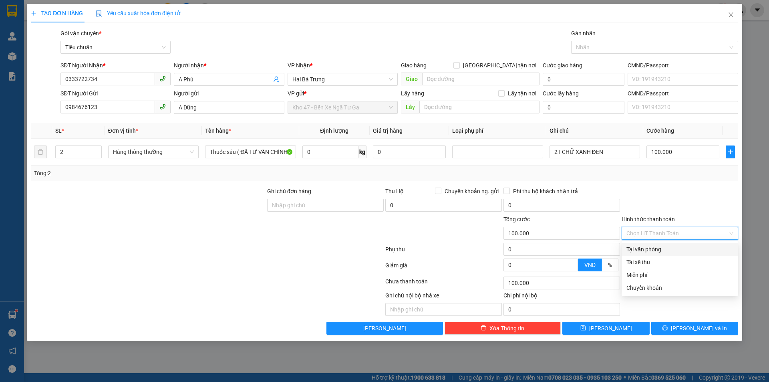
click at [658, 248] on div "Tại văn phòng" at bounding box center [680, 249] width 107 height 9
type input "0"
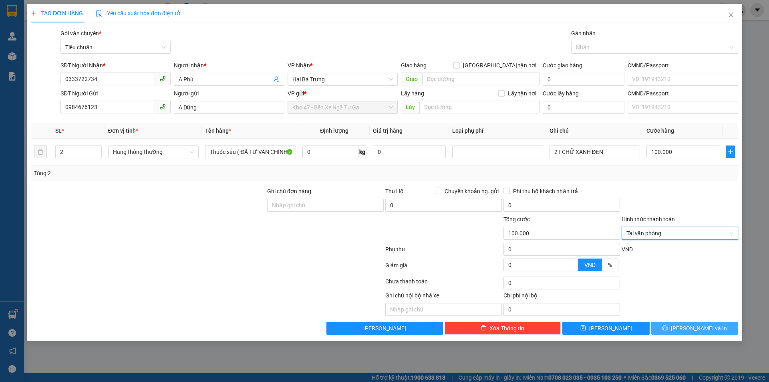
click at [689, 329] on span "[PERSON_NAME] và In" at bounding box center [699, 328] width 56 height 9
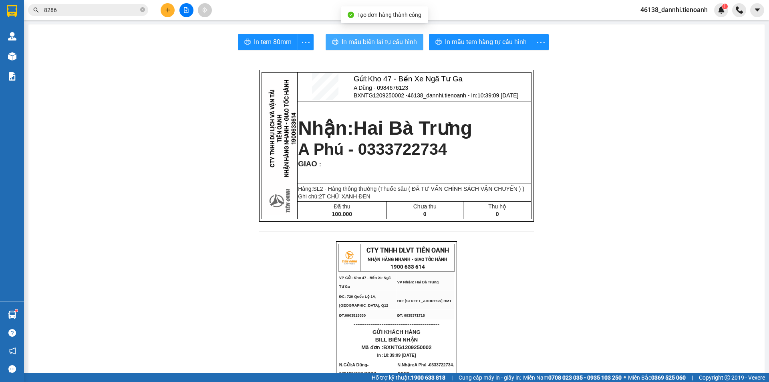
click at [379, 42] on span "In mẫu biên lai tự cấu hình" at bounding box center [379, 42] width 75 height 10
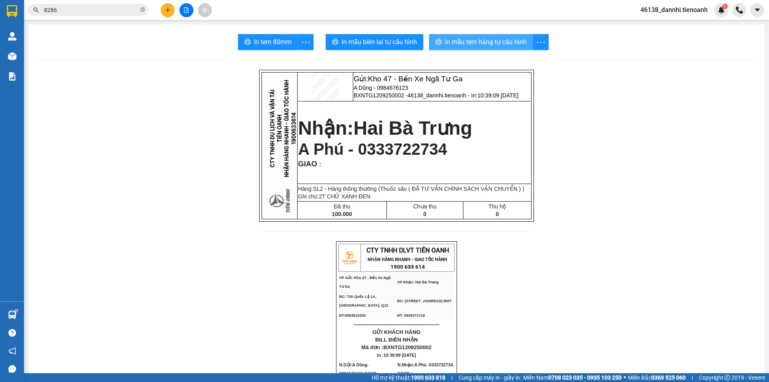
click at [498, 38] on span "In mẫu tem hàng tự cấu hình" at bounding box center [486, 42] width 82 height 10
click at [469, 44] on span "In mẫu tem hàng tự cấu hình" at bounding box center [486, 42] width 82 height 10
click at [103, 11] on input "8286" at bounding box center [91, 10] width 95 height 9
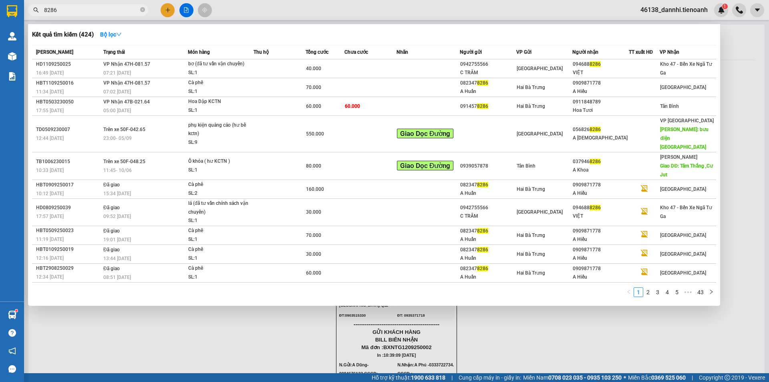
click at [103, 11] on input "8286" at bounding box center [91, 10] width 95 height 9
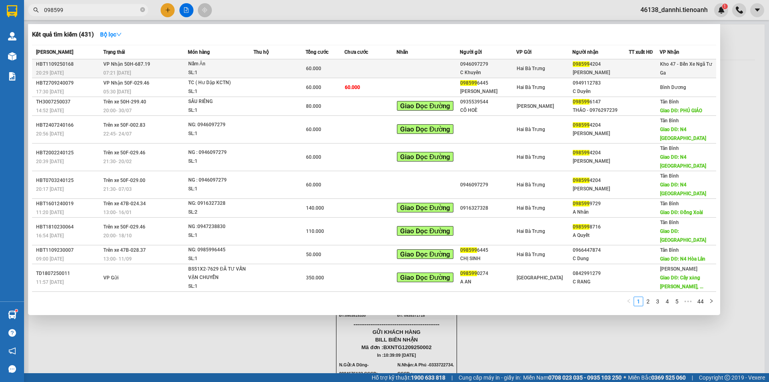
type input "098599"
click at [441, 76] on td at bounding box center [428, 68] width 63 height 19
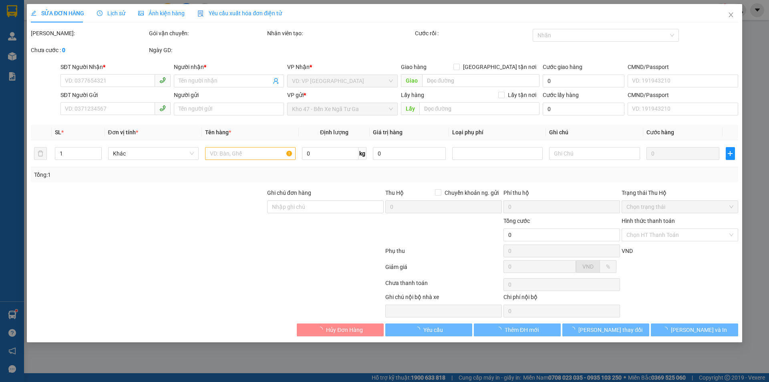
type input "0985994204"
type input "[PERSON_NAME]"
type input "0946097279"
type input "C Khuyên"
type input "60.000"
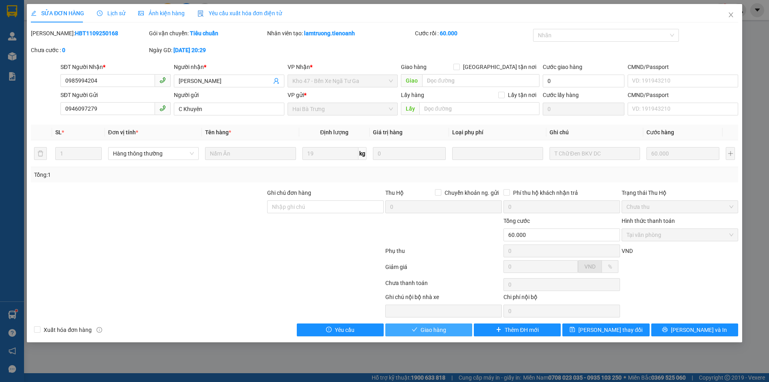
click at [427, 329] on span "Giao hàng" at bounding box center [434, 329] width 26 height 9
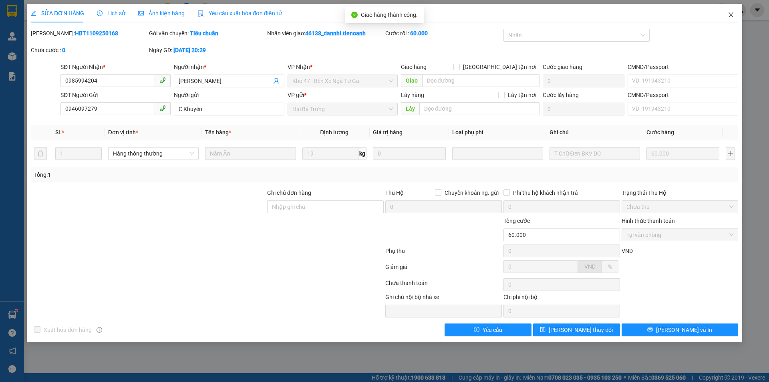
click at [734, 10] on span "Close" at bounding box center [731, 15] width 22 height 22
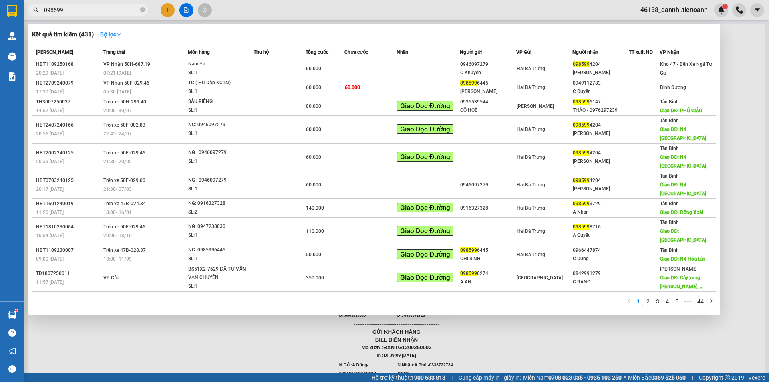
click at [90, 8] on input "098599" at bounding box center [91, 10] width 95 height 9
